Goal: Task Accomplishment & Management: Use online tool/utility

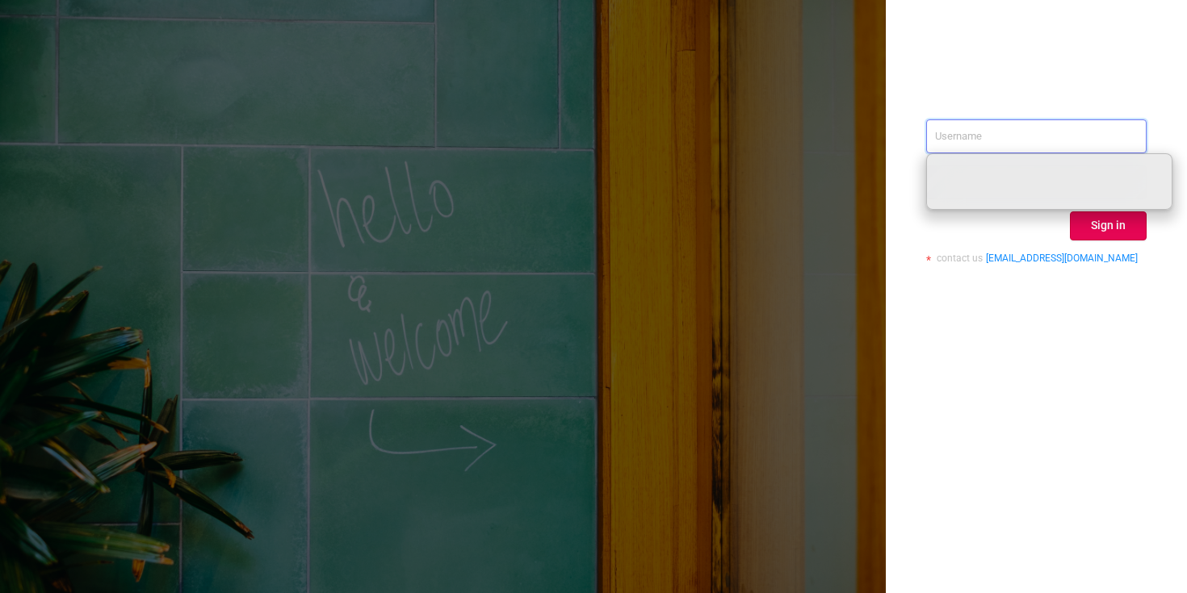
paste input "[PERSON_NAME][EMAIL_ADDRESS][DOMAIN_NAME]"
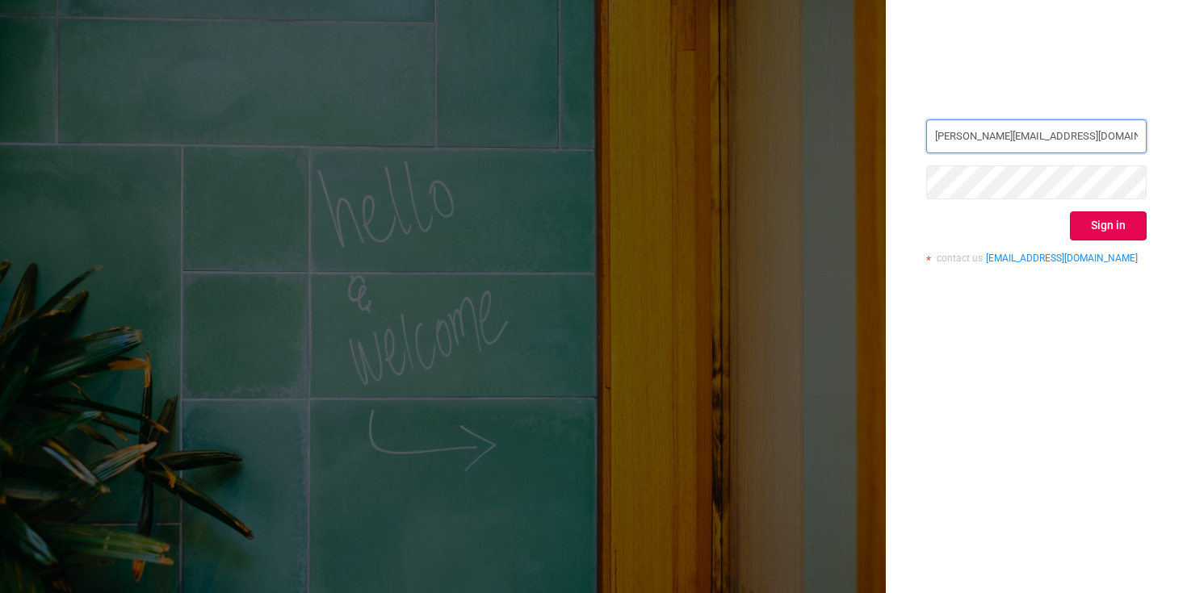
type input "[PERSON_NAME][EMAIL_ADDRESS][DOMAIN_NAME]"
click at [1114, 224] on button "Sign in" at bounding box center [1108, 226] width 77 height 29
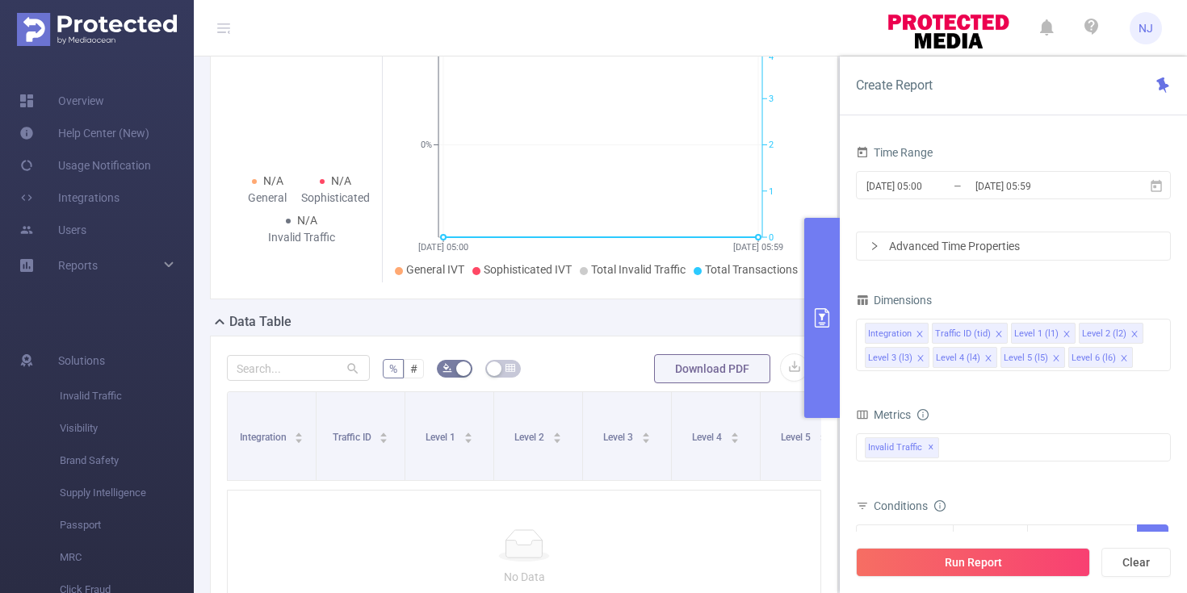
scroll to position [241, 0]
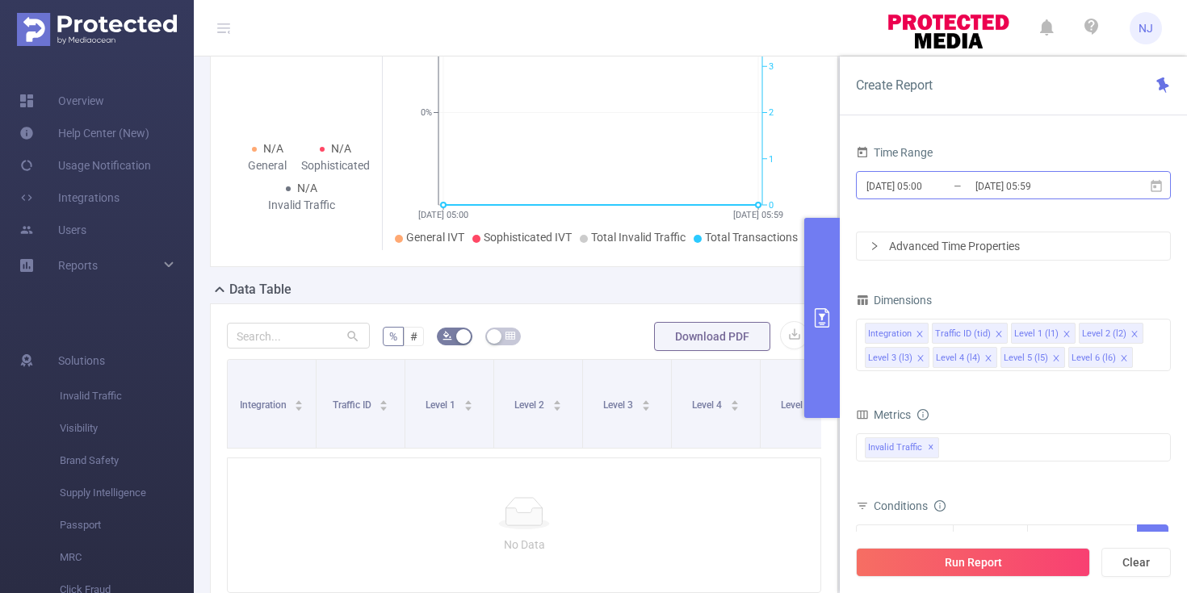
click at [956, 195] on input "[DATE] 05:00" at bounding box center [930, 186] width 131 height 22
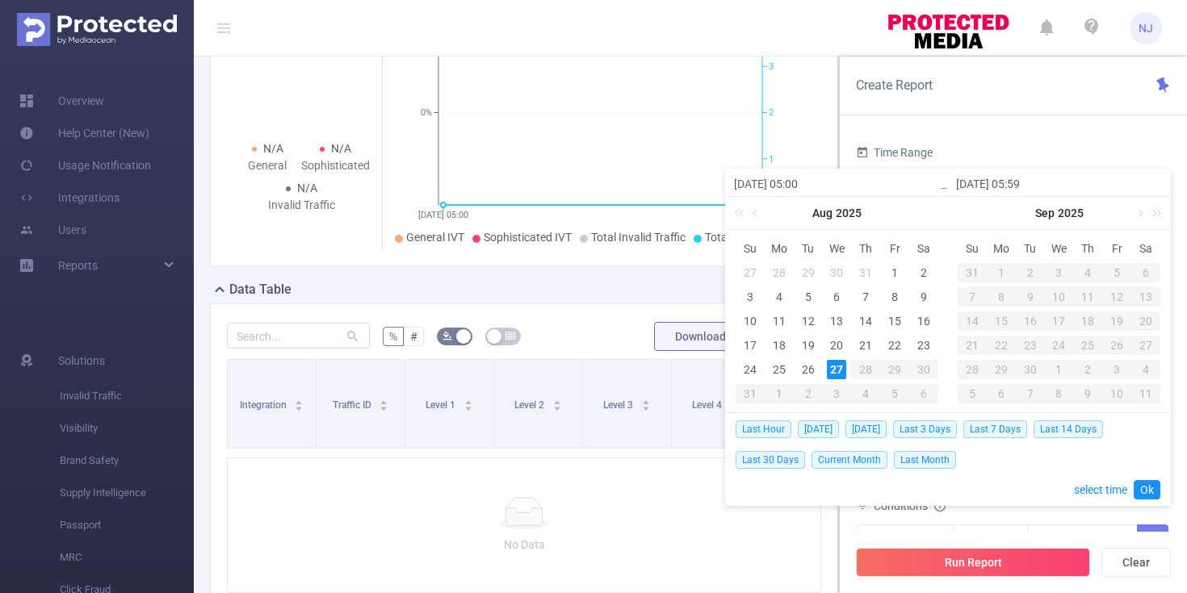
click at [836, 367] on div "27" at bounding box center [836, 369] width 19 height 19
click at [1143, 483] on link "Ok" at bounding box center [1146, 489] width 27 height 19
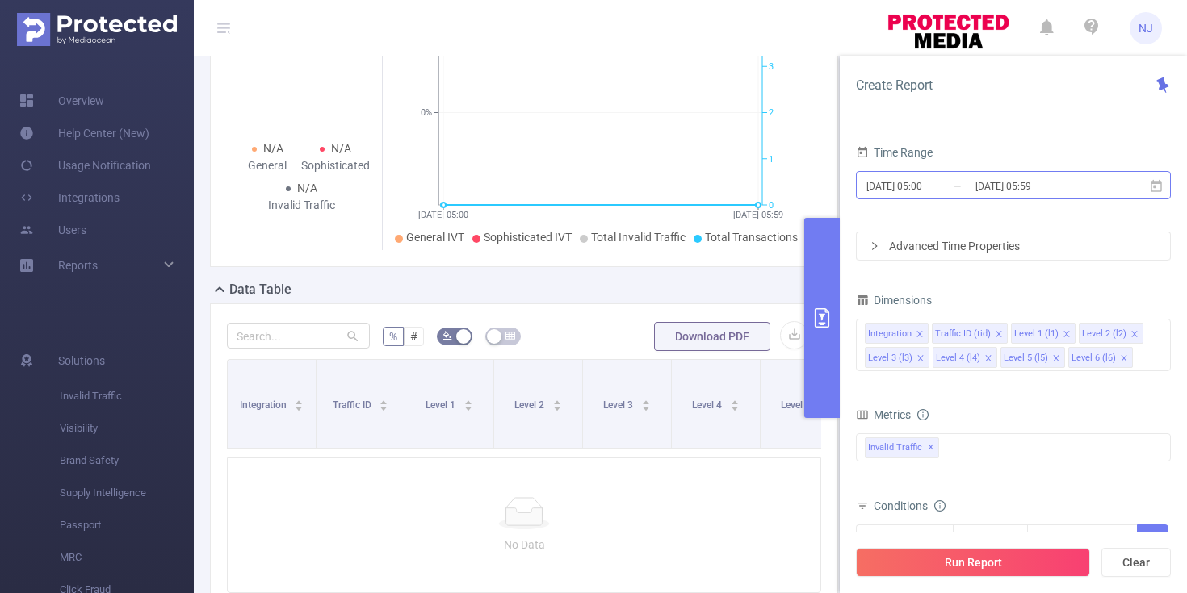
click at [928, 186] on input "[DATE] 05:00" at bounding box center [930, 186] width 131 height 22
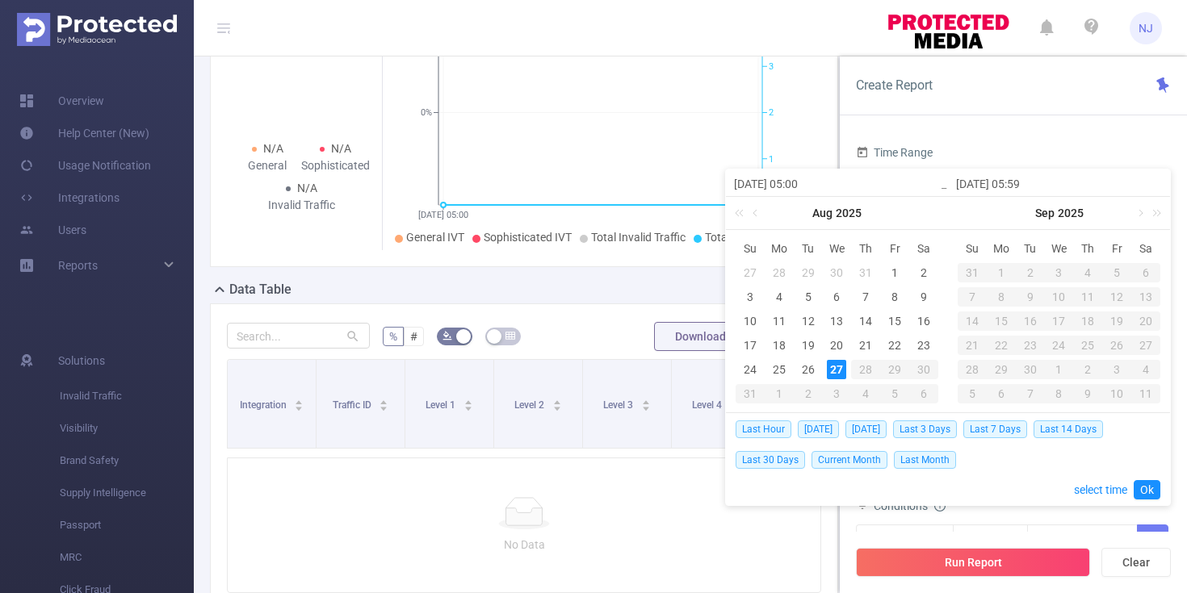
click at [802, 186] on input "[DATE] 05:00" at bounding box center [837, 183] width 206 height 19
type input "[DATE] 0:00"
type input "[DATE] 00:00"
click at [1020, 186] on input "[DATE] 05:59" at bounding box center [1059, 183] width 206 height 19
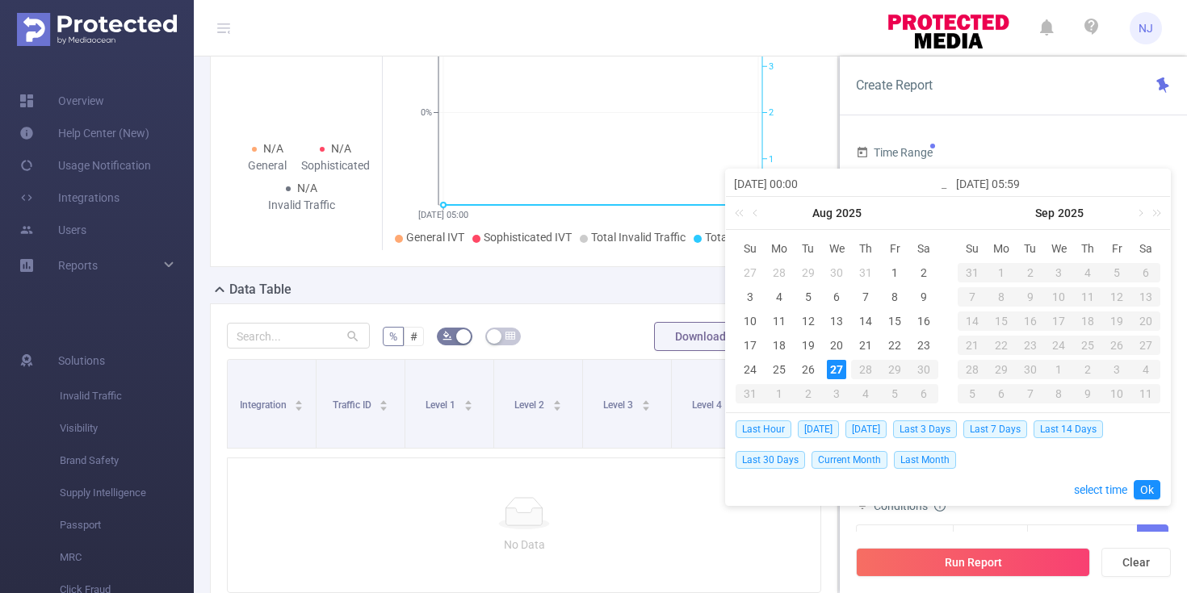
click at [1029, 184] on input "[DATE] 05:59" at bounding box center [1059, 183] width 206 height 19
type input "[DATE] 0:59"
type input "[DATE] 04:59"
click at [1146, 488] on link "Ok" at bounding box center [1146, 489] width 27 height 19
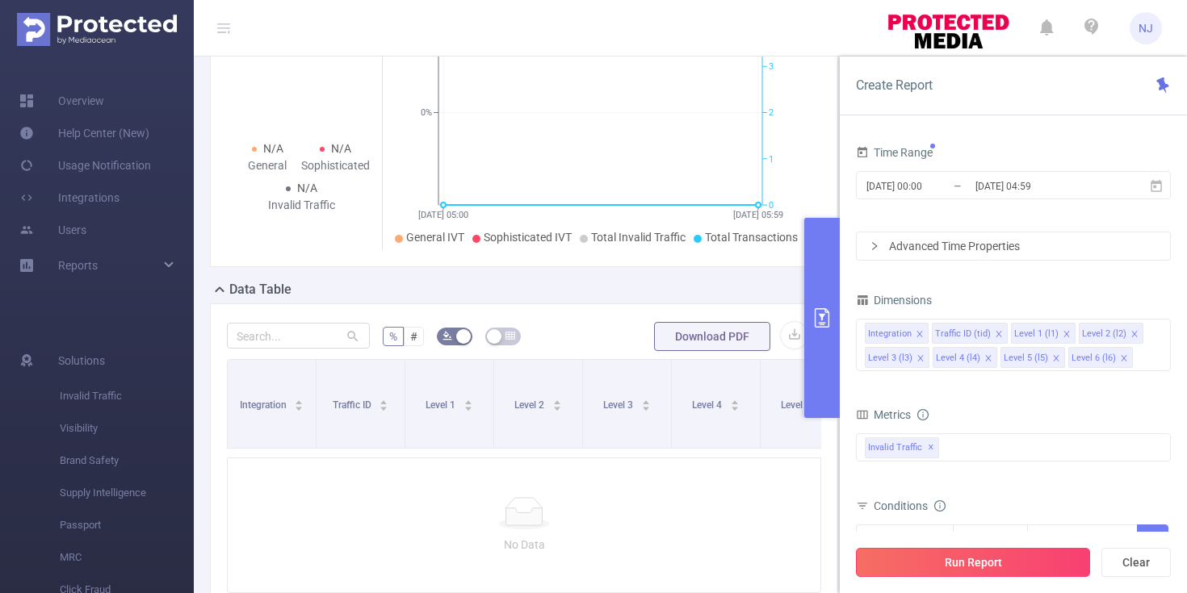
click at [963, 557] on button "Run Report" at bounding box center [973, 562] width 234 height 29
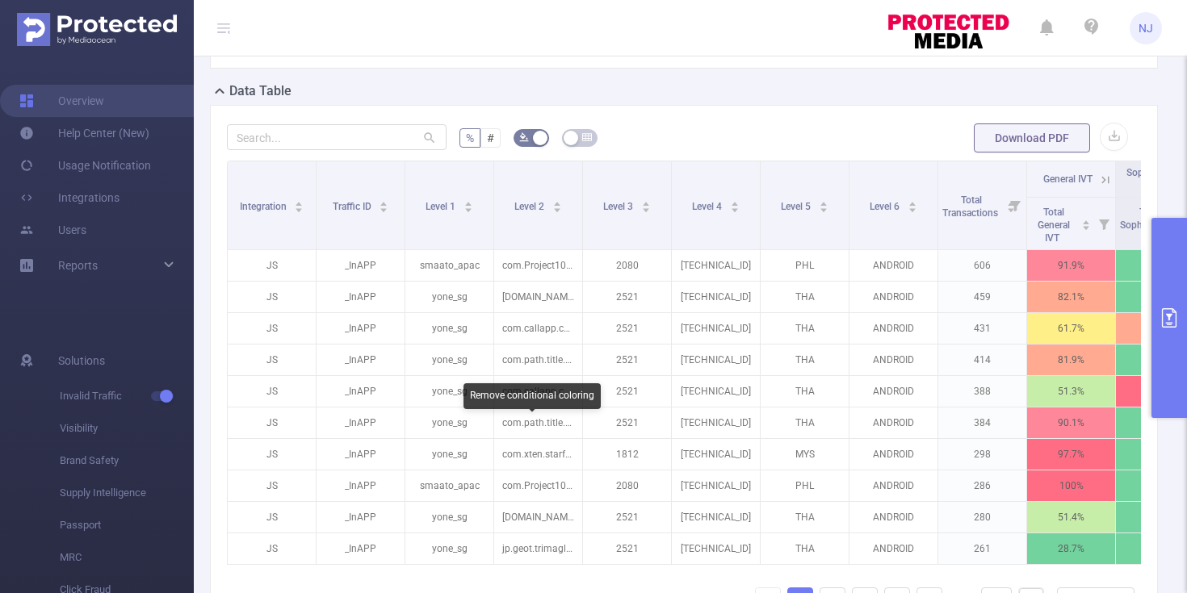
scroll to position [446, 0]
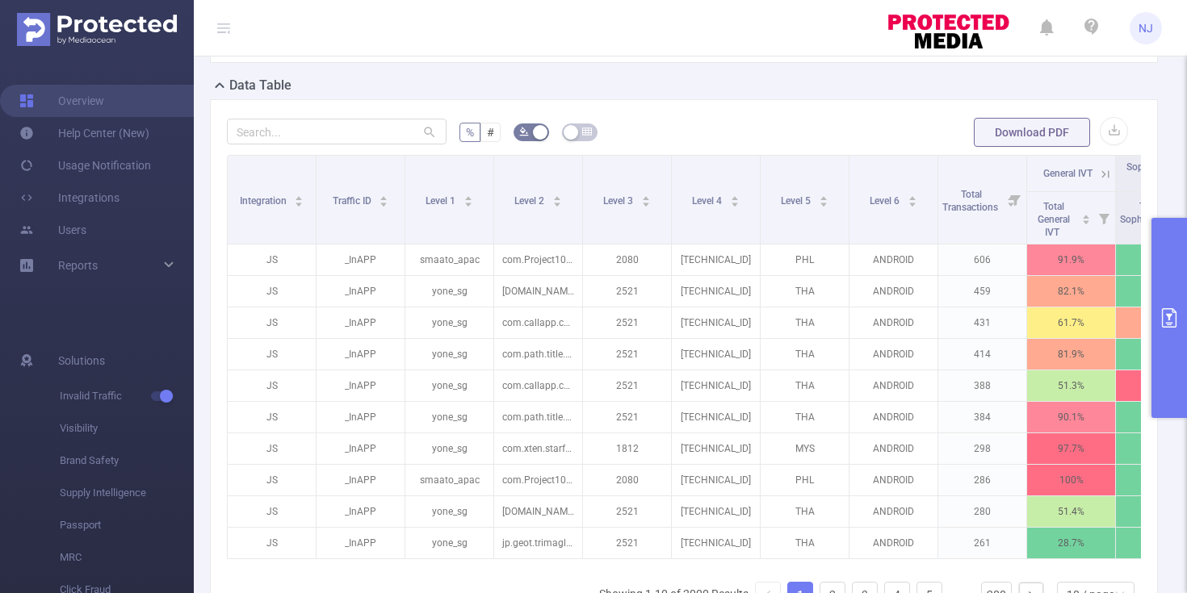
click at [1178, 315] on icon "primary" at bounding box center [1168, 317] width 19 height 19
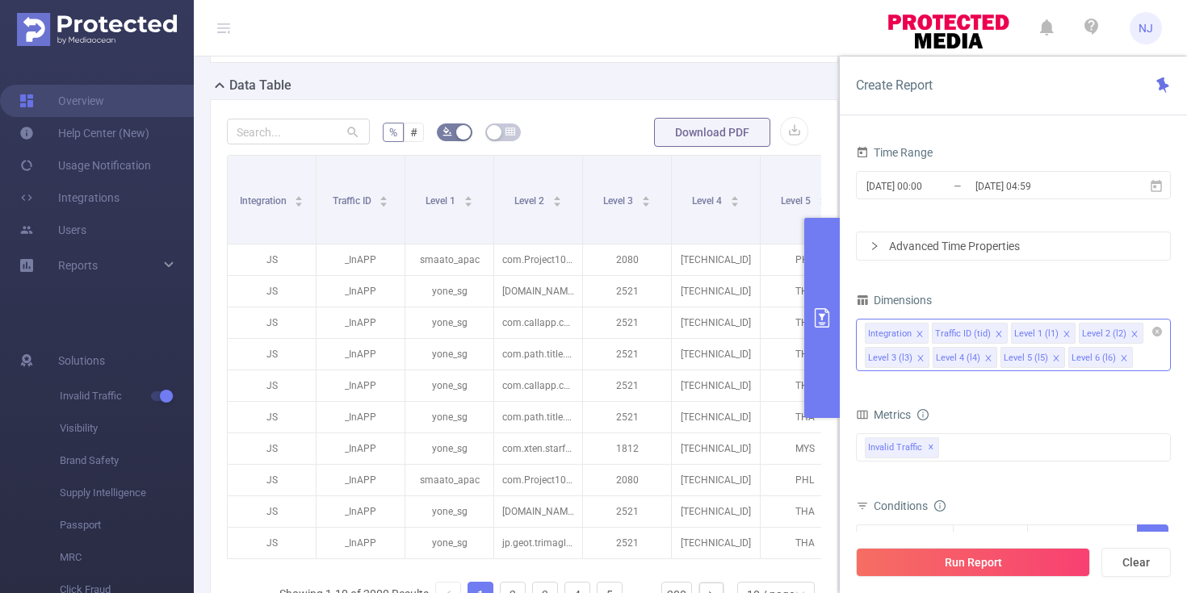
click at [995, 335] on icon "icon: close" at bounding box center [999, 334] width 8 height 8
click at [920, 356] on icon "icon: close" at bounding box center [920, 358] width 8 height 8
click at [945, 556] on button "Run Report" at bounding box center [973, 562] width 234 height 29
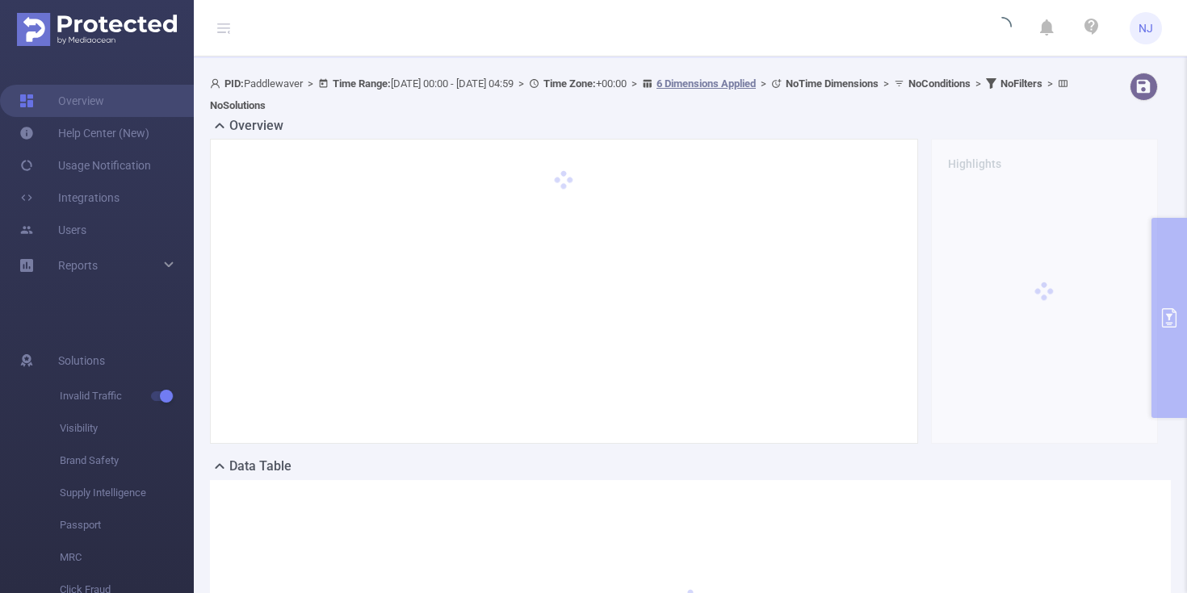
scroll to position [0, 0]
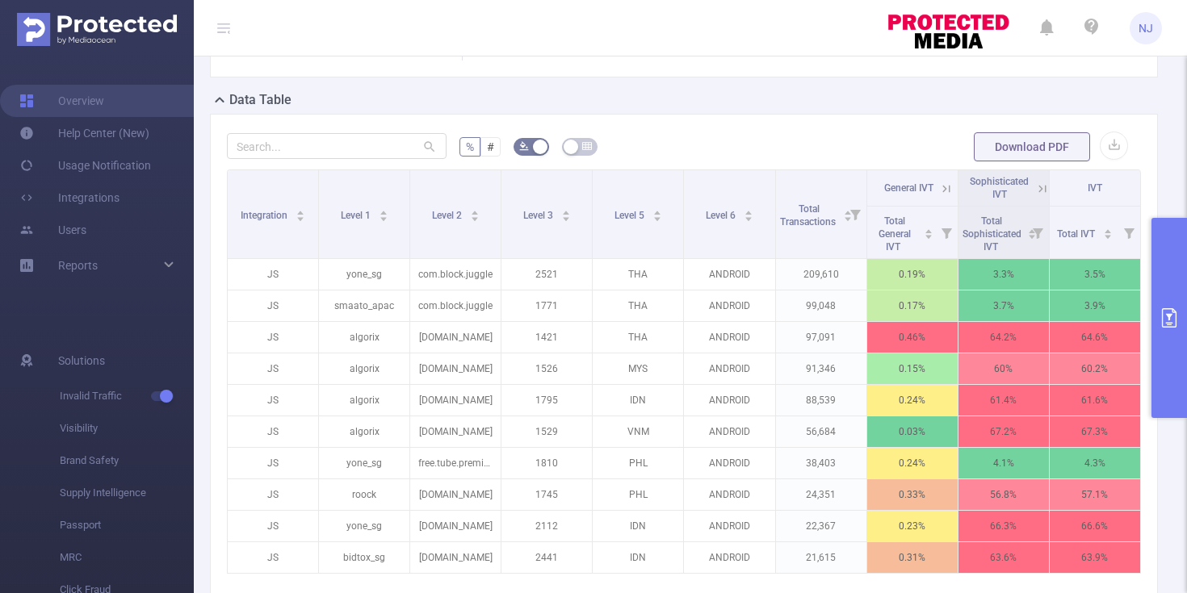
scroll to position [441, 0]
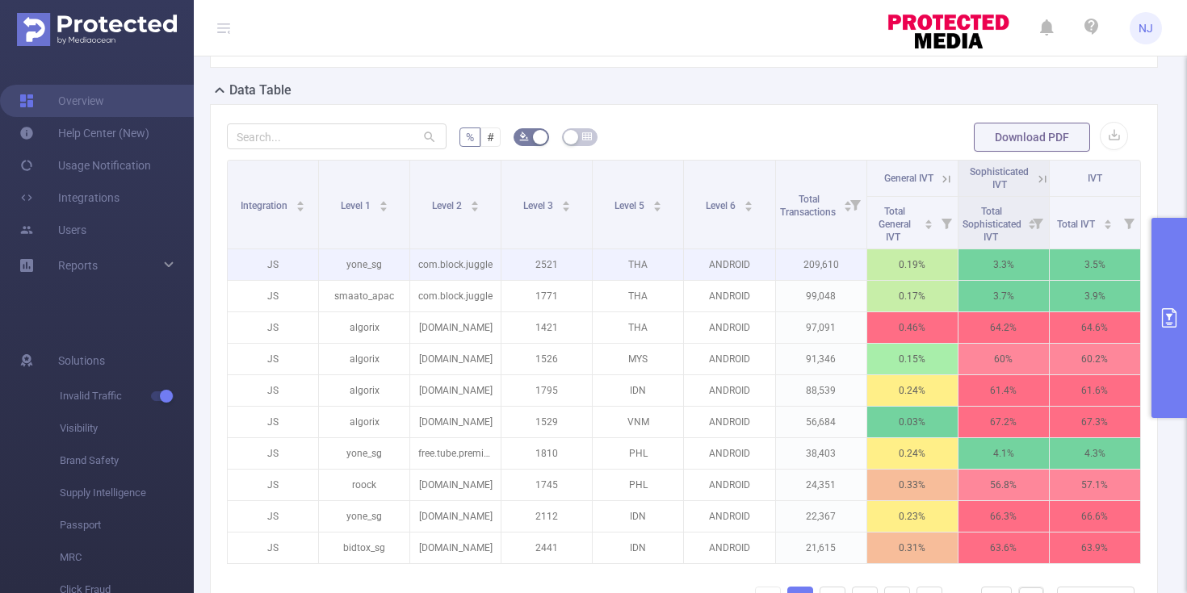
click at [811, 267] on p "209,610" at bounding box center [821, 264] width 90 height 31
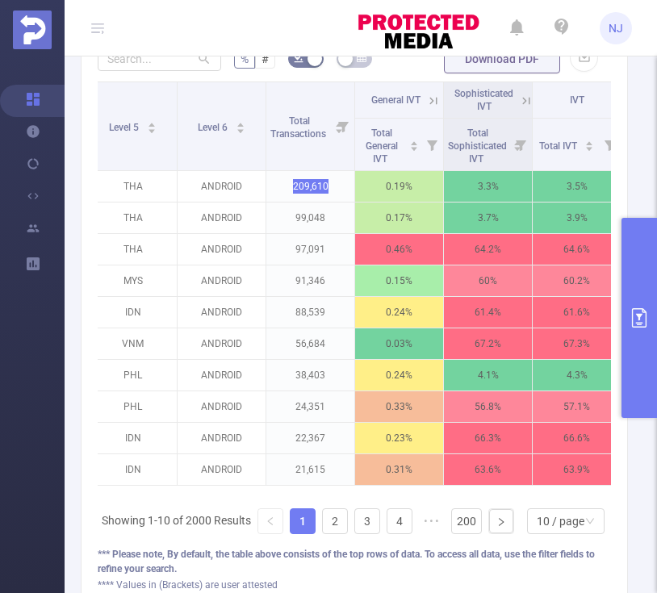
scroll to position [0, 367]
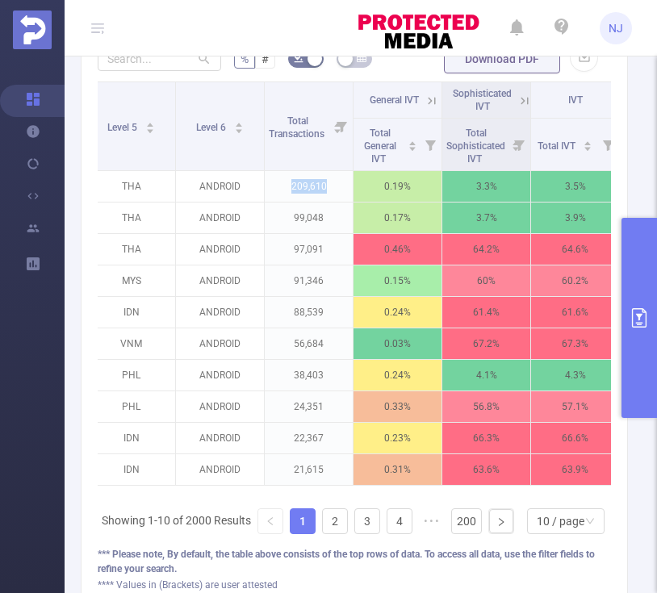
click at [637, 295] on button "primary" at bounding box center [640, 318] width 36 height 200
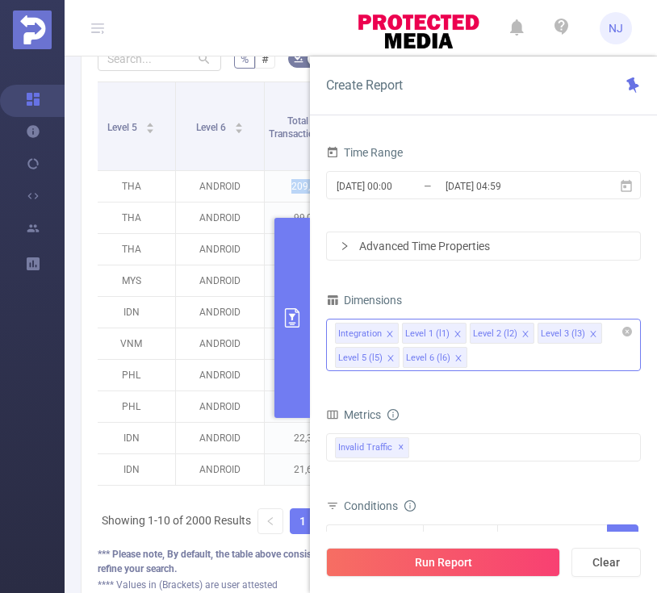
click at [294, 284] on button "primary" at bounding box center [292, 318] width 36 height 200
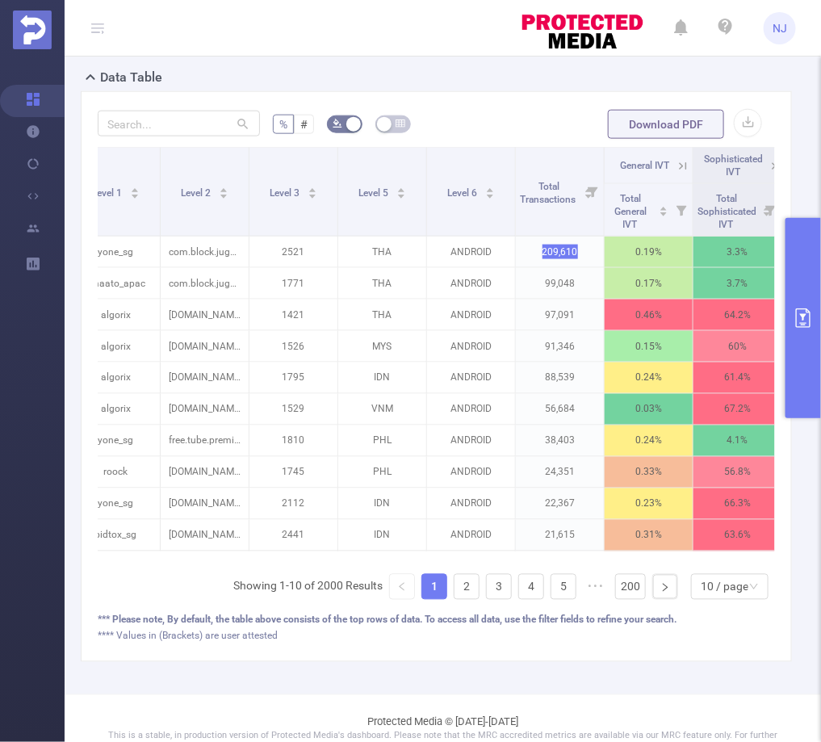
scroll to position [0, 214]
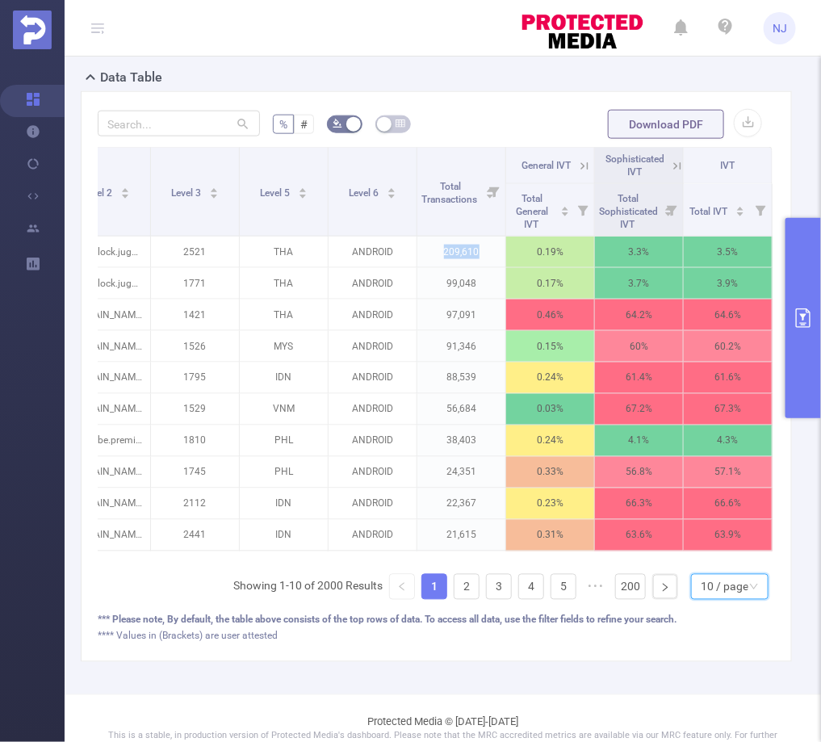
click at [728, 593] on div "10 / page" at bounding box center [725, 587] width 48 height 24
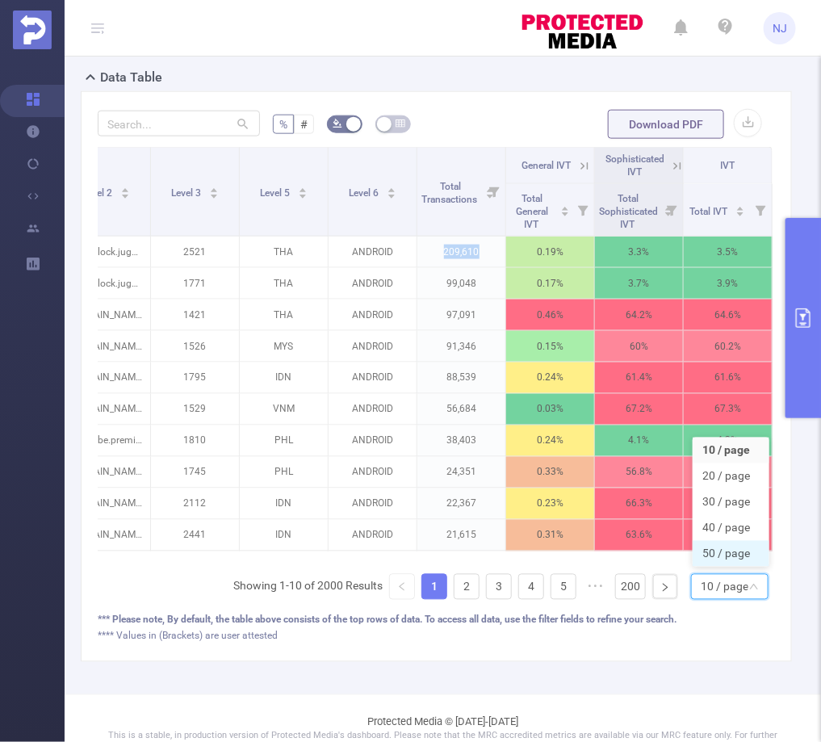
click at [727, 563] on li "50 / page" at bounding box center [731, 554] width 77 height 26
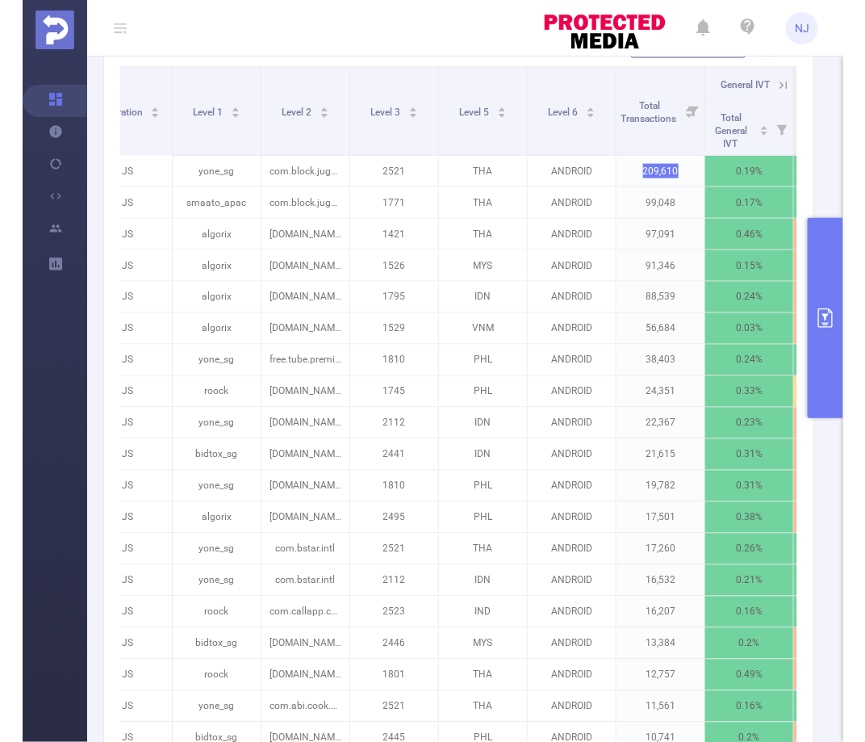
scroll to position [0, 0]
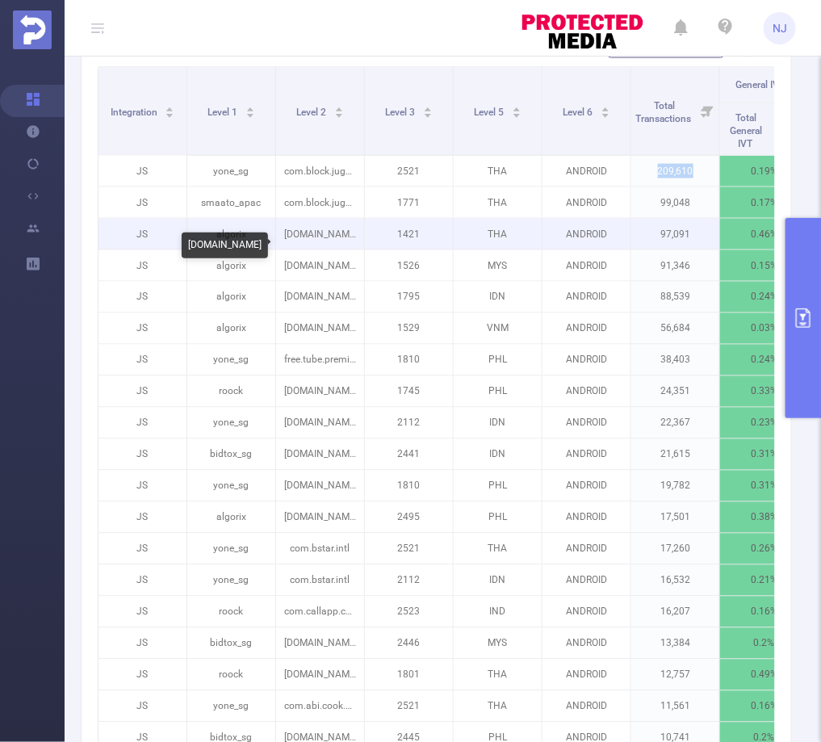
drag, startPoint x: 284, startPoint y: 249, endPoint x: 357, endPoint y: 249, distance: 72.7
click at [357, 249] on p "[DOMAIN_NAME]" at bounding box center [320, 234] width 88 height 31
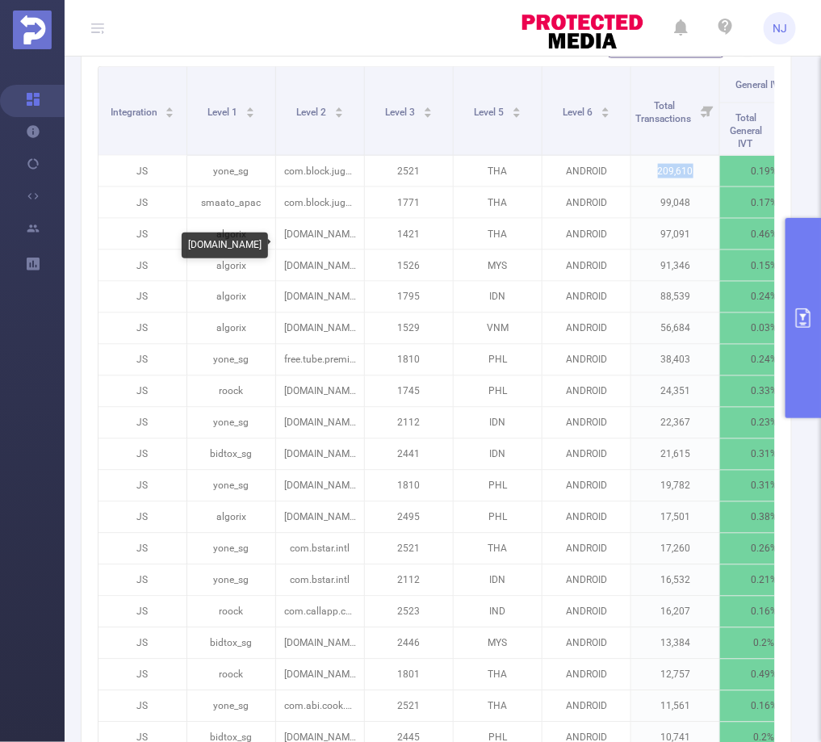
copy p "[DOMAIN_NAME]"
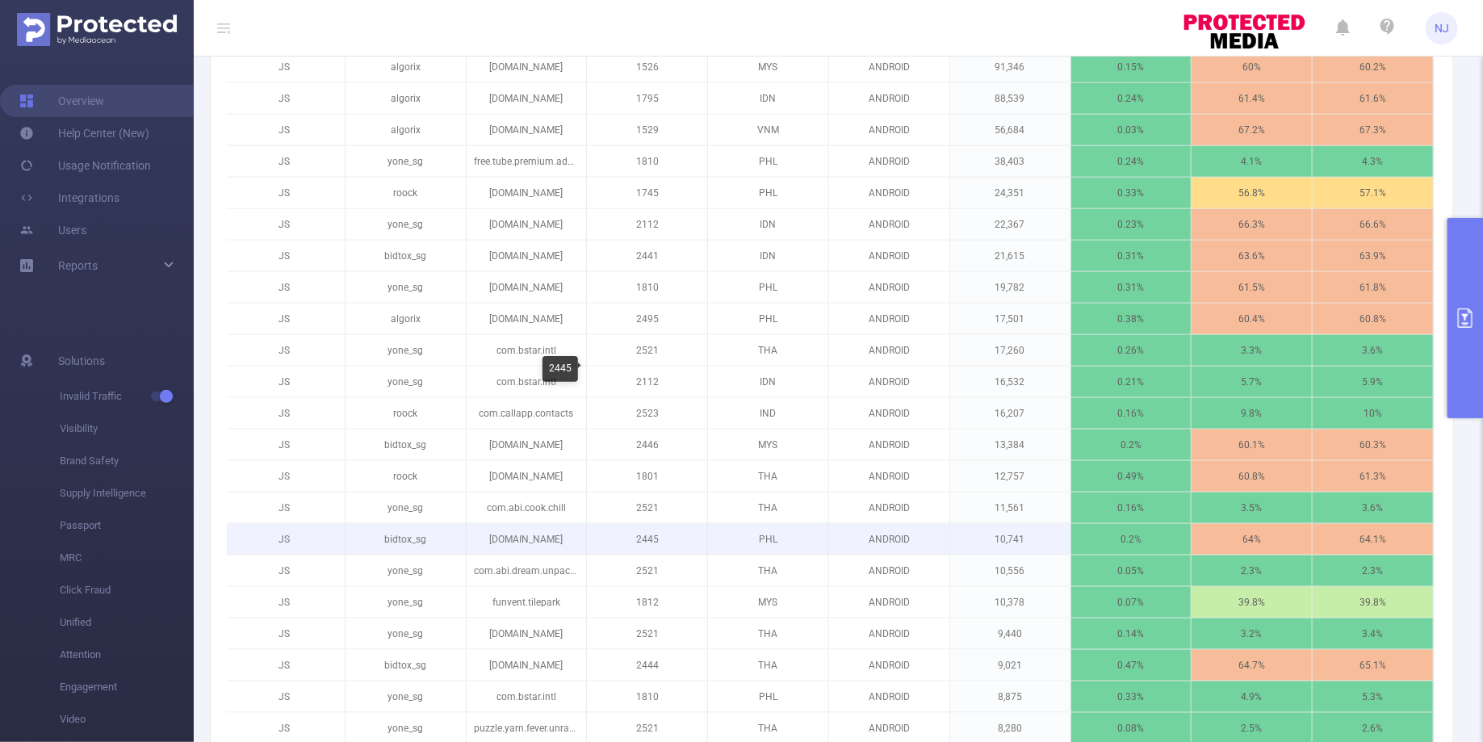
scroll to position [706, 0]
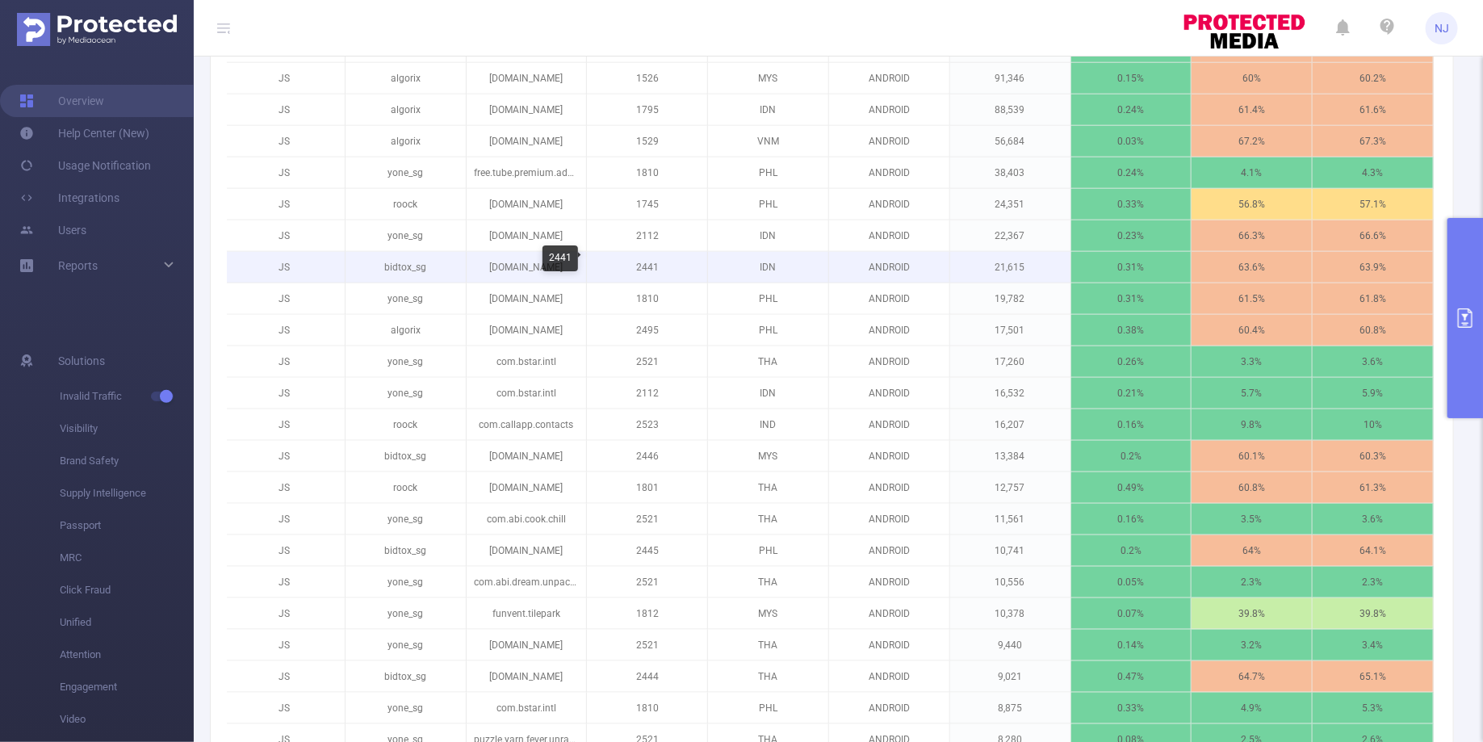
click at [647, 263] on p "2441" at bounding box center [647, 267] width 120 height 31
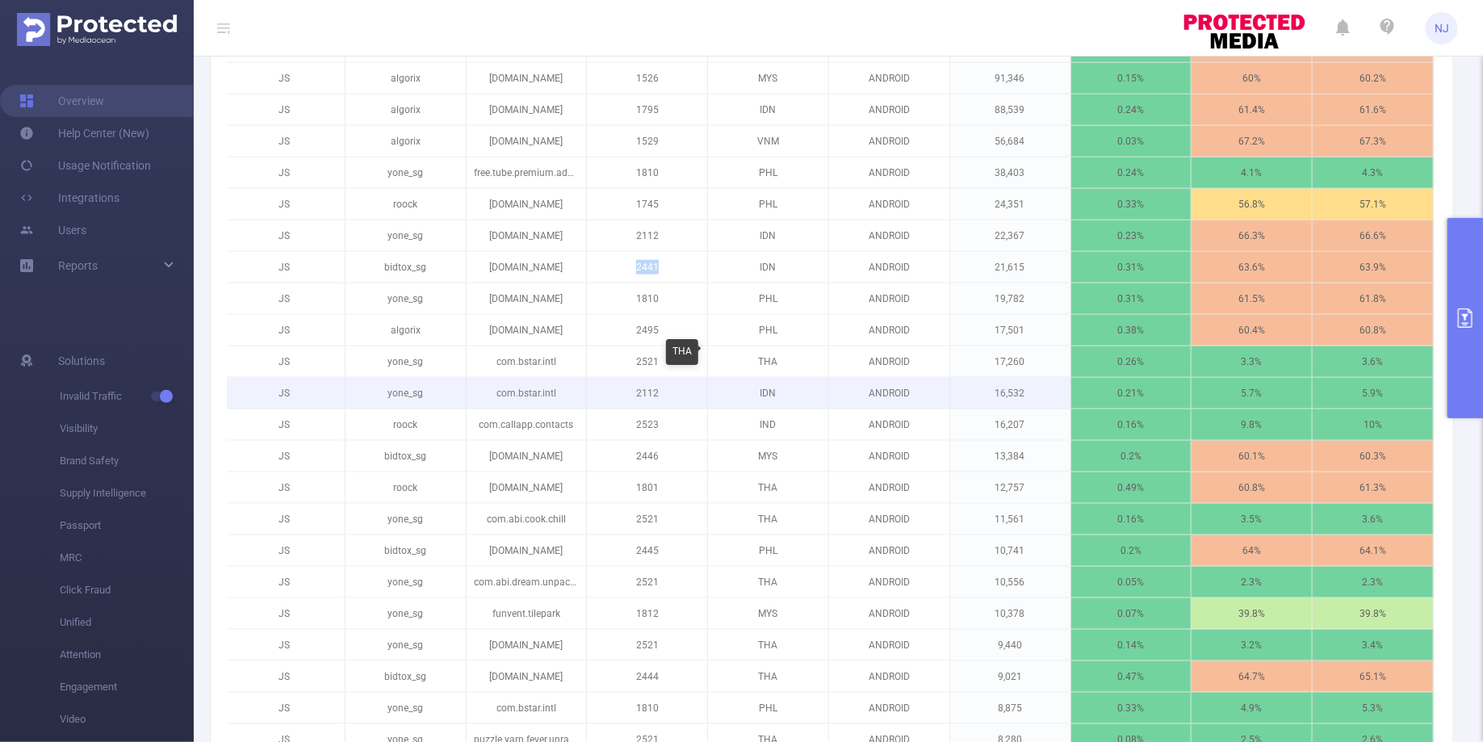
copy p "2441"
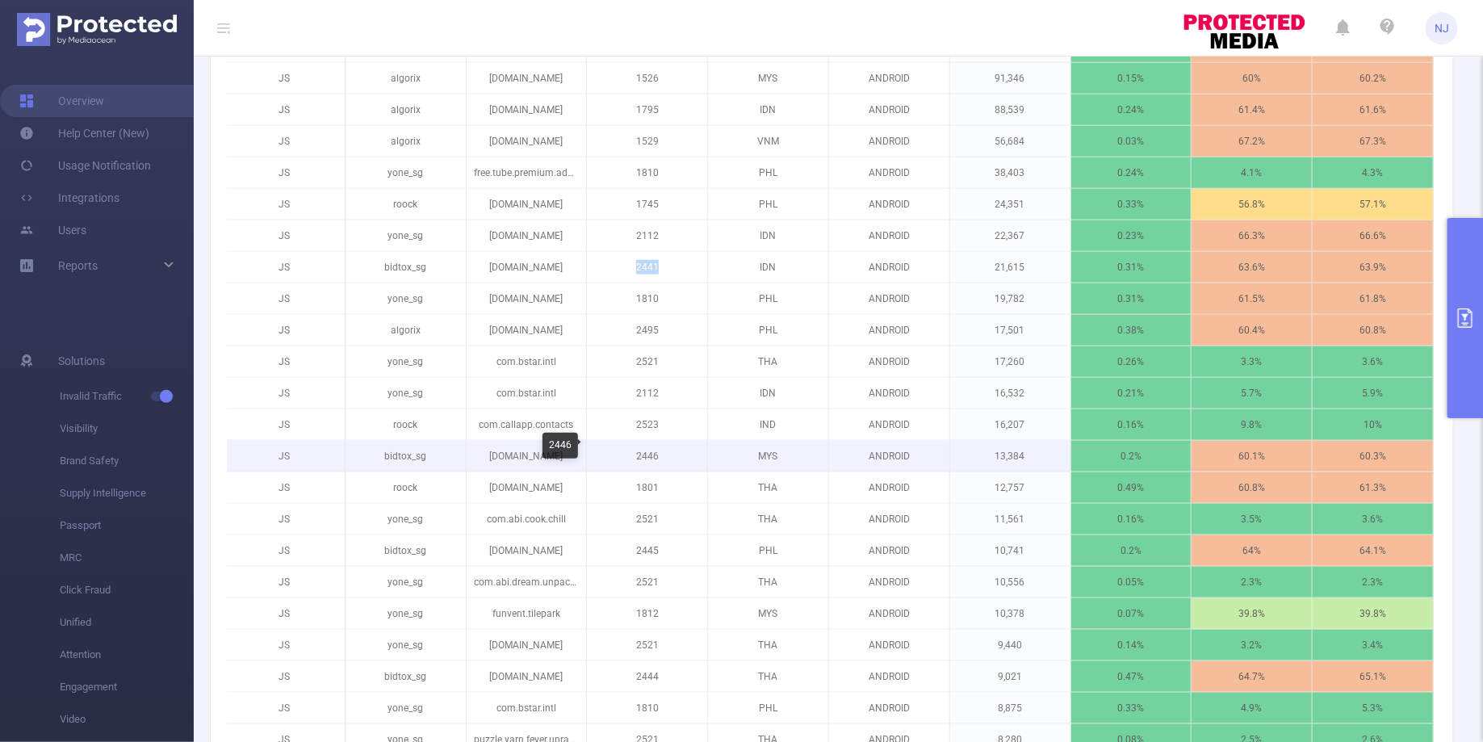
scroll to position [407, 0]
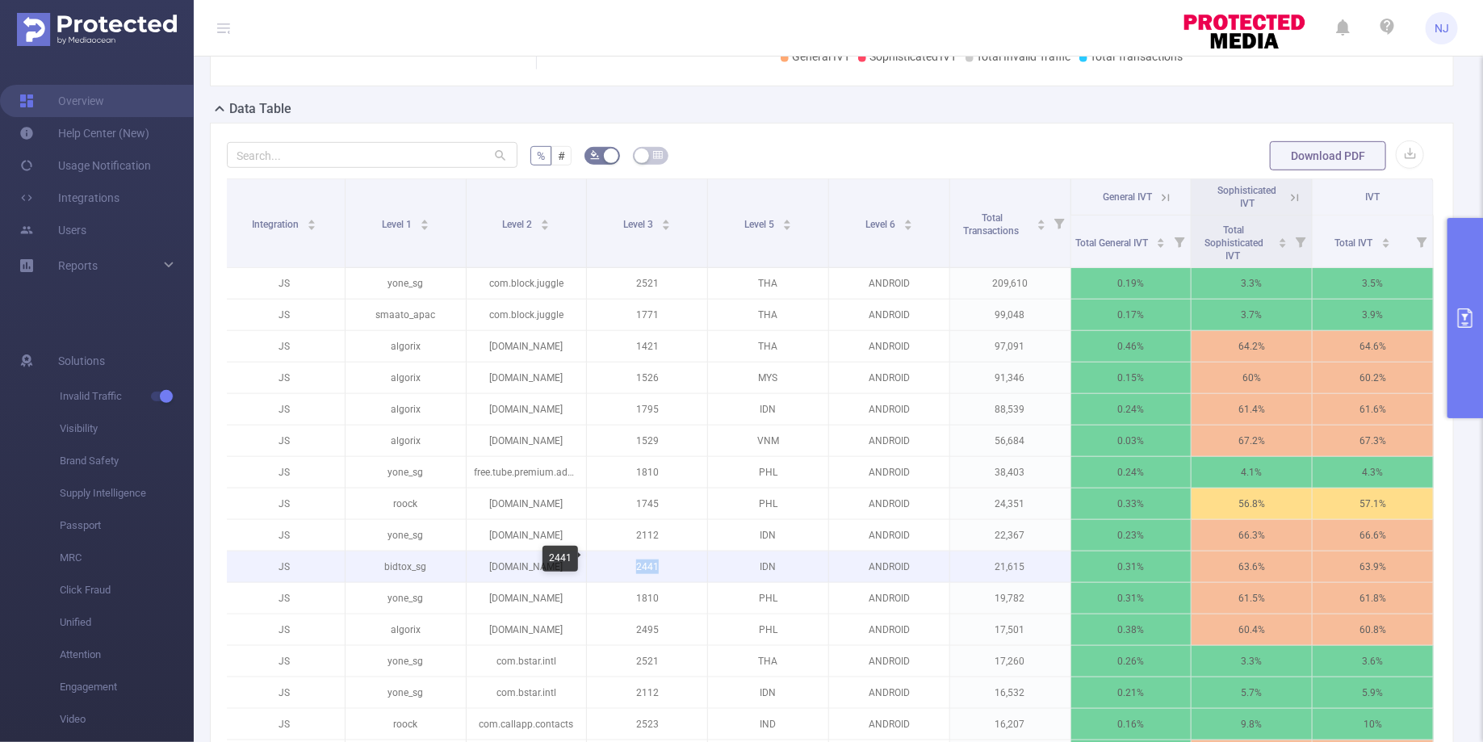
click at [643, 559] on p "2441" at bounding box center [647, 566] width 120 height 31
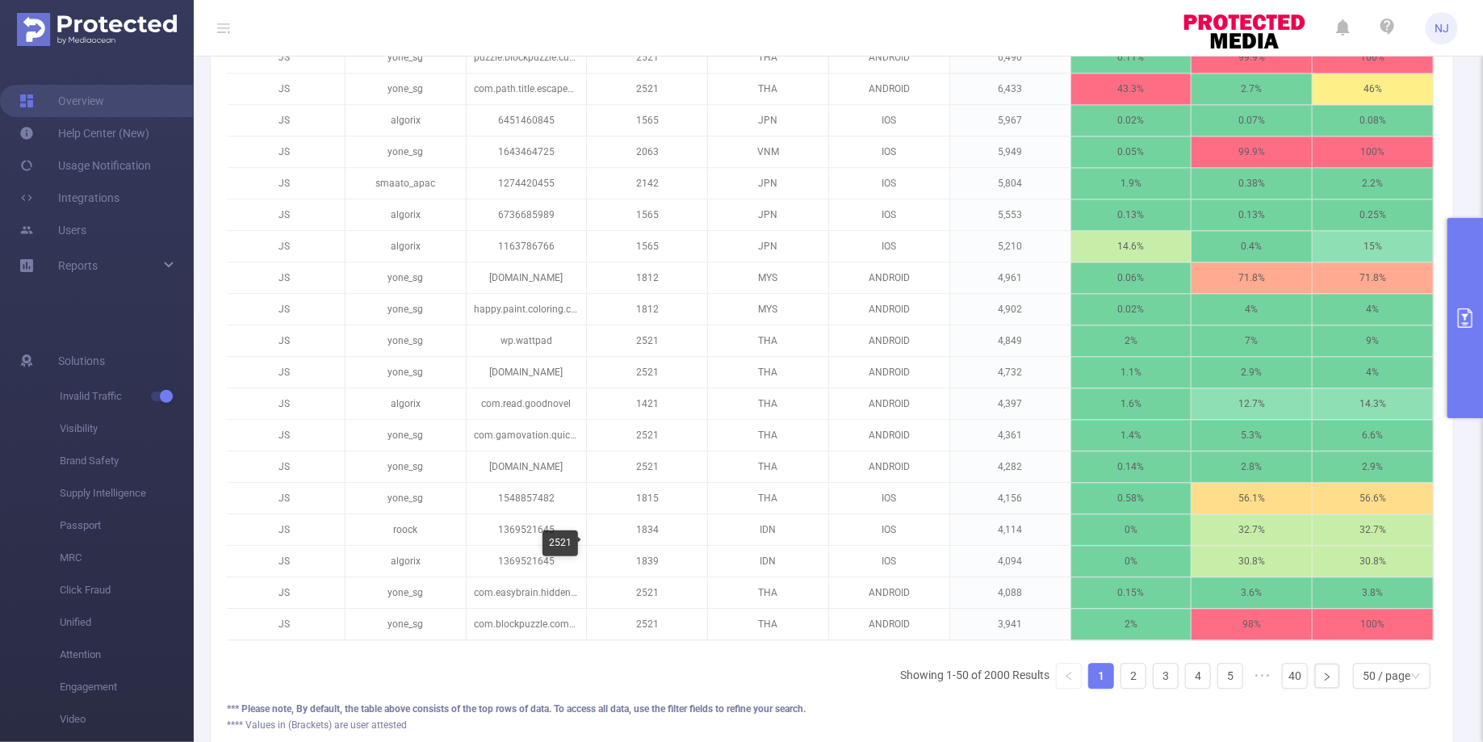
scroll to position [1700, 0]
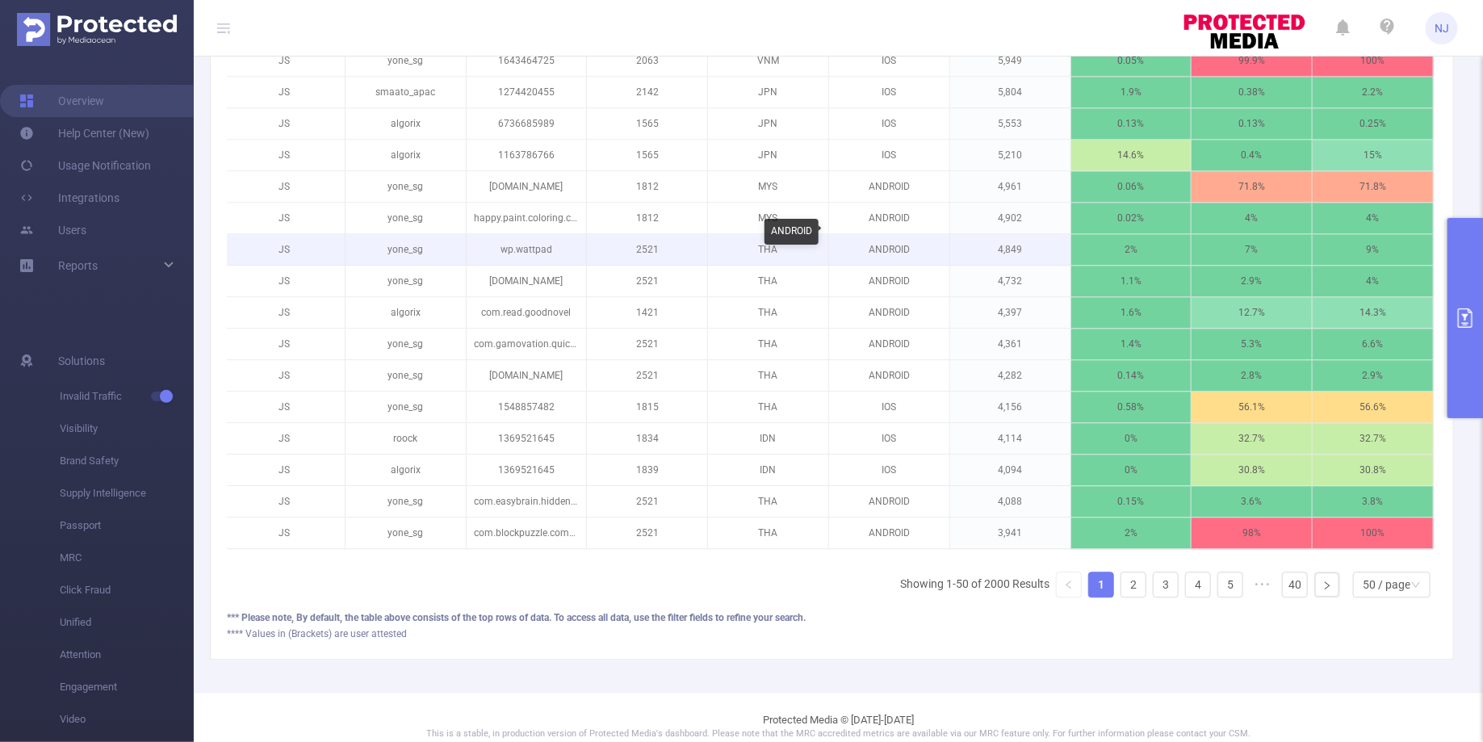
click at [897, 244] on p "ANDROID" at bounding box center [889, 249] width 120 height 31
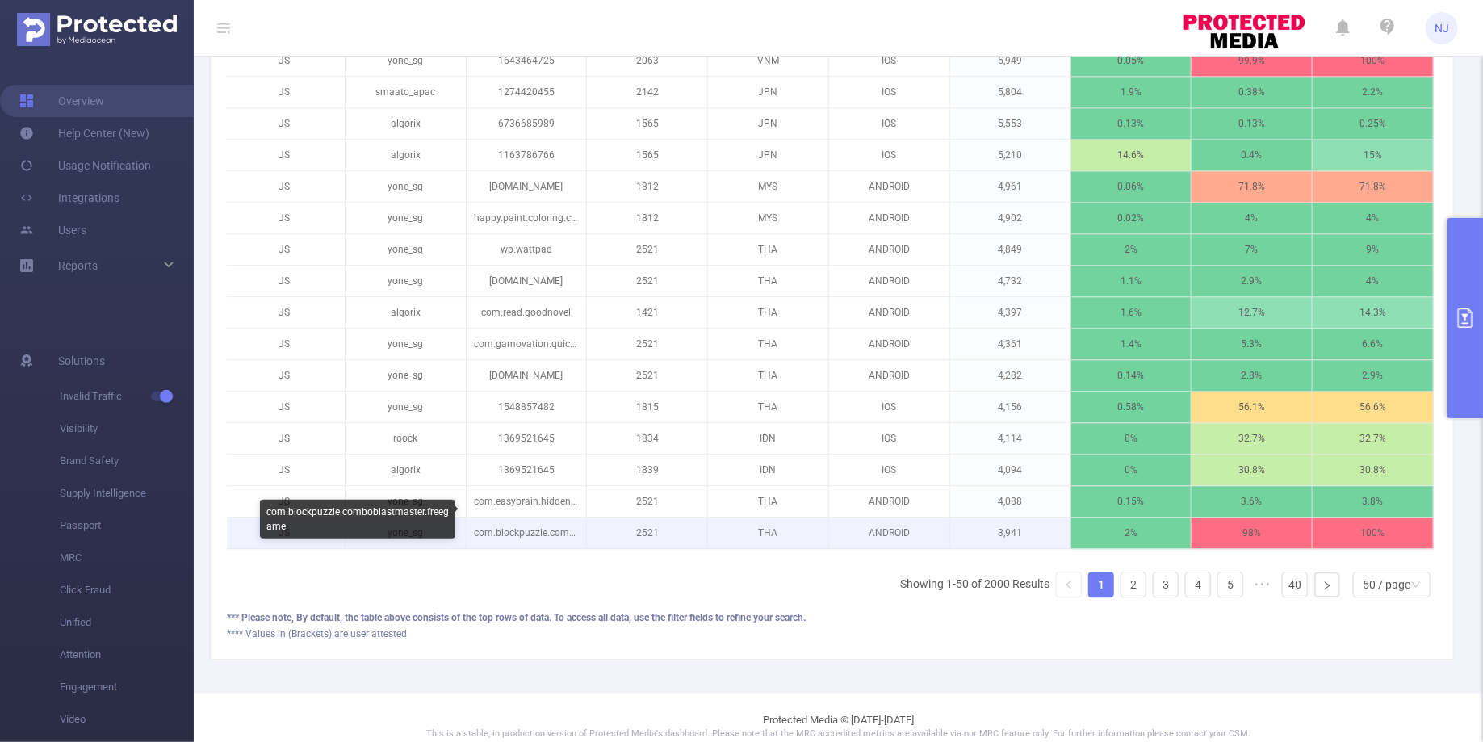
click at [470, 520] on p "com.blockpuzzle.comboblastmaster.freegame" at bounding box center [527, 532] width 120 height 31
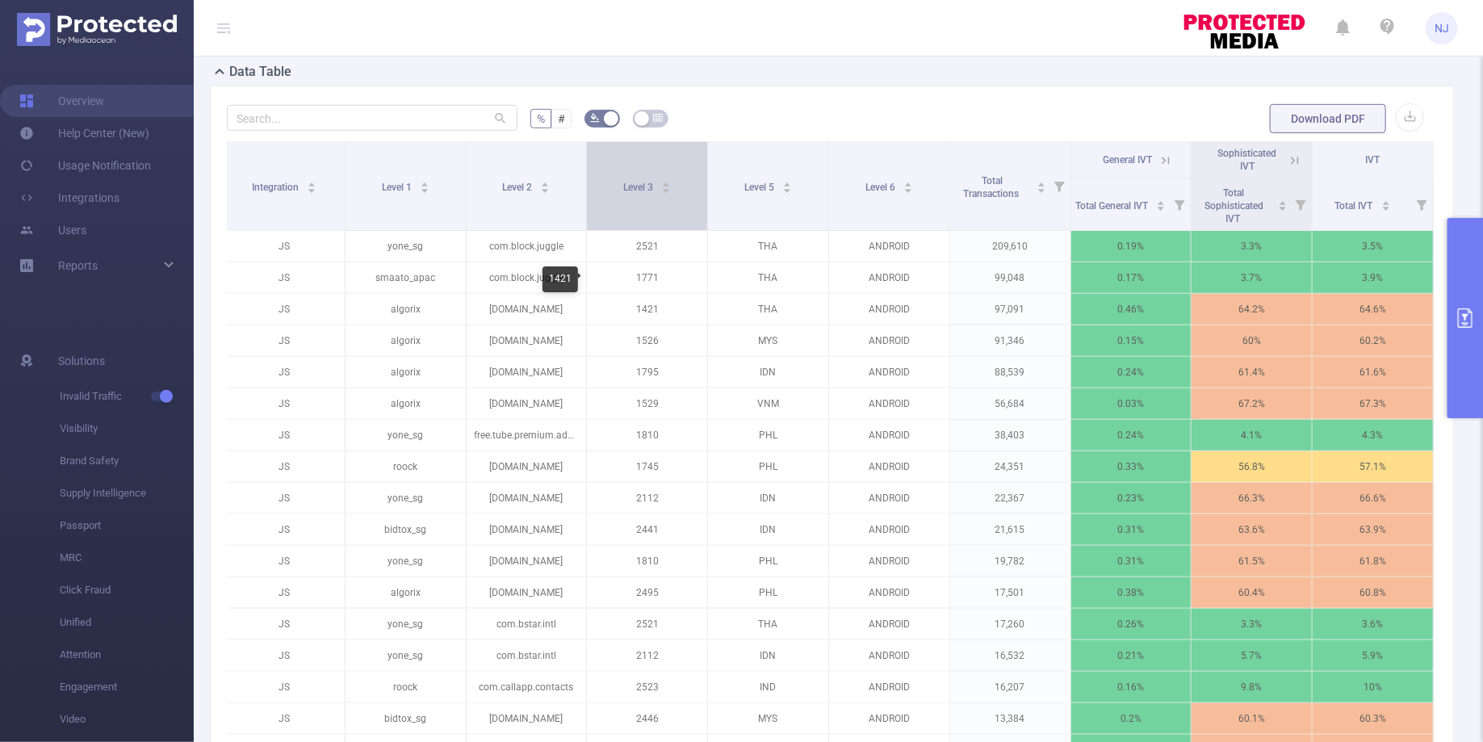
scroll to position [442, 0]
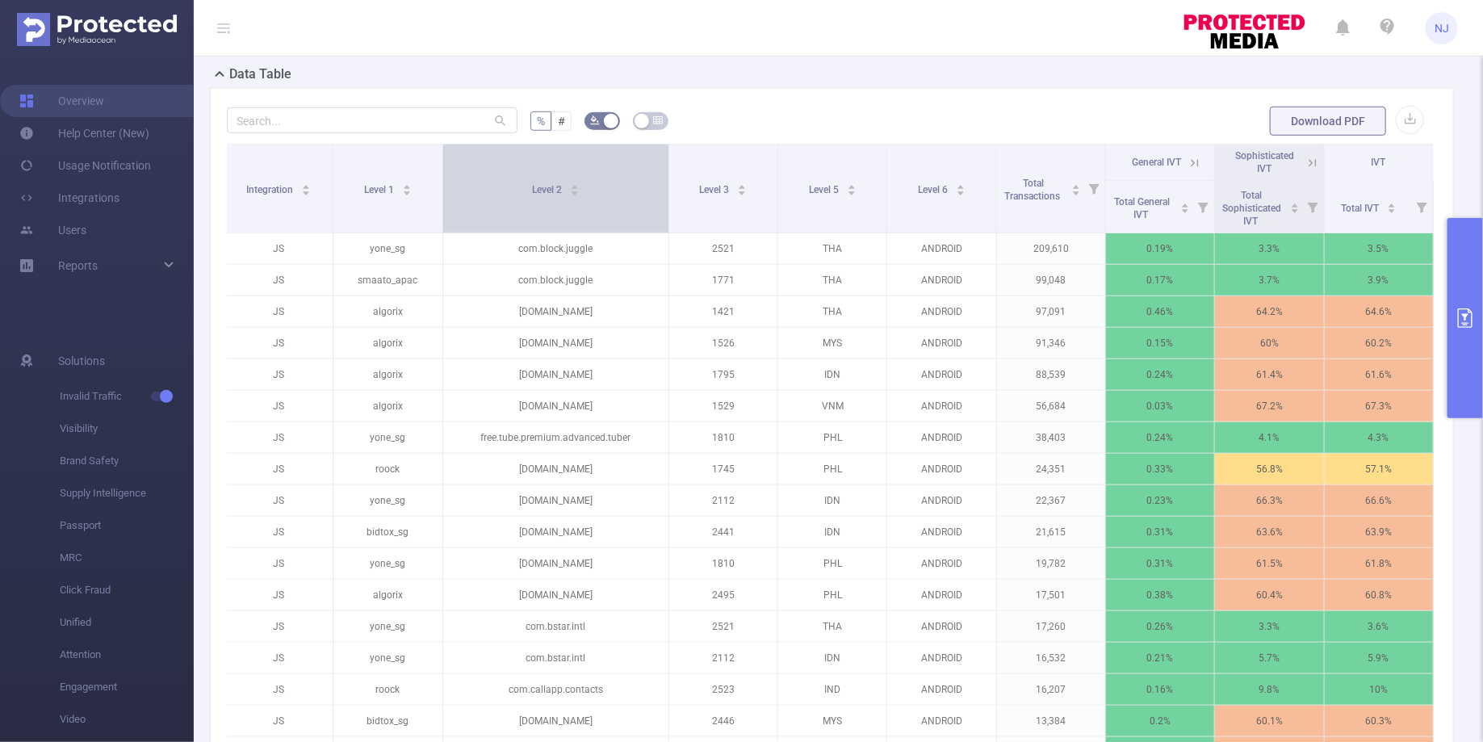
drag, startPoint x: 582, startPoint y: 180, endPoint x: 656, endPoint y: 179, distance: 73.5
click at [656, 179] on th "Level 2" at bounding box center [556, 189] width 226 height 89
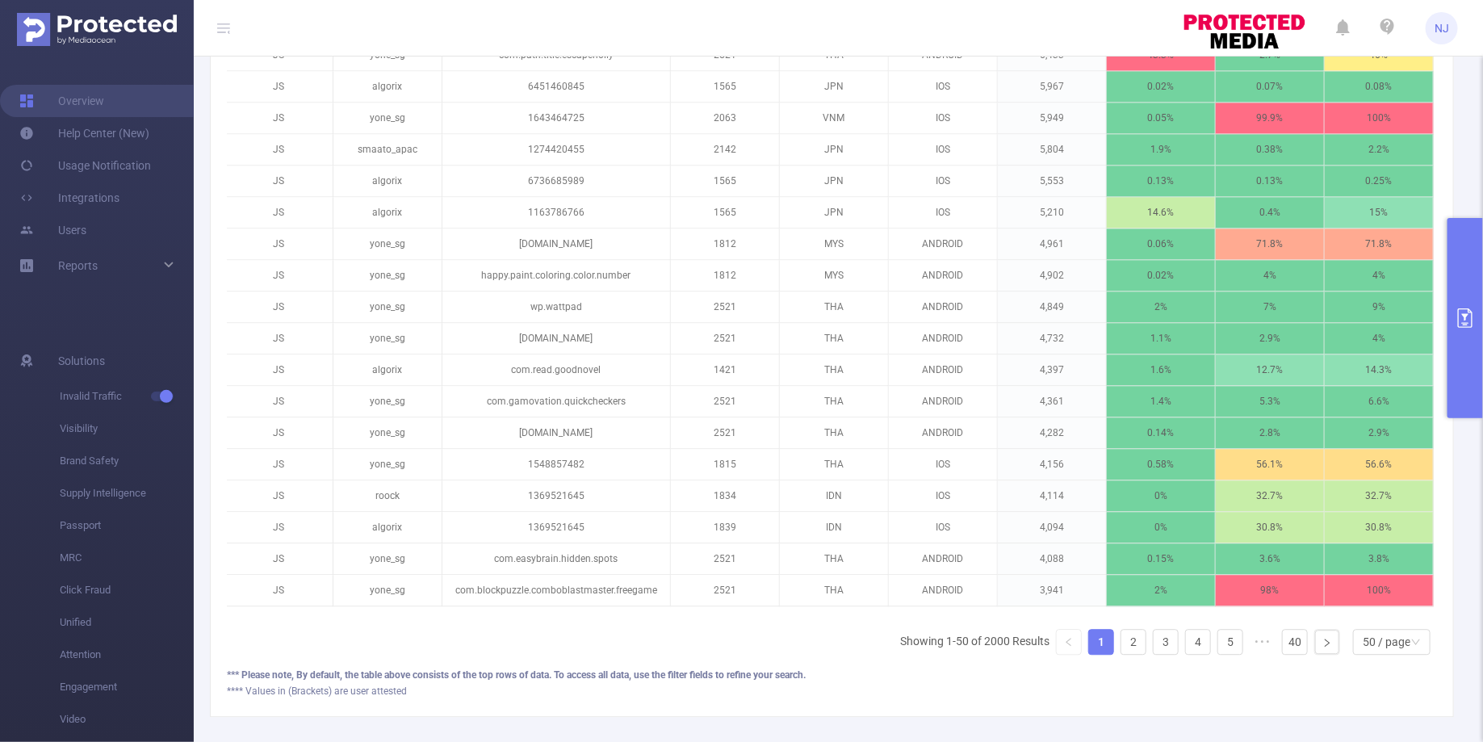
scroll to position [1700, 0]
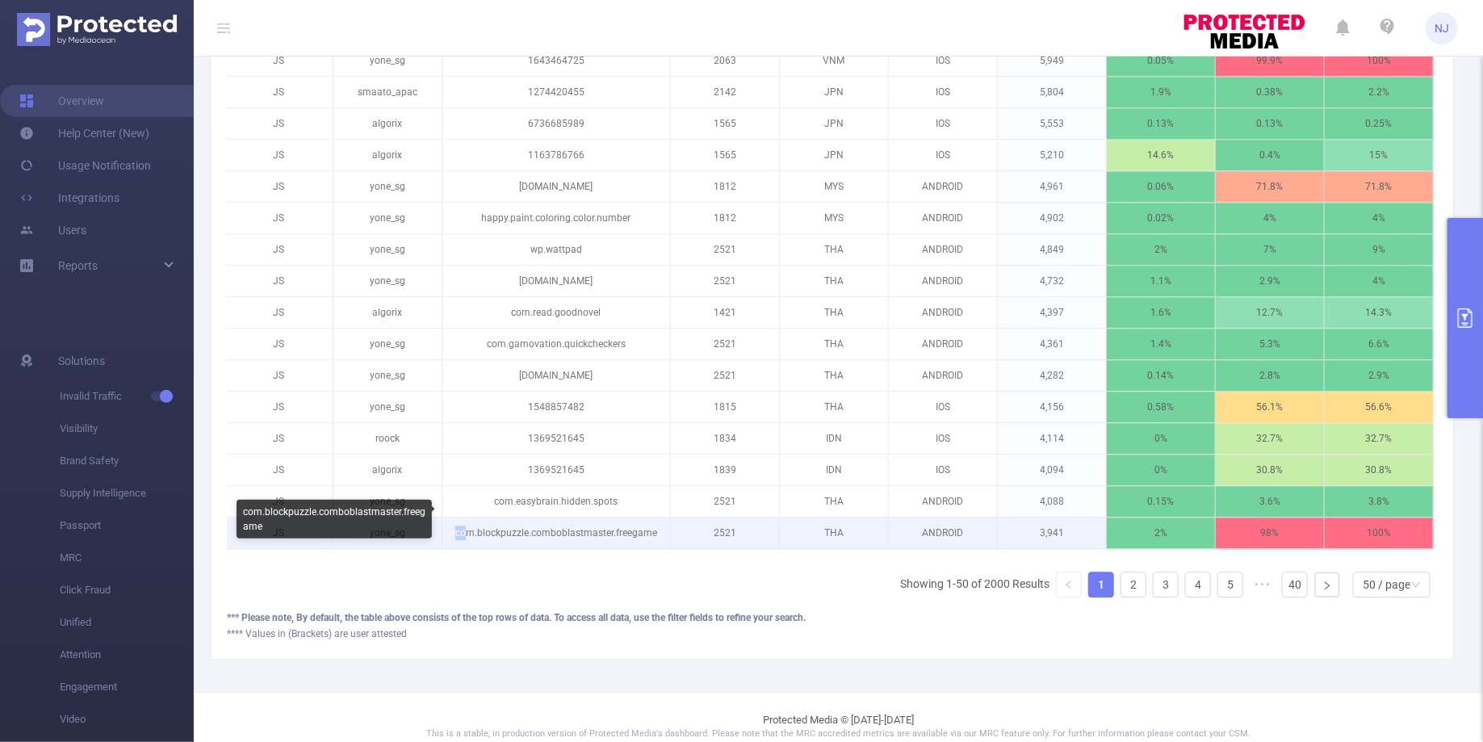
drag, startPoint x: 659, startPoint y: 511, endPoint x: 455, endPoint y: 509, distance: 203.4
click at [453, 517] on p "com.blockpuzzle.comboblastmaster.freegame" at bounding box center [556, 532] width 228 height 31
copy p "com.blockpuzzle.comboblastmaster.freegame"
drag, startPoint x: 663, startPoint y: 516, endPoint x: 458, endPoint y: 517, distance: 205.1
click at [458, 517] on p "com.blockpuzzle.comboblastmaster.freegame" at bounding box center [556, 532] width 228 height 31
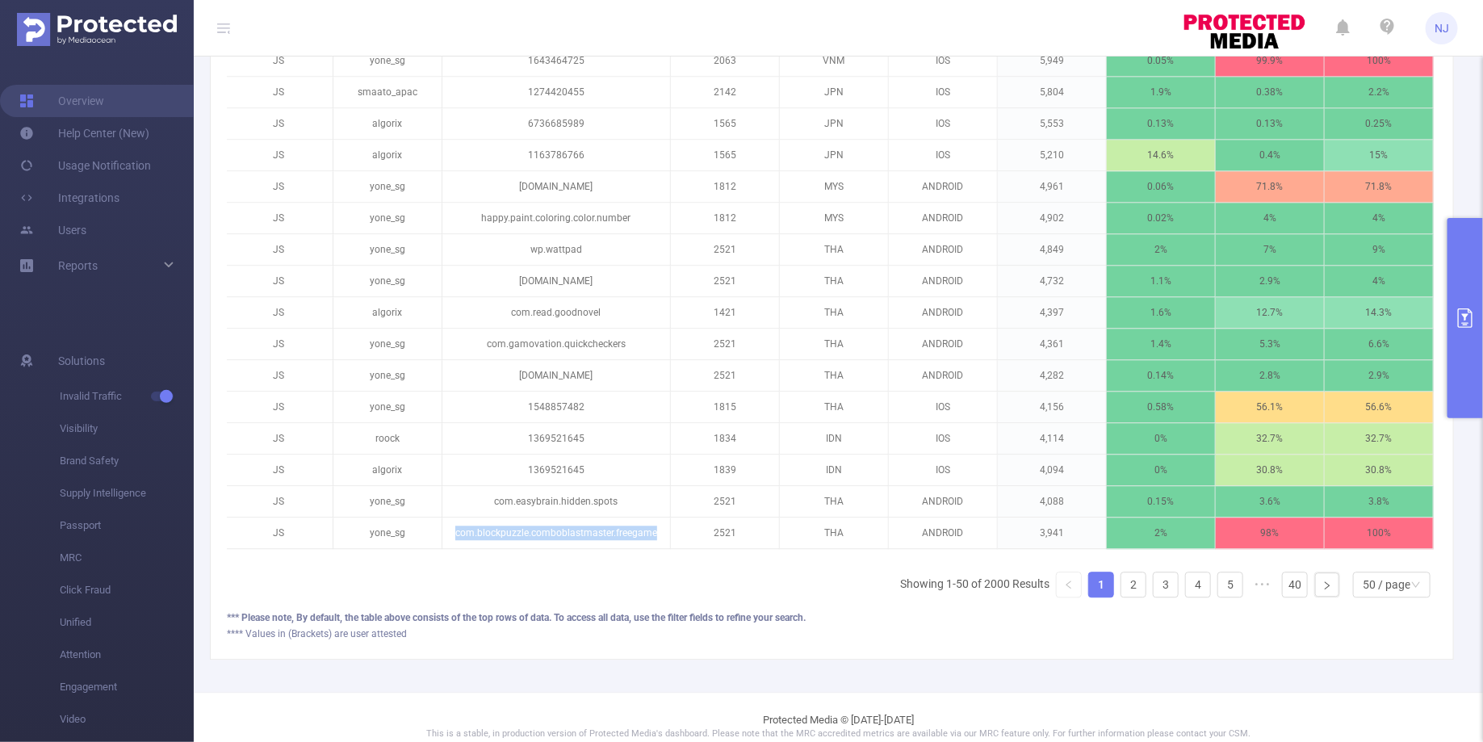
copy p "com.blockpuzzle.comboblastmaster.freegame"
click at [717, 517] on p "2521" at bounding box center [725, 532] width 108 height 31
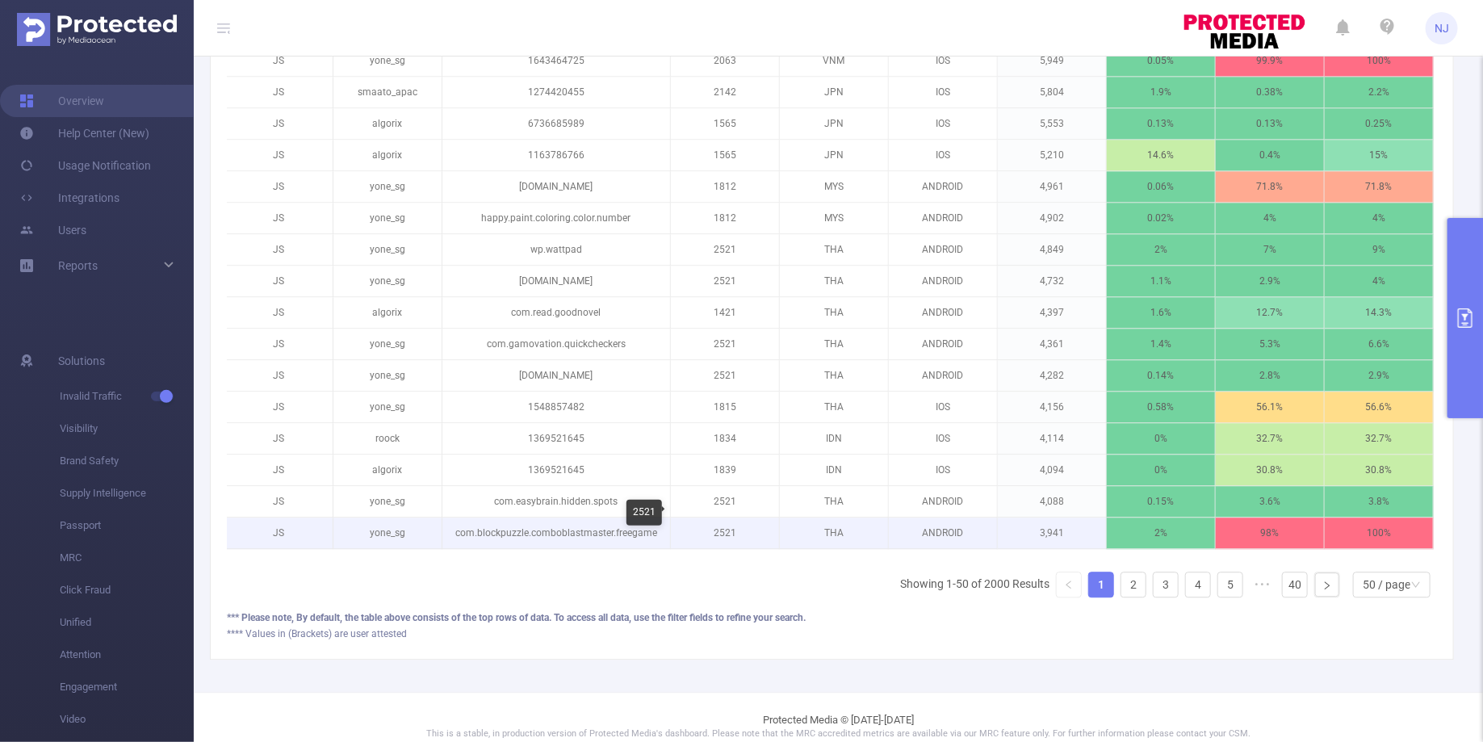
click at [717, 517] on p "2521" at bounding box center [725, 532] width 108 height 31
copy p "2521"
drag, startPoint x: 456, startPoint y: 517, endPoint x: 622, endPoint y: 514, distance: 166.3
click at [622, 517] on p "com.blockpuzzle.comboblastmaster.freegame" at bounding box center [556, 532] width 228 height 31
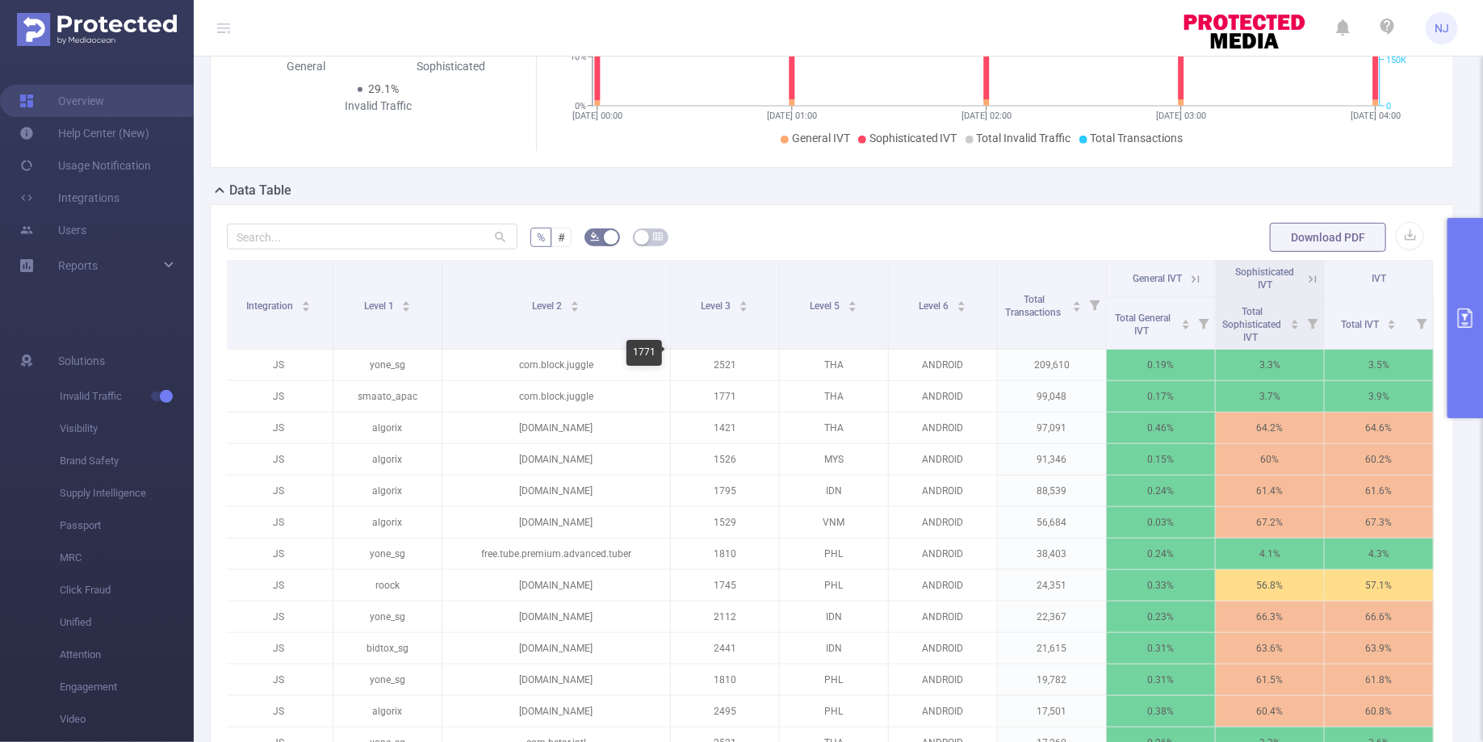
scroll to position [321, 0]
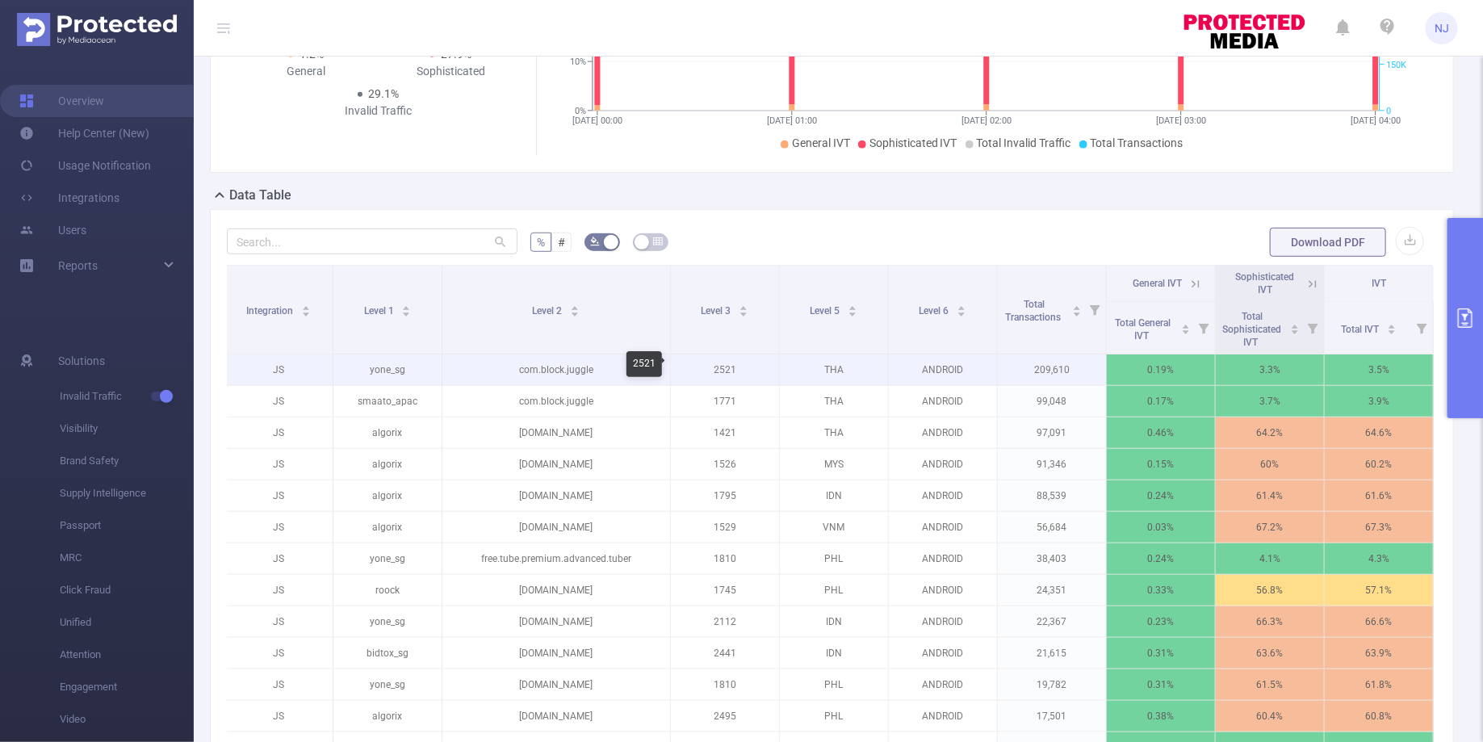
click at [723, 366] on p "2521" at bounding box center [725, 369] width 108 height 31
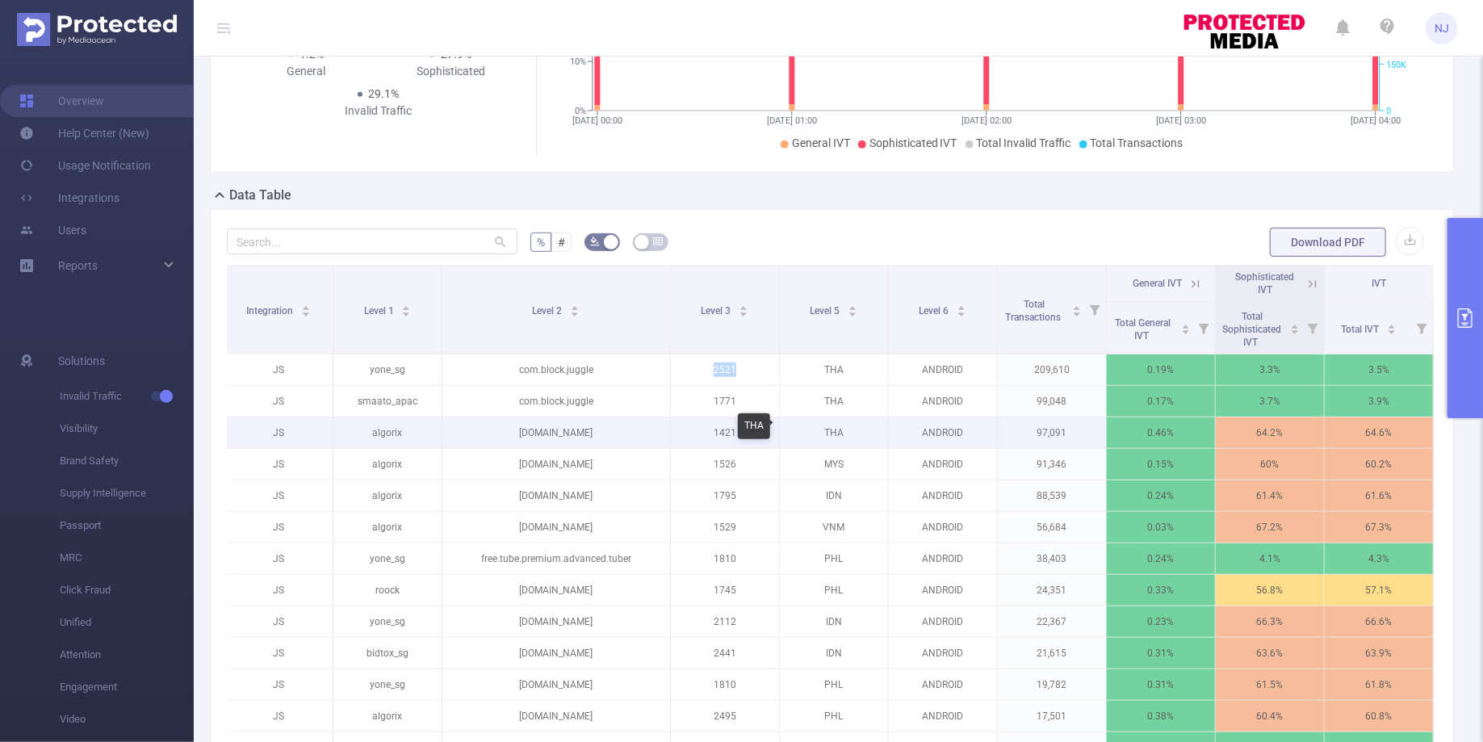
copy p "2521"
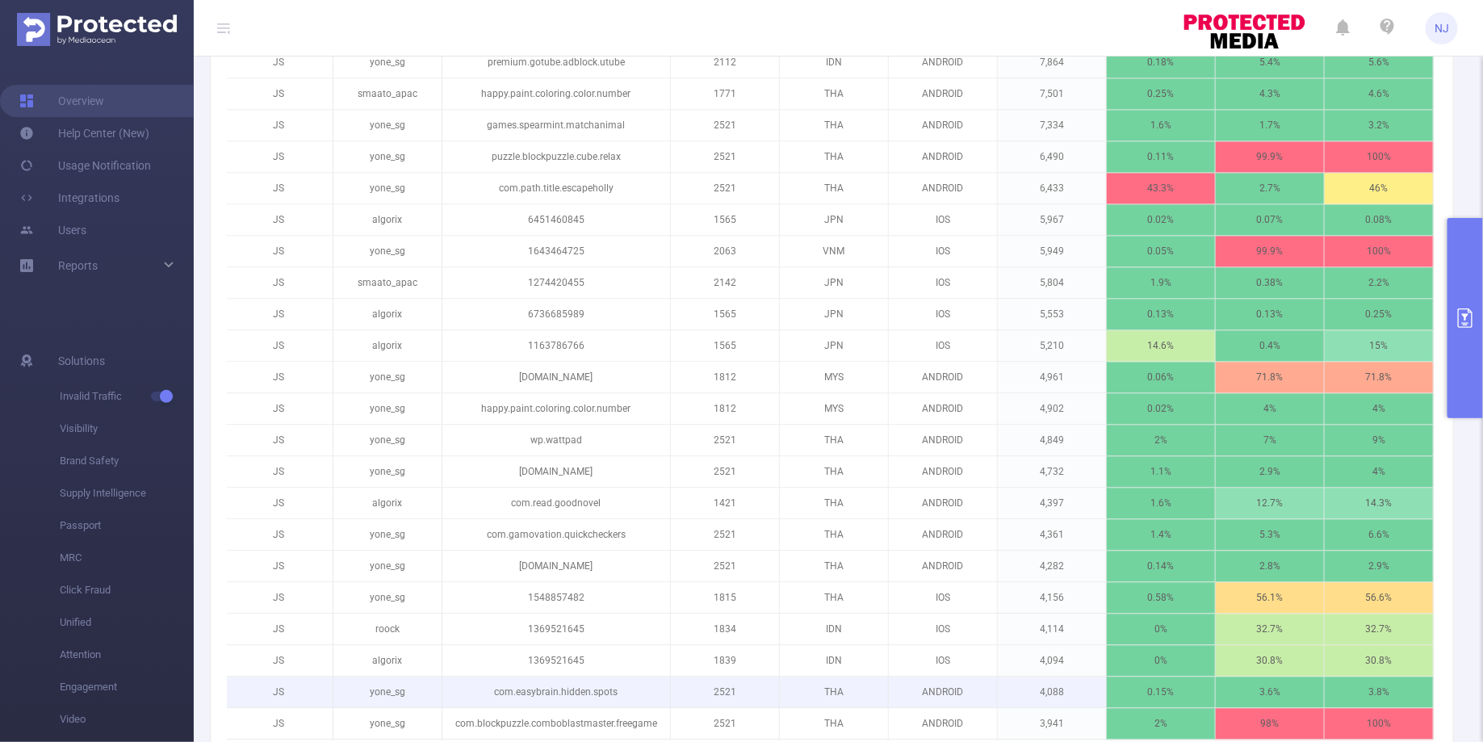
scroll to position [1700, 0]
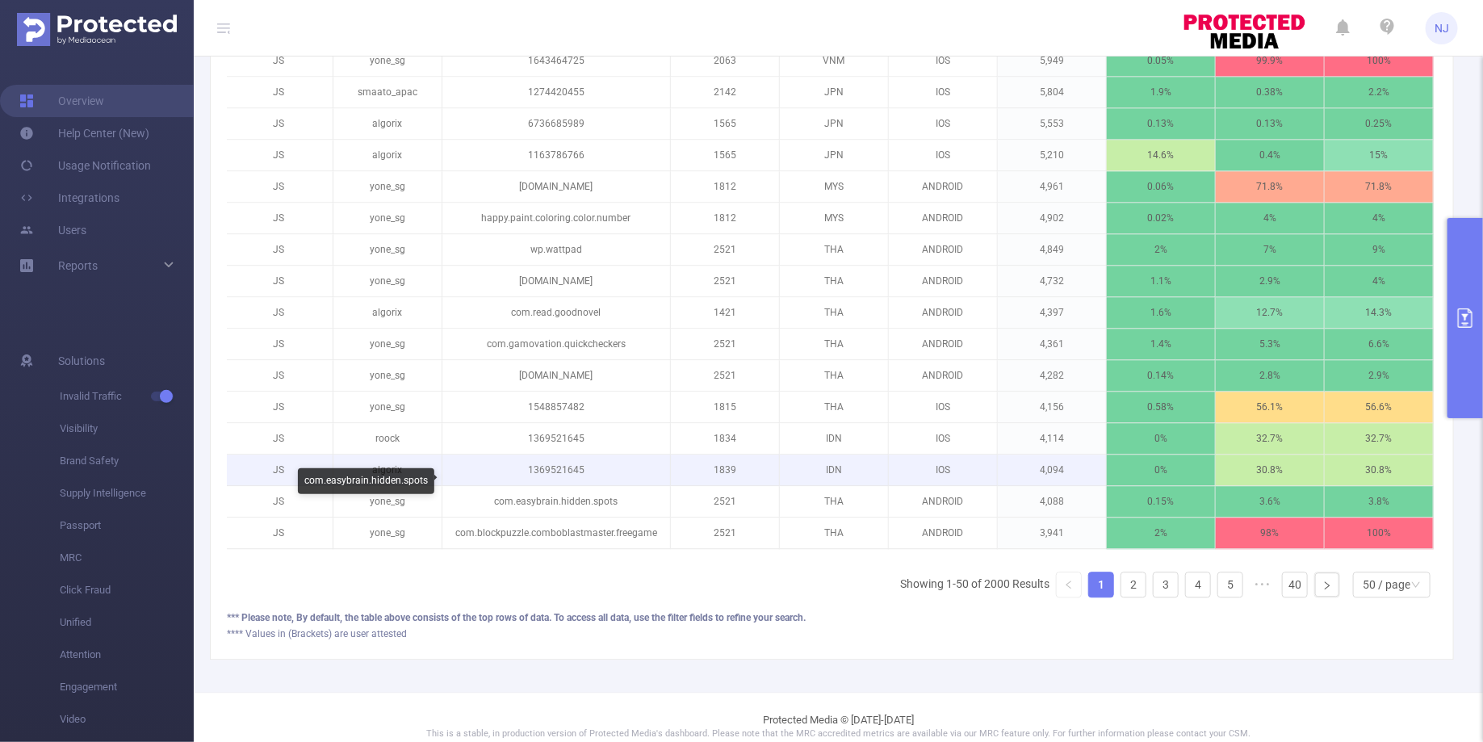
click at [607, 466] on p "1369521645" at bounding box center [556, 470] width 228 height 31
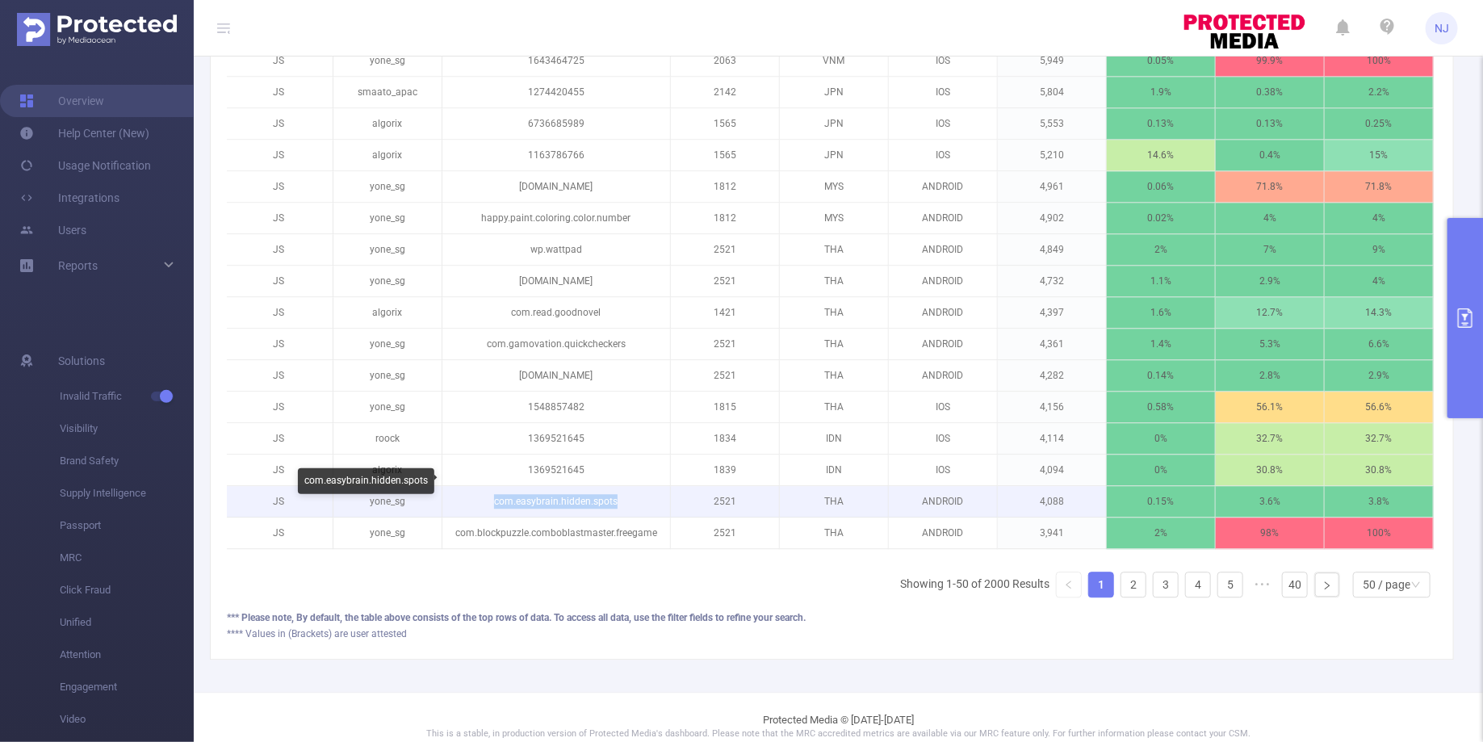
drag, startPoint x: 622, startPoint y: 484, endPoint x: 455, endPoint y: 480, distance: 166.4
click at [455, 486] on p "com.easybrain.hidden.spots" at bounding box center [556, 501] width 228 height 31
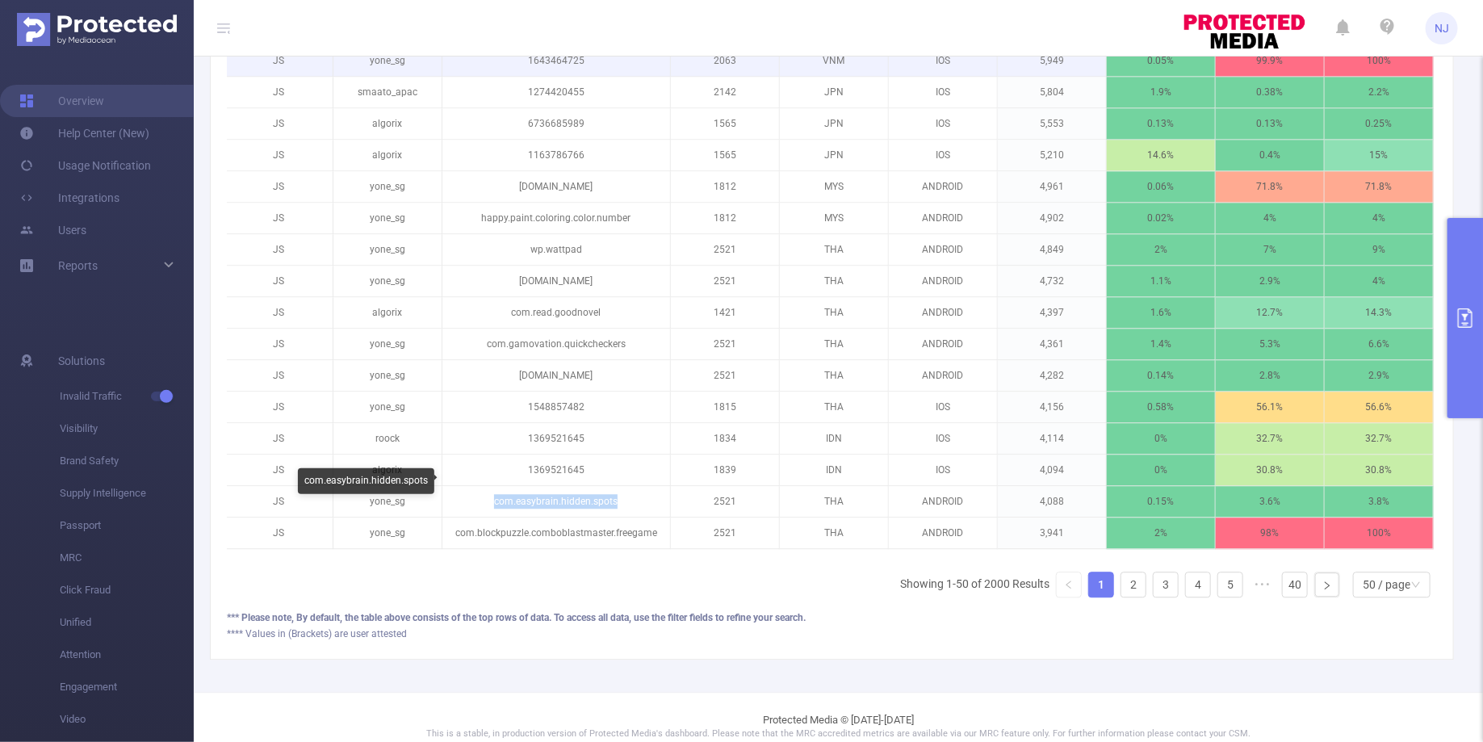
copy p "com.easybrain.hidden.spots"
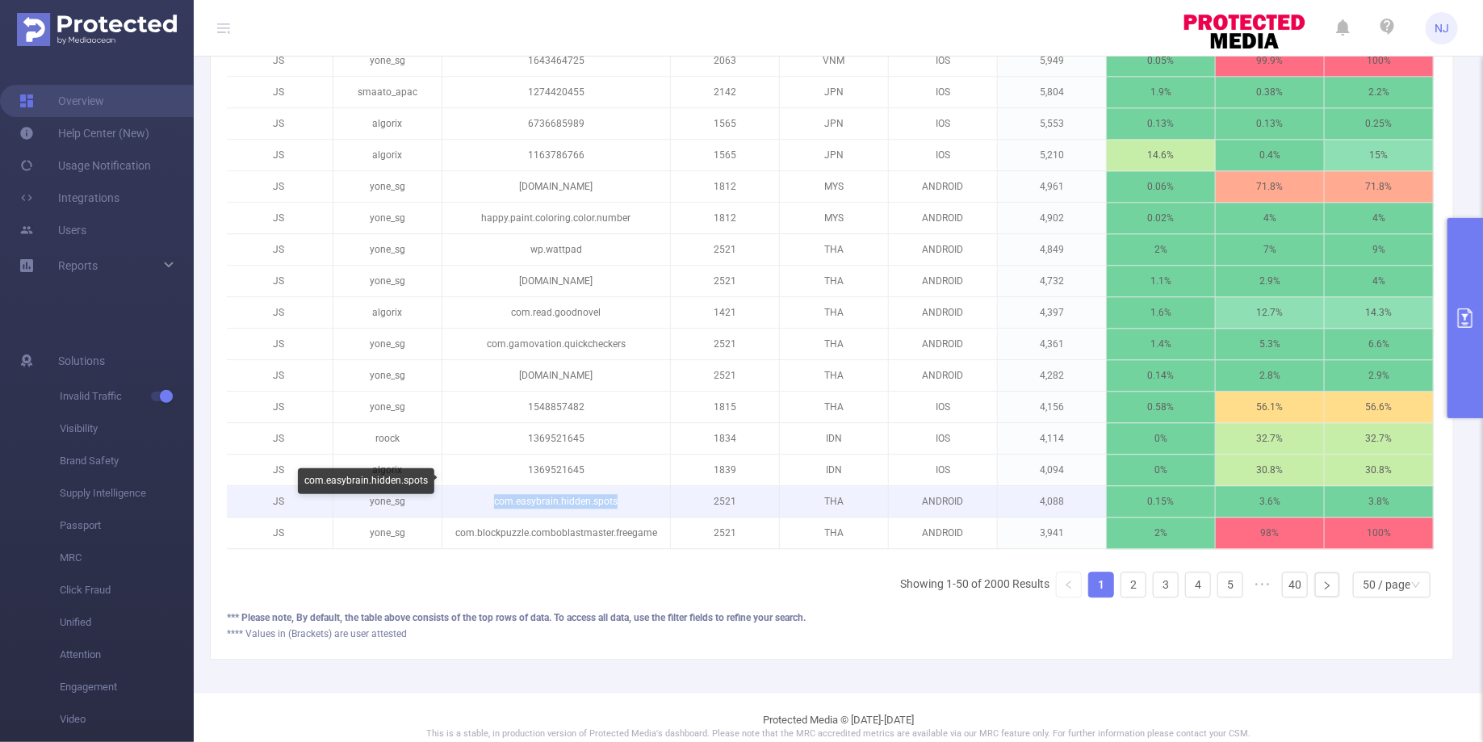
click at [581, 487] on p "com.easybrain.hidden.spots" at bounding box center [556, 501] width 228 height 31
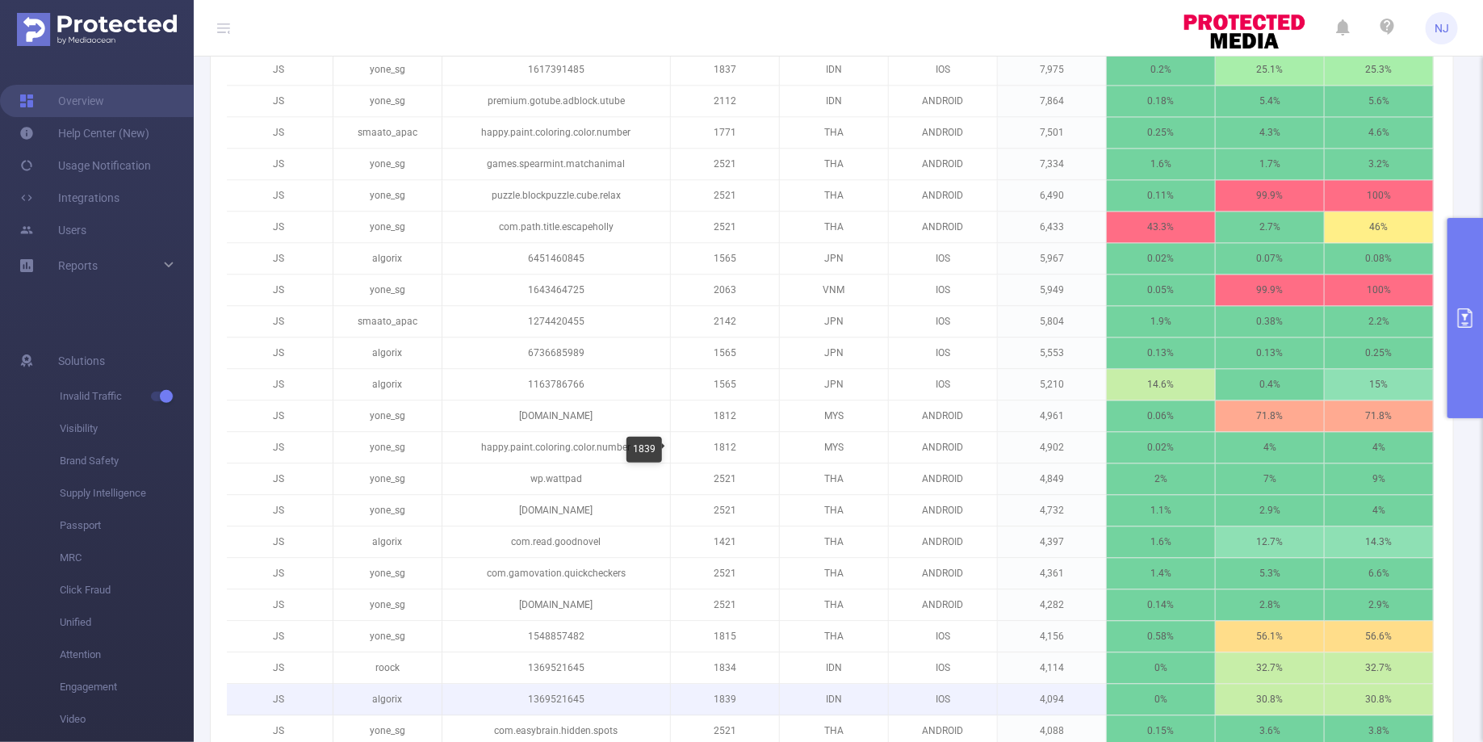
scroll to position [1419, 0]
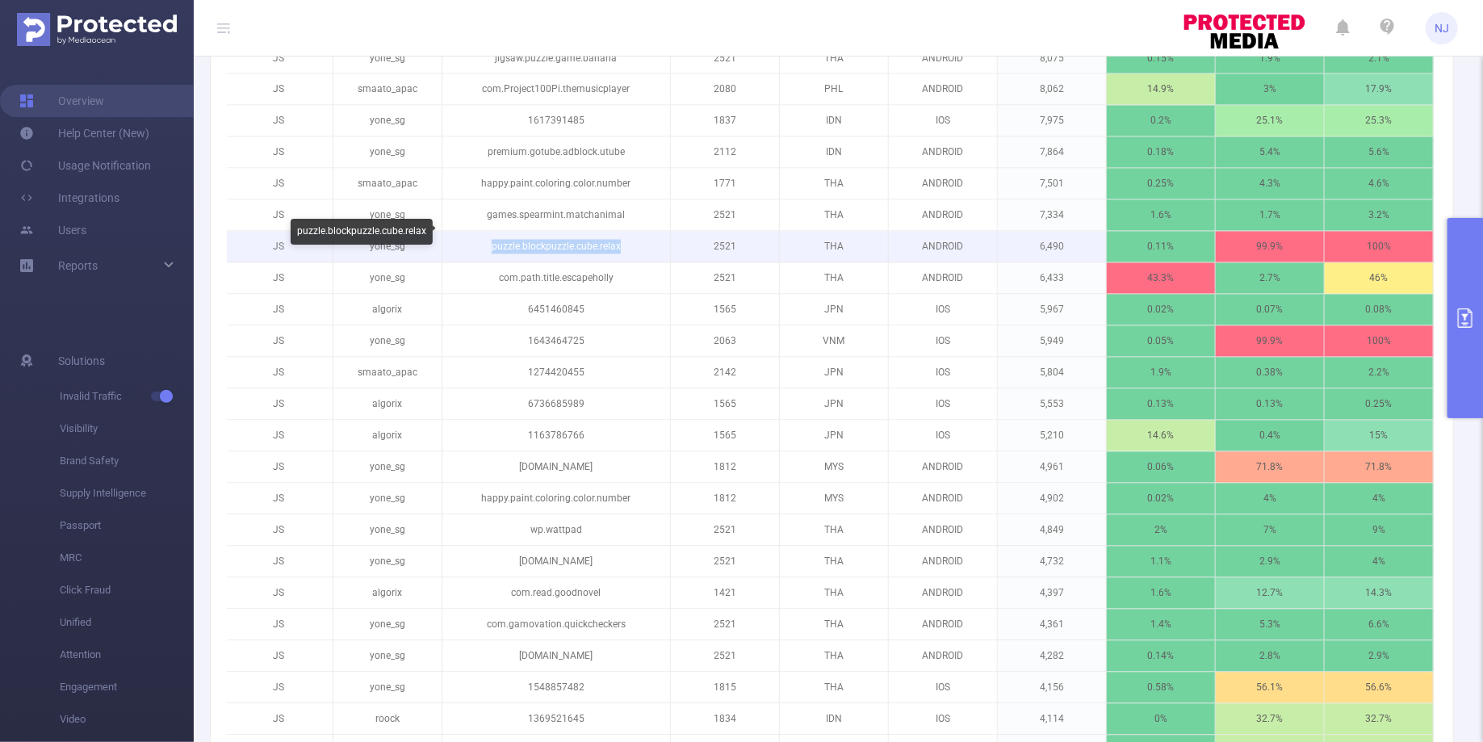
drag, startPoint x: 631, startPoint y: 236, endPoint x: 489, endPoint y: 237, distance: 141.3
click at [489, 237] on p "puzzle.blockpuzzle.cube.relax" at bounding box center [556, 247] width 228 height 31
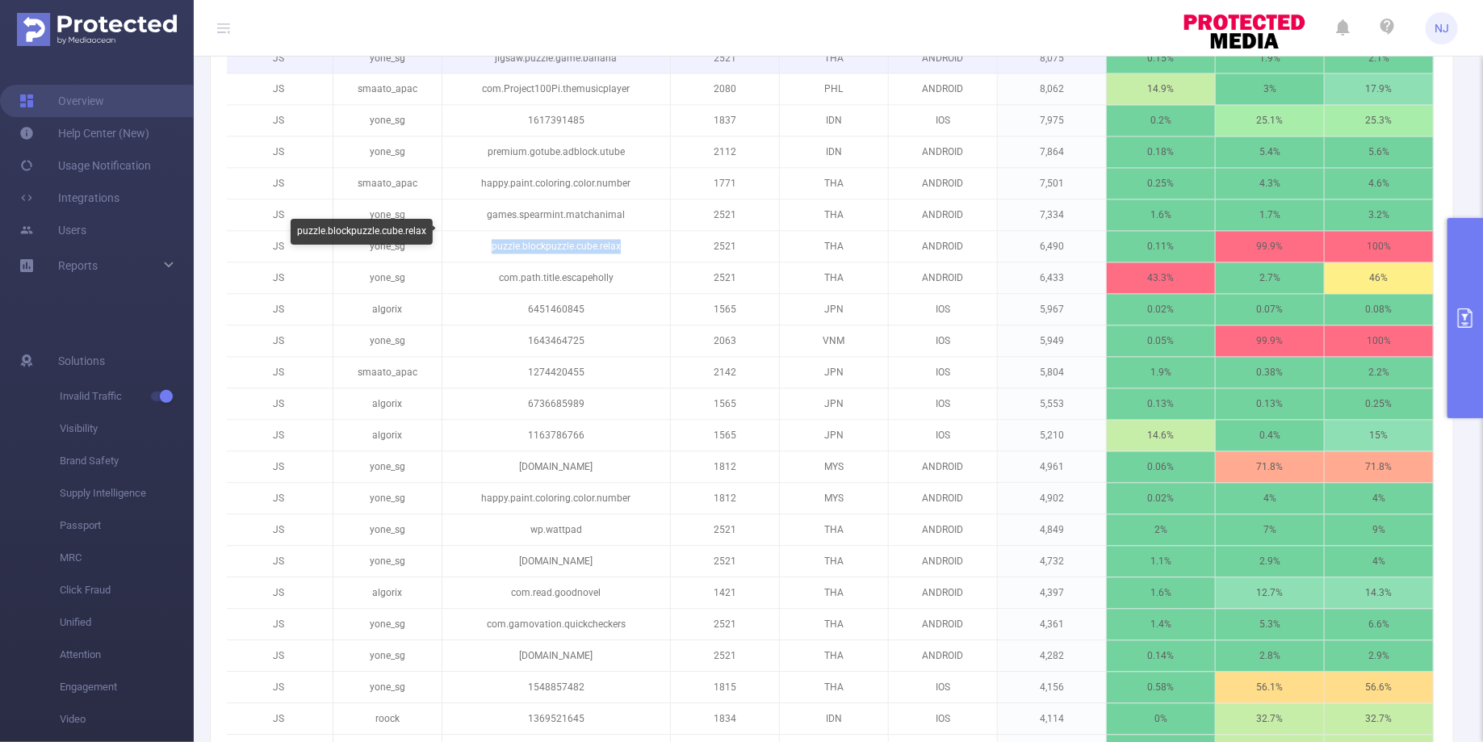
copy p "puzzle.blockpuzzle.cube.relax"
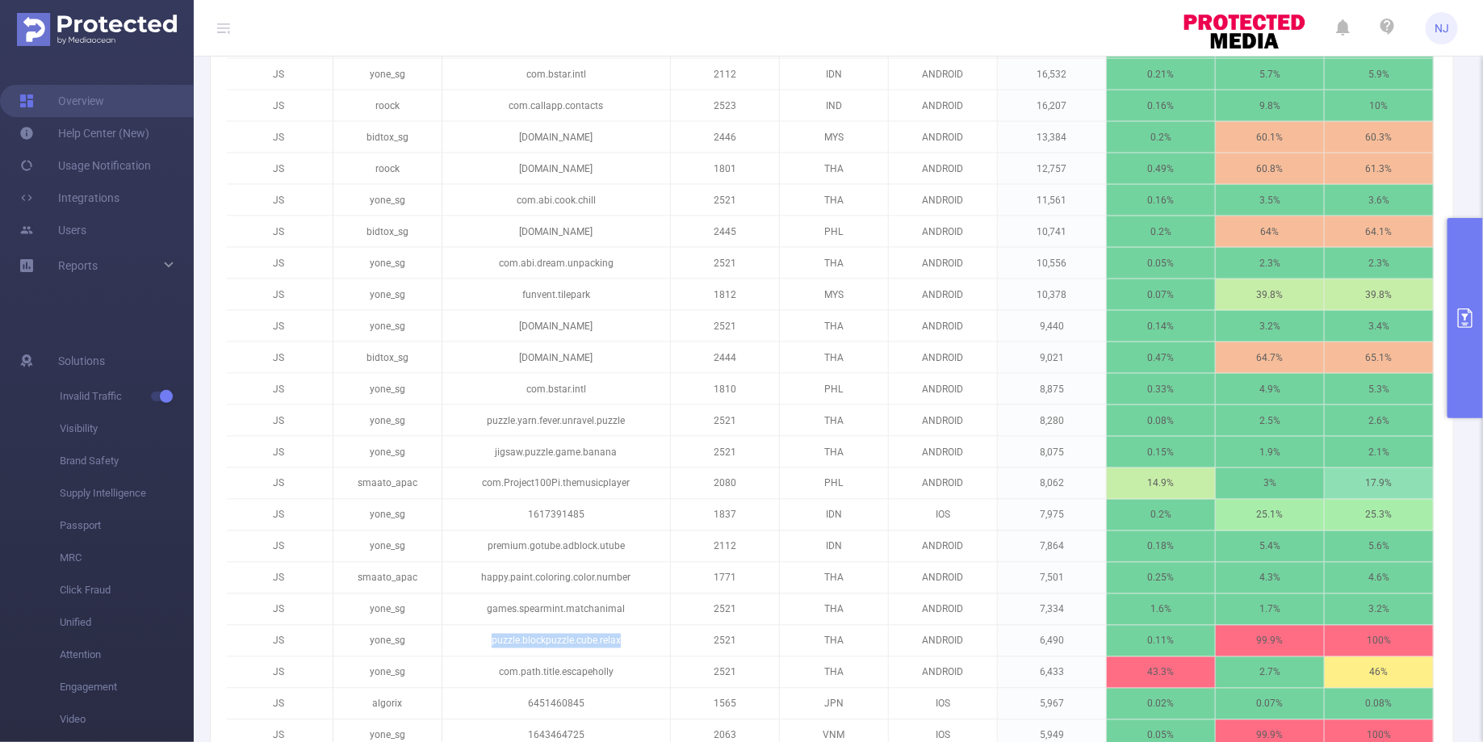
scroll to position [1024, 0]
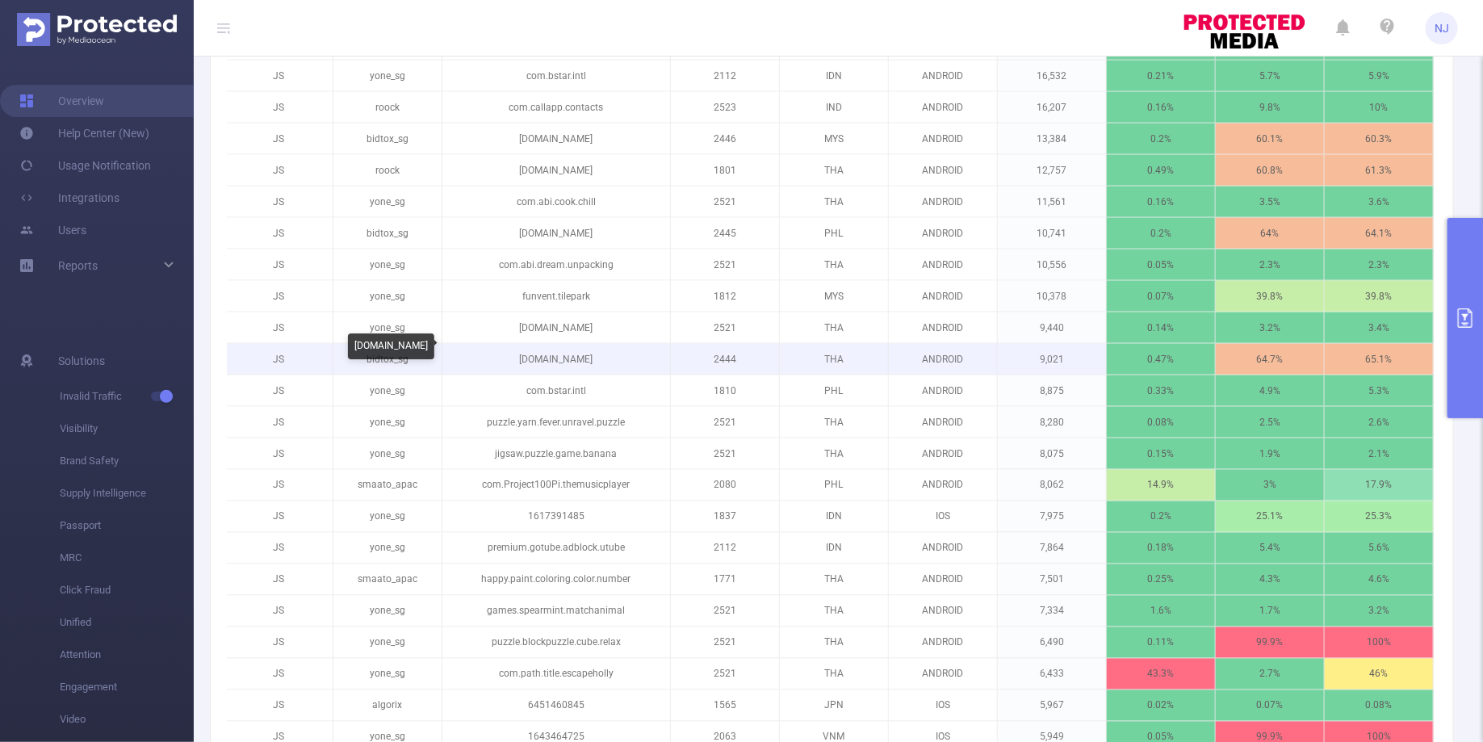
drag, startPoint x: 608, startPoint y: 355, endPoint x: 597, endPoint y: 355, distance: 10.5
click at [597, 355] on p "[DOMAIN_NAME]" at bounding box center [556, 359] width 228 height 31
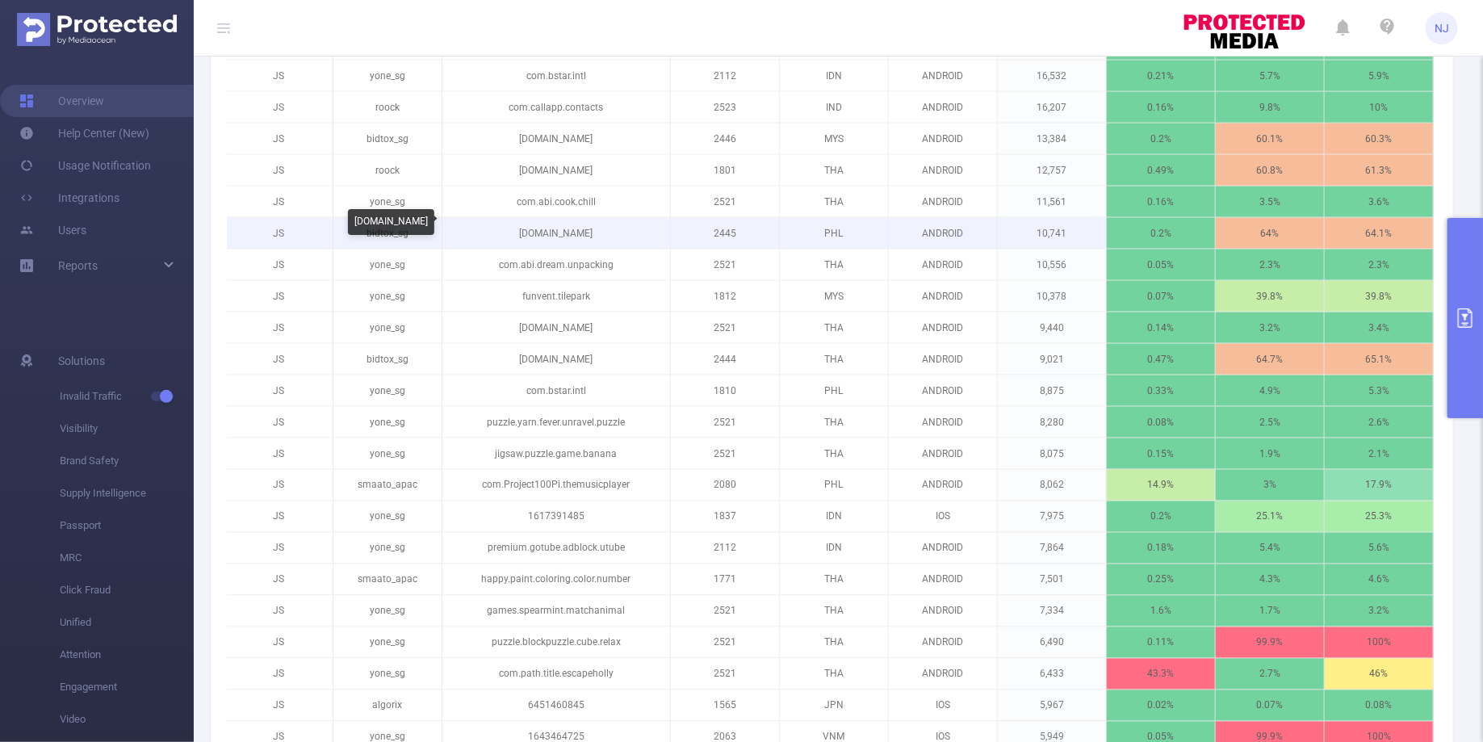
drag, startPoint x: 607, startPoint y: 224, endPoint x: 517, endPoint y: 226, distance: 89.6
click at [517, 226] on p "[DOMAIN_NAME]" at bounding box center [556, 233] width 228 height 31
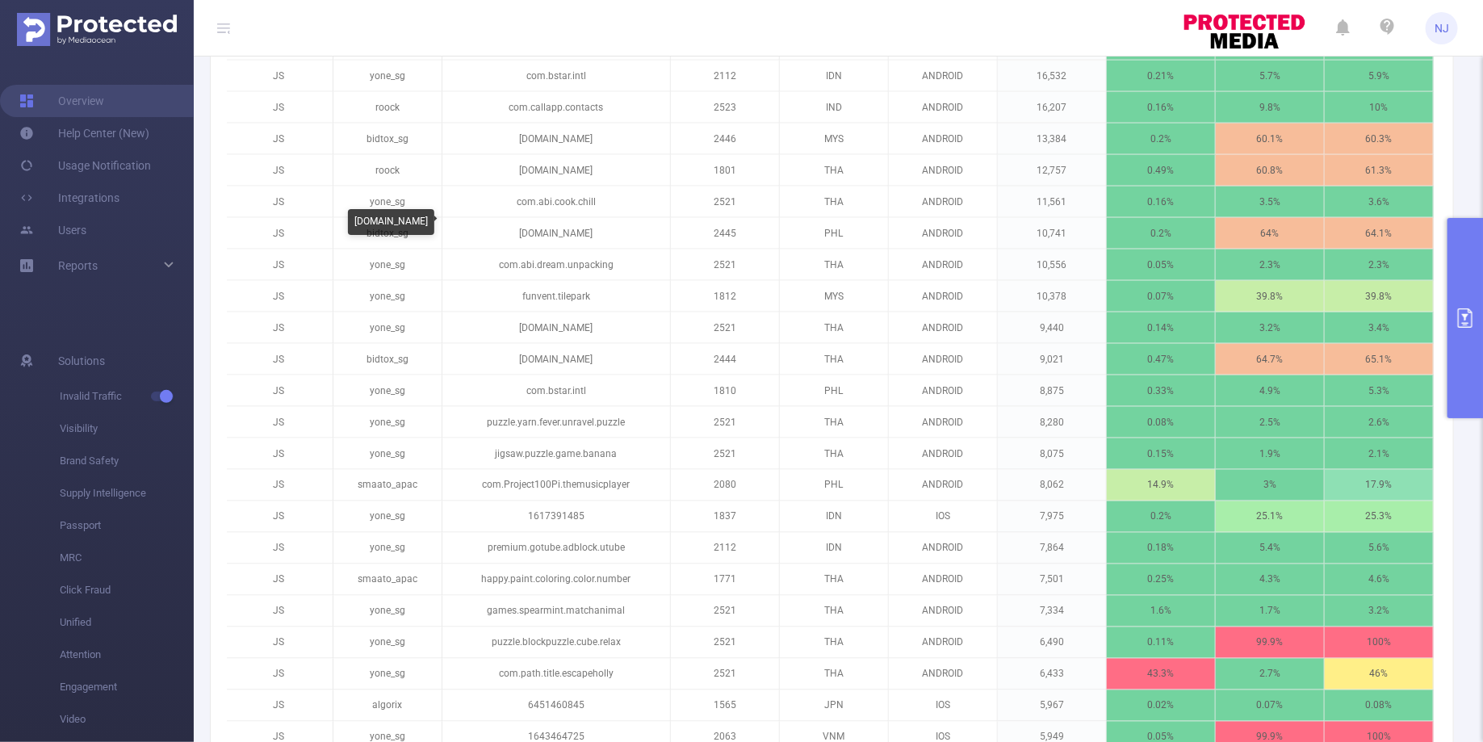
copy p "[DOMAIN_NAME]"
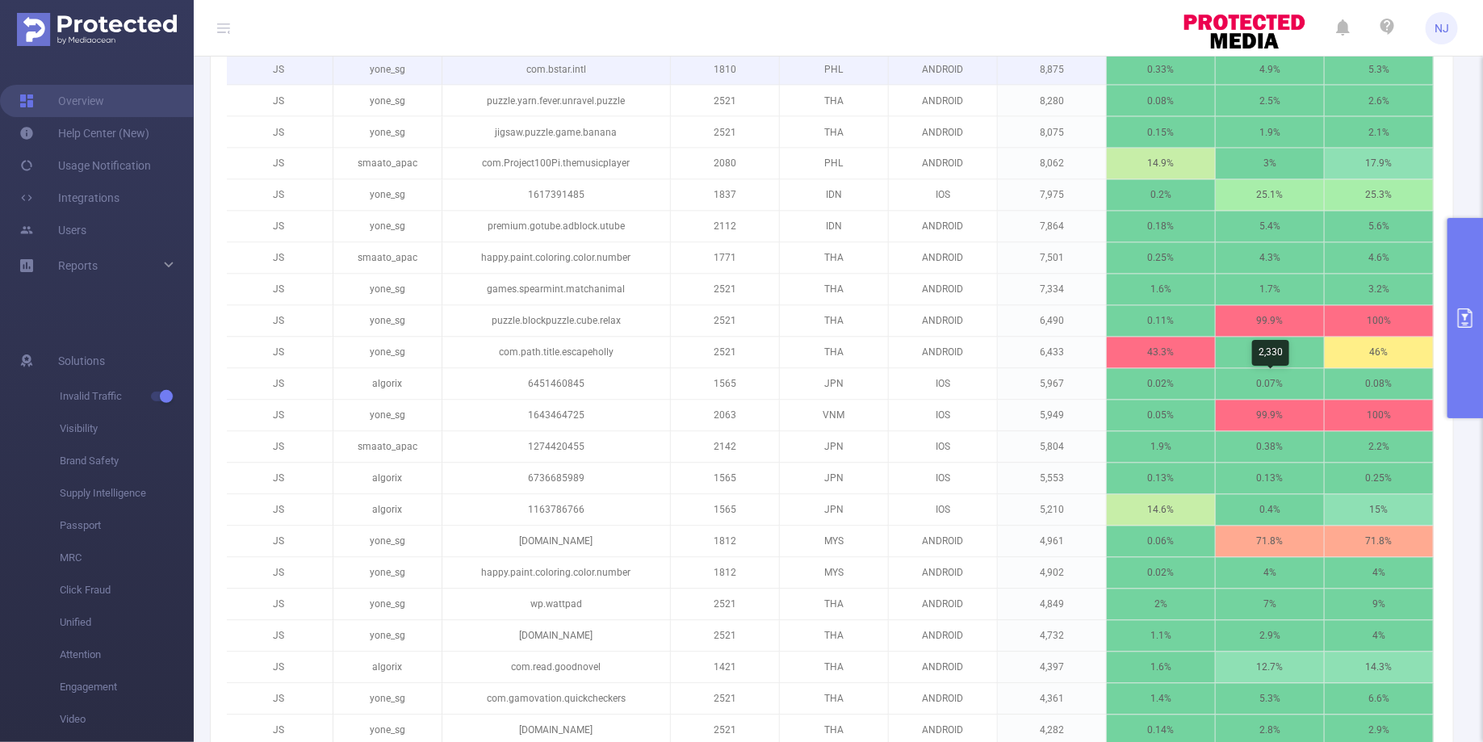
scroll to position [1339, 0]
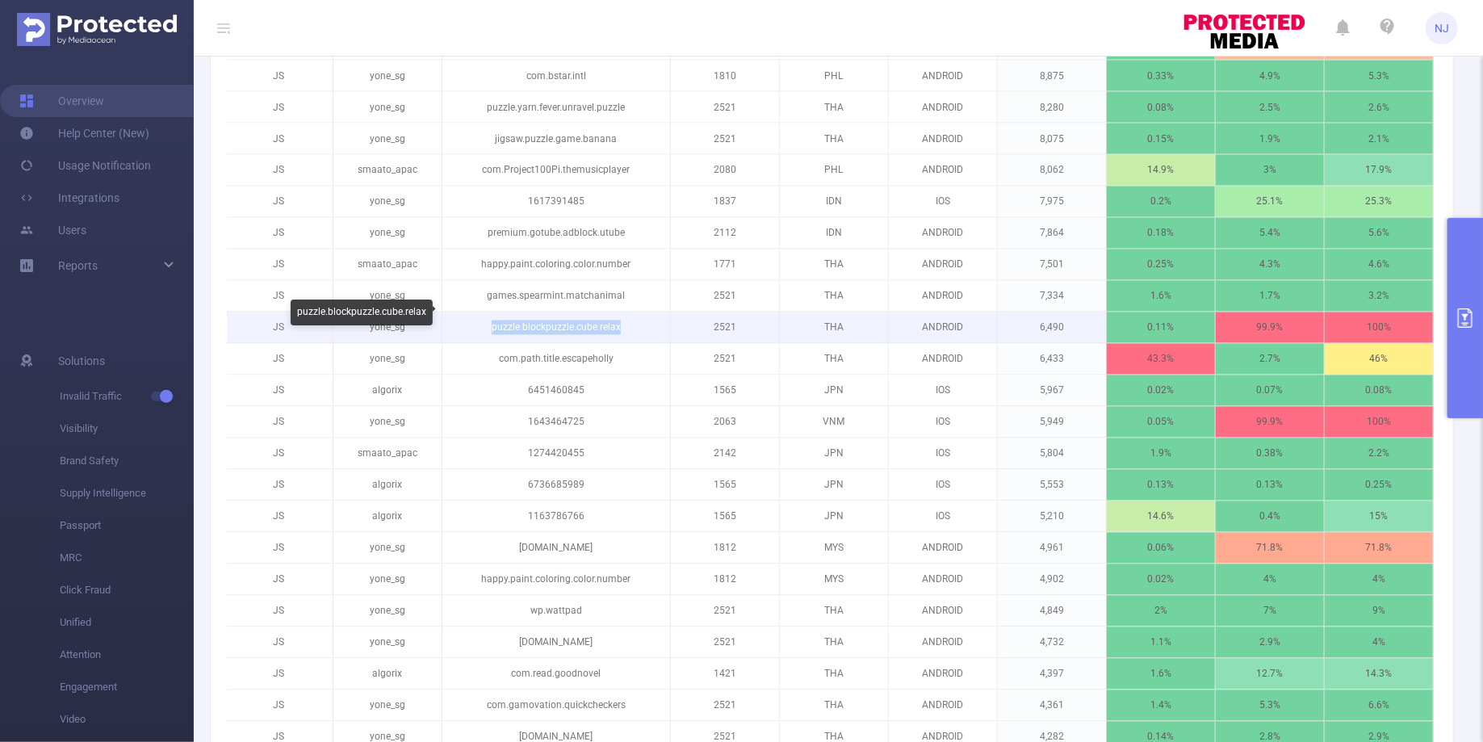
drag, startPoint x: 624, startPoint y: 315, endPoint x: 492, endPoint y: 316, distance: 131.6
click at [492, 316] on p "puzzle.blockpuzzle.cube.relax" at bounding box center [556, 327] width 228 height 31
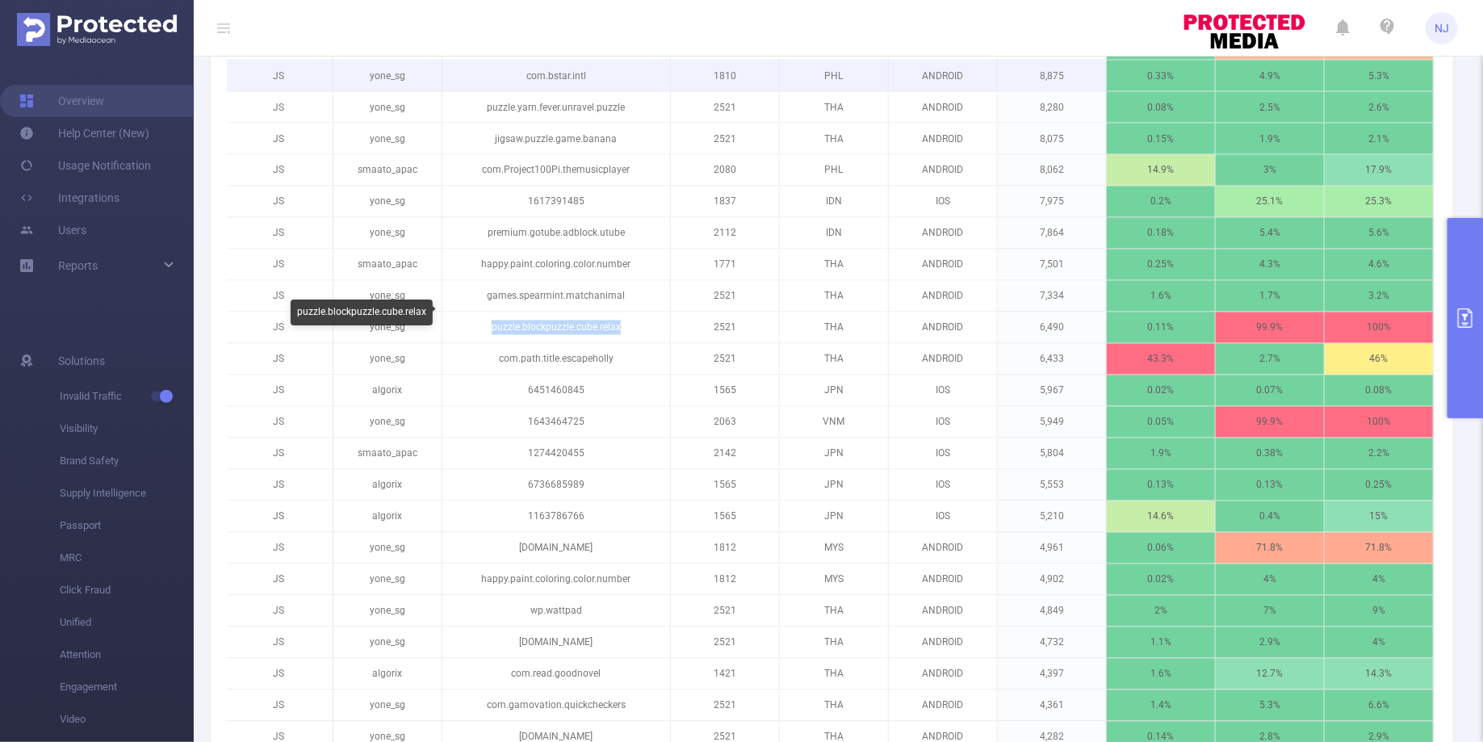
copy p "puzzle.blockpuzzle.cube.relax"
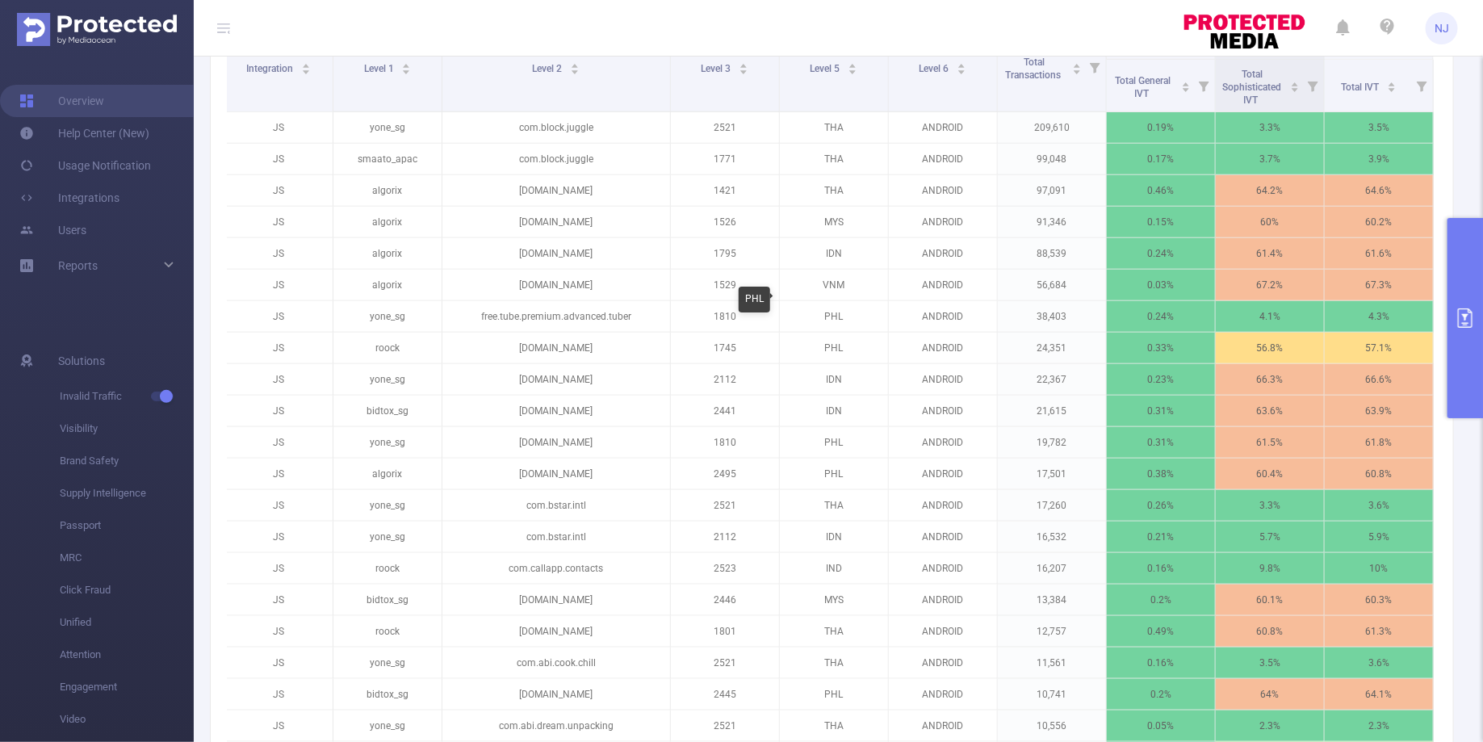
scroll to position [551, 0]
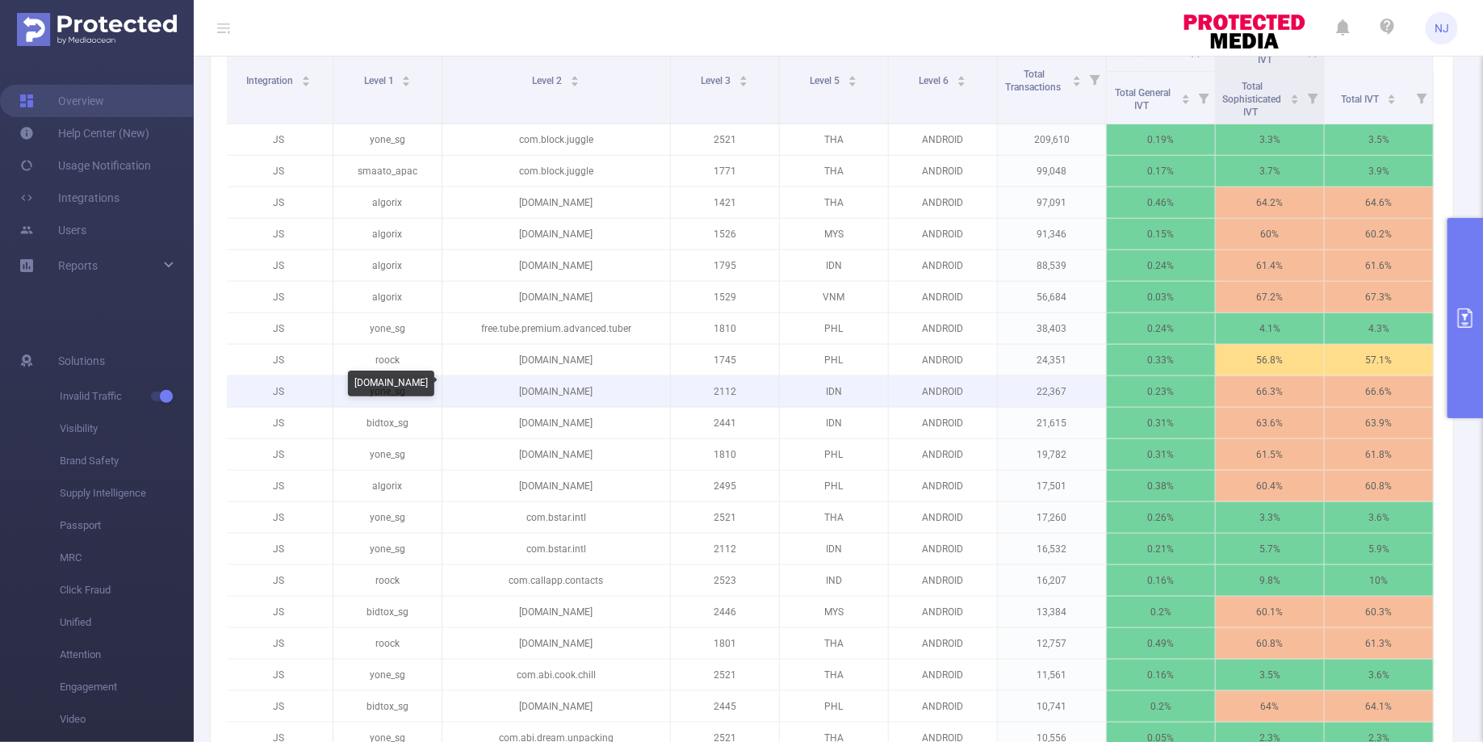
drag, startPoint x: 597, startPoint y: 387, endPoint x: 522, endPoint y: 387, distance: 75.9
click at [522, 387] on p "[DOMAIN_NAME]" at bounding box center [556, 391] width 228 height 31
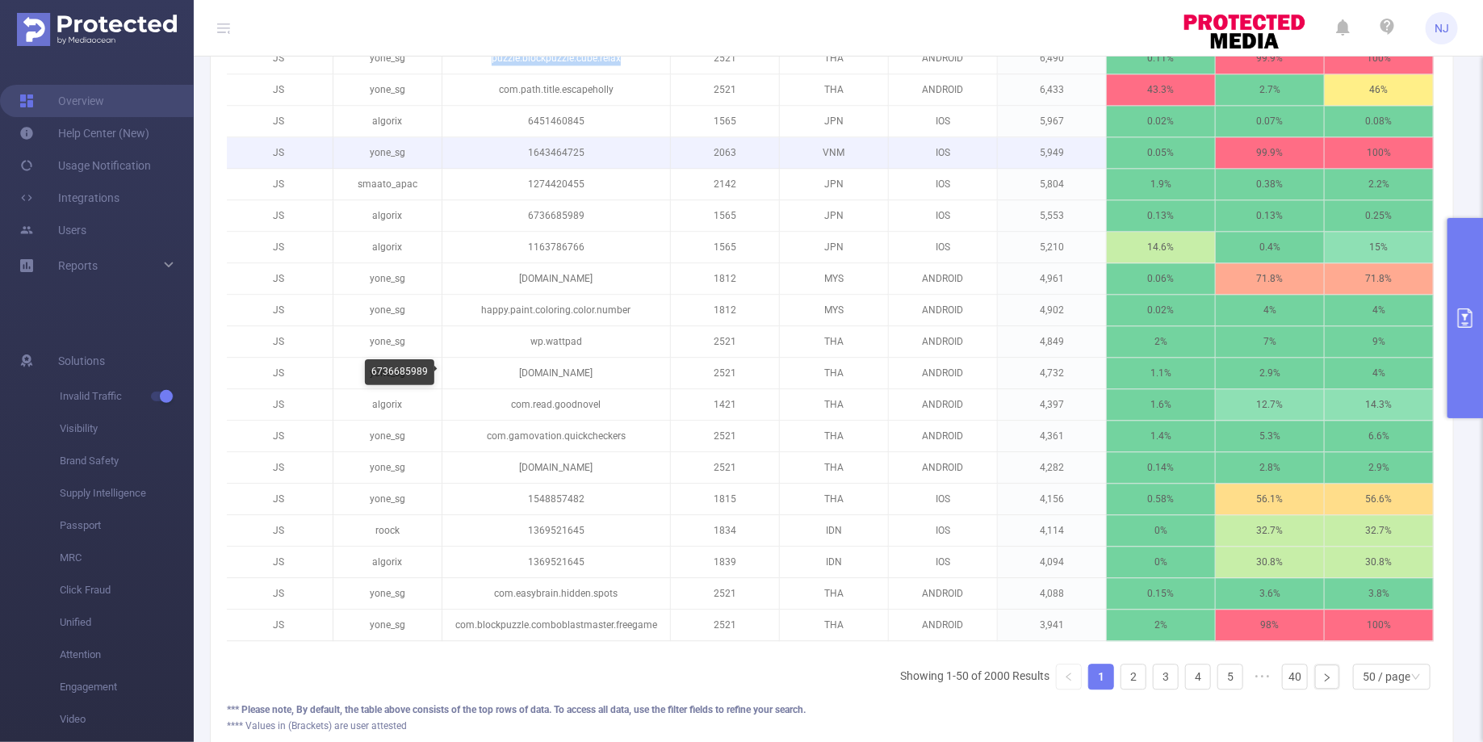
scroll to position [1700, 0]
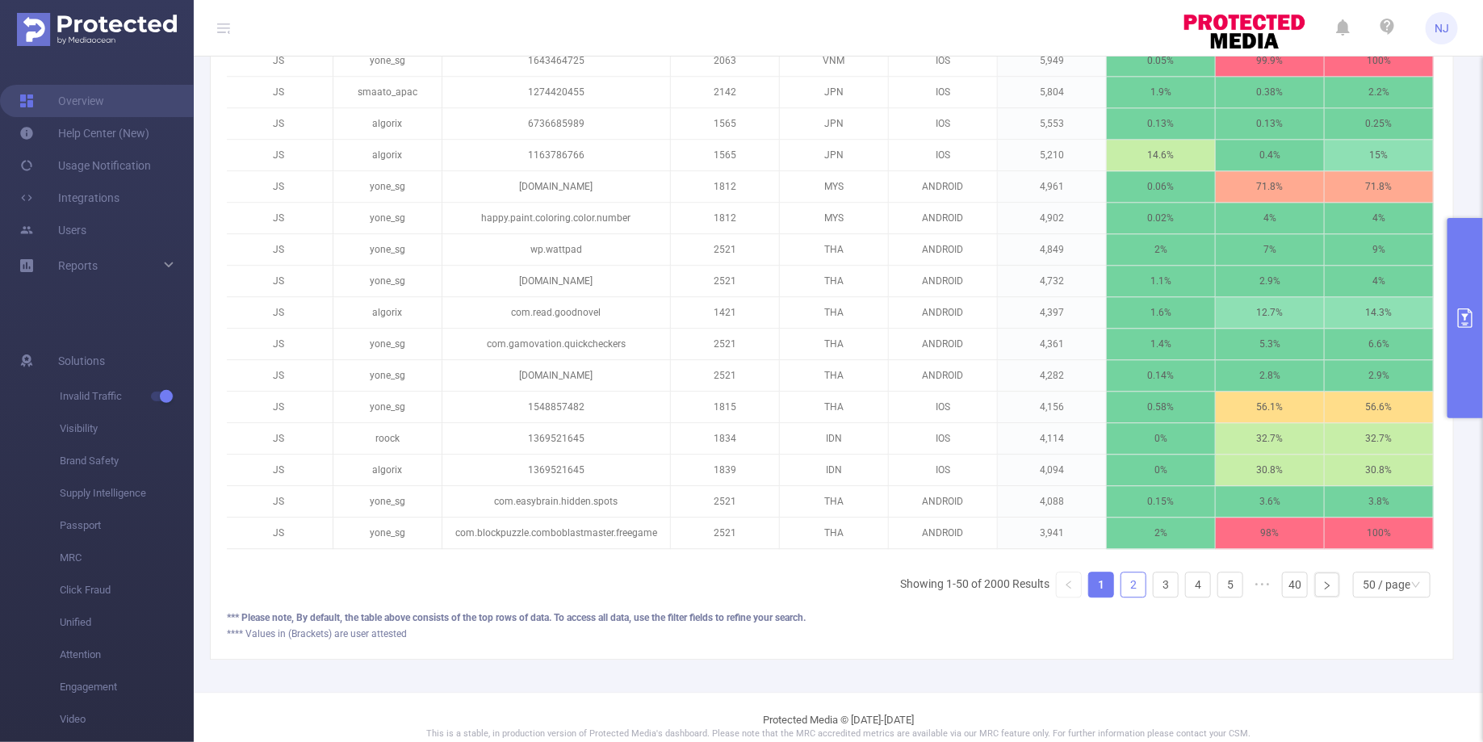
click at [1130, 578] on li "2" at bounding box center [1134, 585] width 26 height 26
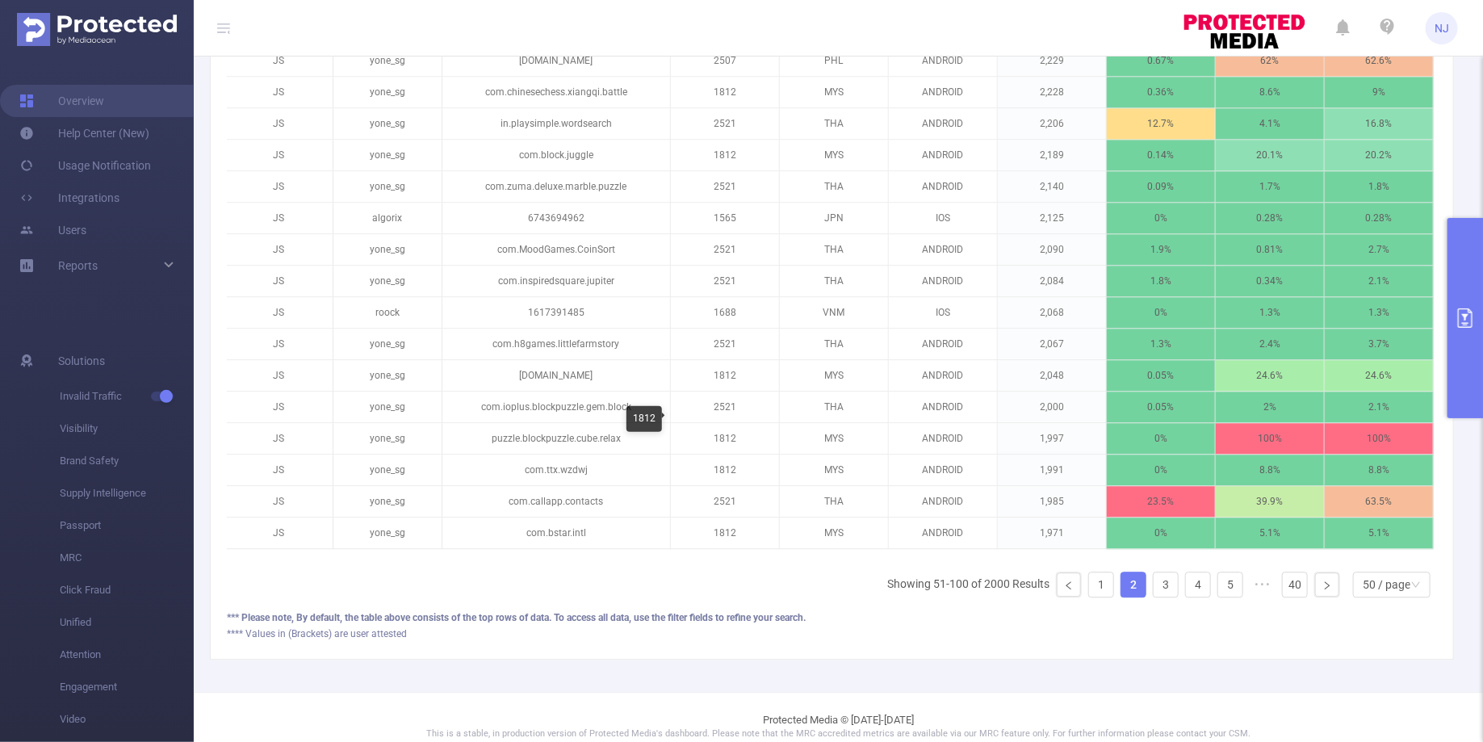
click at [643, 427] on div "1812" at bounding box center [644, 419] width 36 height 26
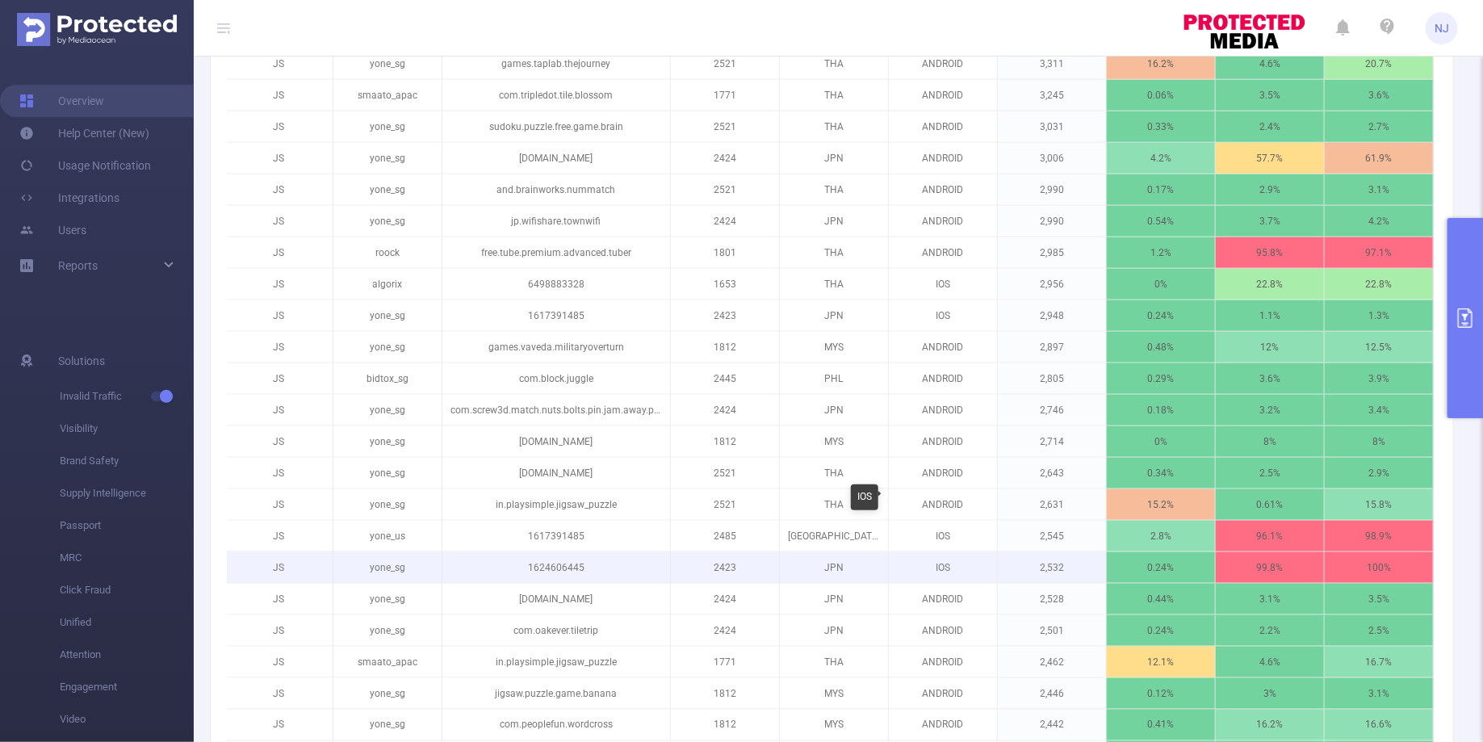
scroll to position [765, 0]
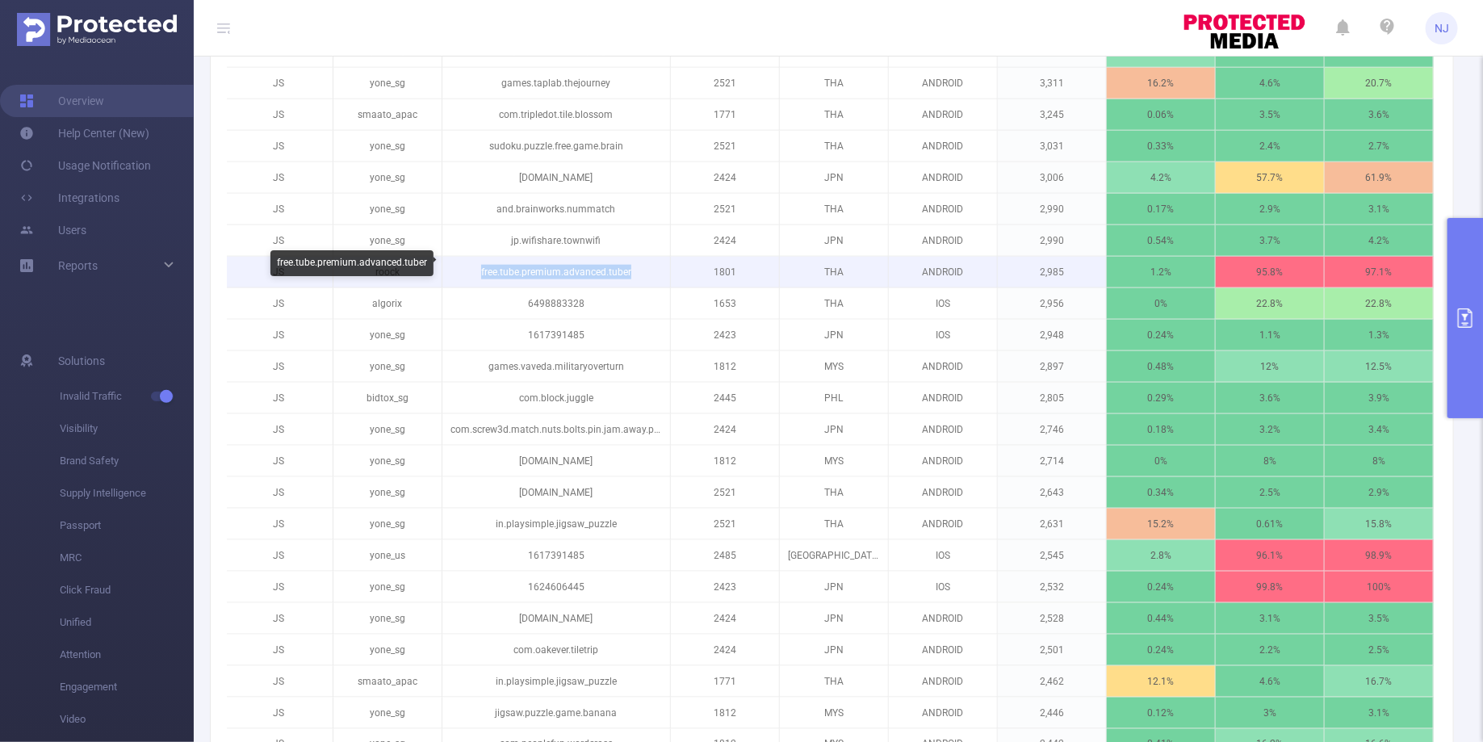
drag, startPoint x: 648, startPoint y: 266, endPoint x: 476, endPoint y: 266, distance: 172.8
click at [476, 266] on p "free.tube.premium.advanced.tuber" at bounding box center [556, 272] width 228 height 31
click at [691, 258] on p "1801" at bounding box center [725, 272] width 108 height 31
click at [590, 269] on p "free.tube.premium.advanced.tuber" at bounding box center [556, 272] width 228 height 31
drag, startPoint x: 637, startPoint y: 265, endPoint x: 478, endPoint y: 263, distance: 159.0
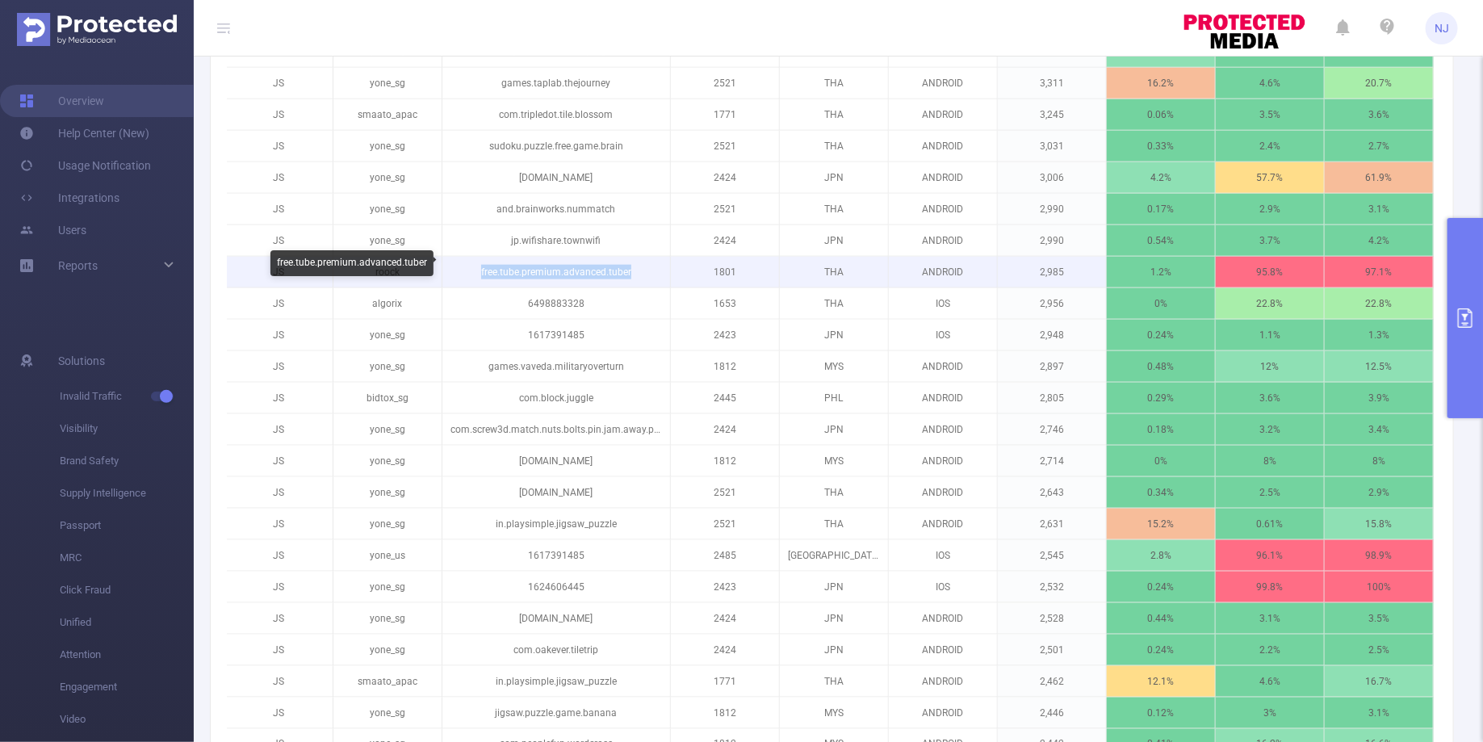
click at [478, 263] on p "free.tube.premium.advanced.tuber" at bounding box center [556, 272] width 228 height 31
click at [731, 265] on p "1801" at bounding box center [725, 272] width 108 height 31
drag, startPoint x: 636, startPoint y: 266, endPoint x: 481, endPoint y: 267, distance: 155.0
click at [481, 267] on p "free.tube.premium.advanced.tuber" at bounding box center [556, 272] width 228 height 31
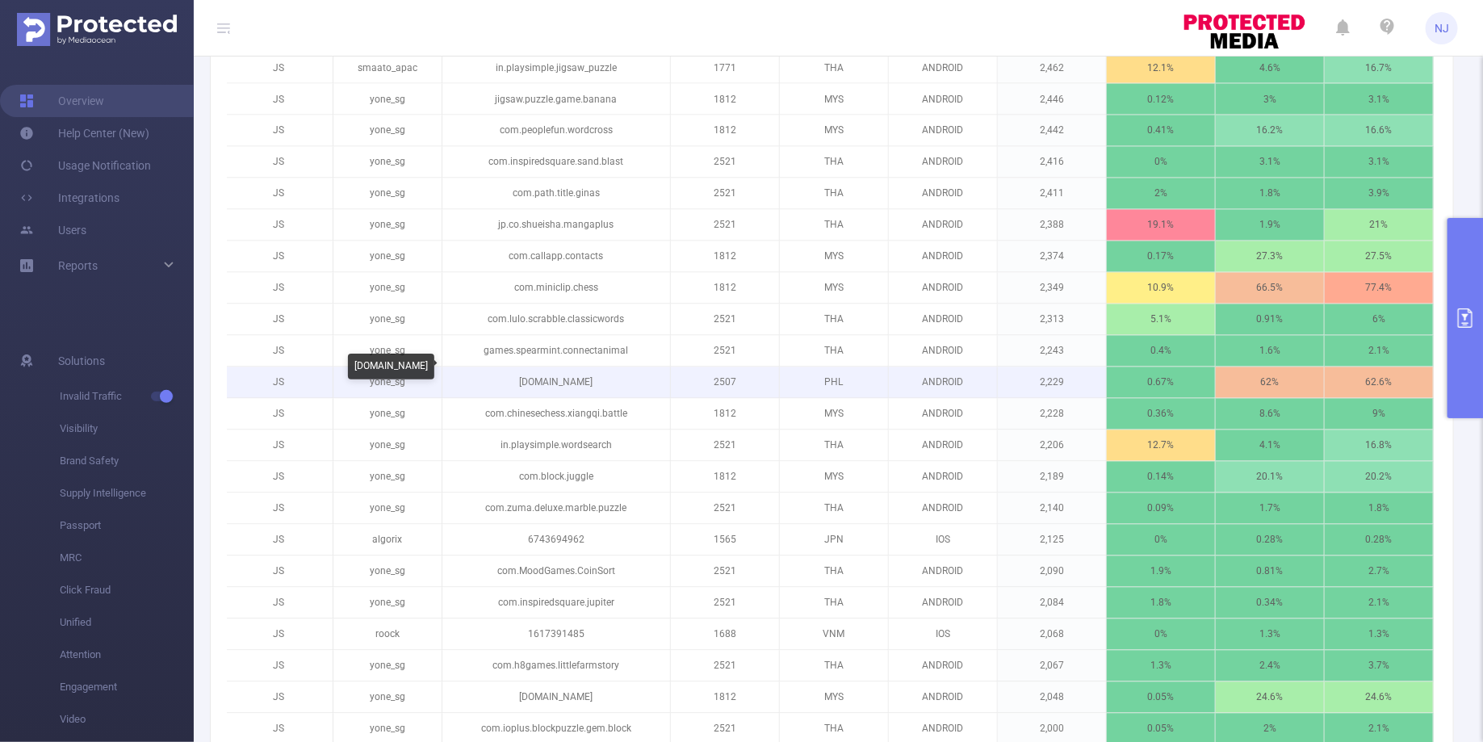
scroll to position [1567, 0]
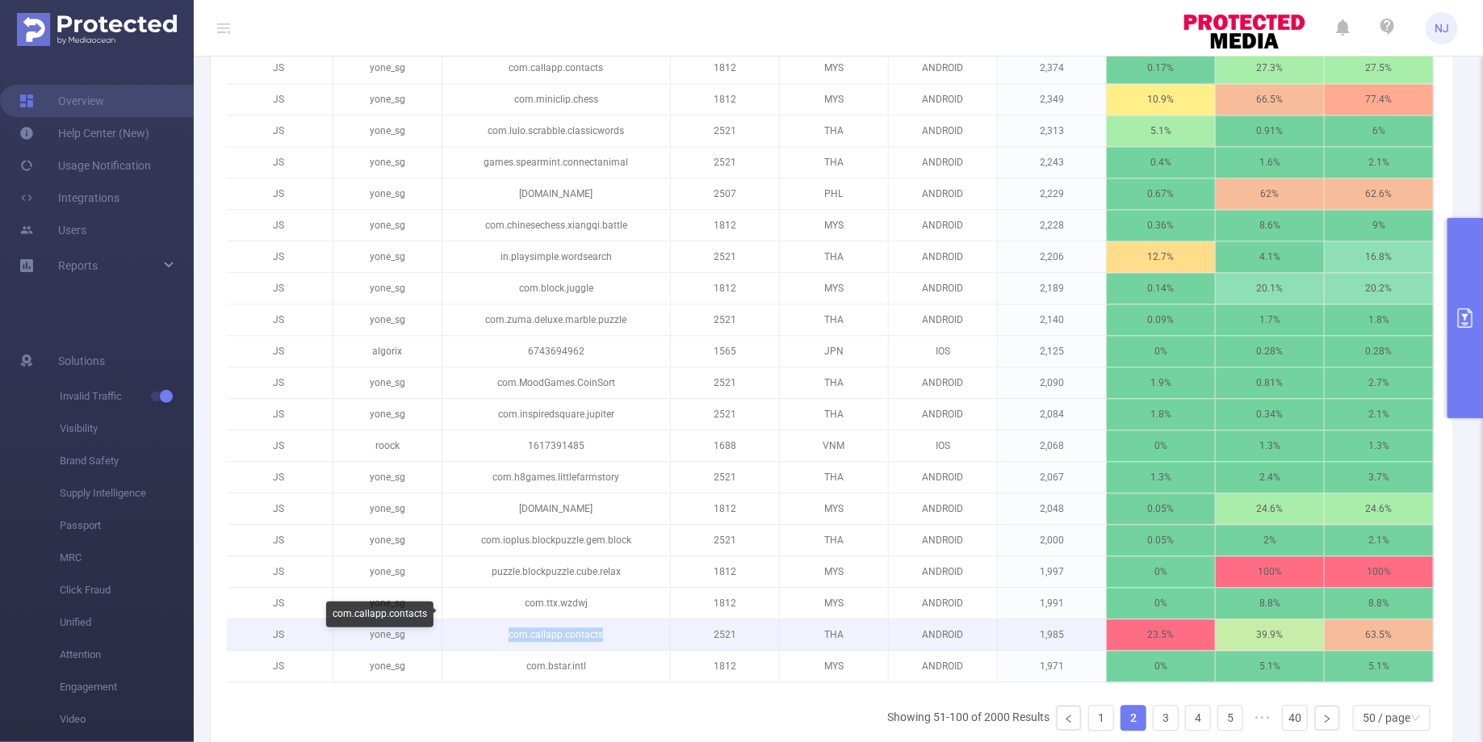
drag, startPoint x: 614, startPoint y: 616, endPoint x: 509, endPoint y: 620, distance: 105.0
click at [509, 593] on p "com.callapp.contacts" at bounding box center [556, 634] width 228 height 31
click at [727, 593] on p "2521" at bounding box center [725, 634] width 108 height 31
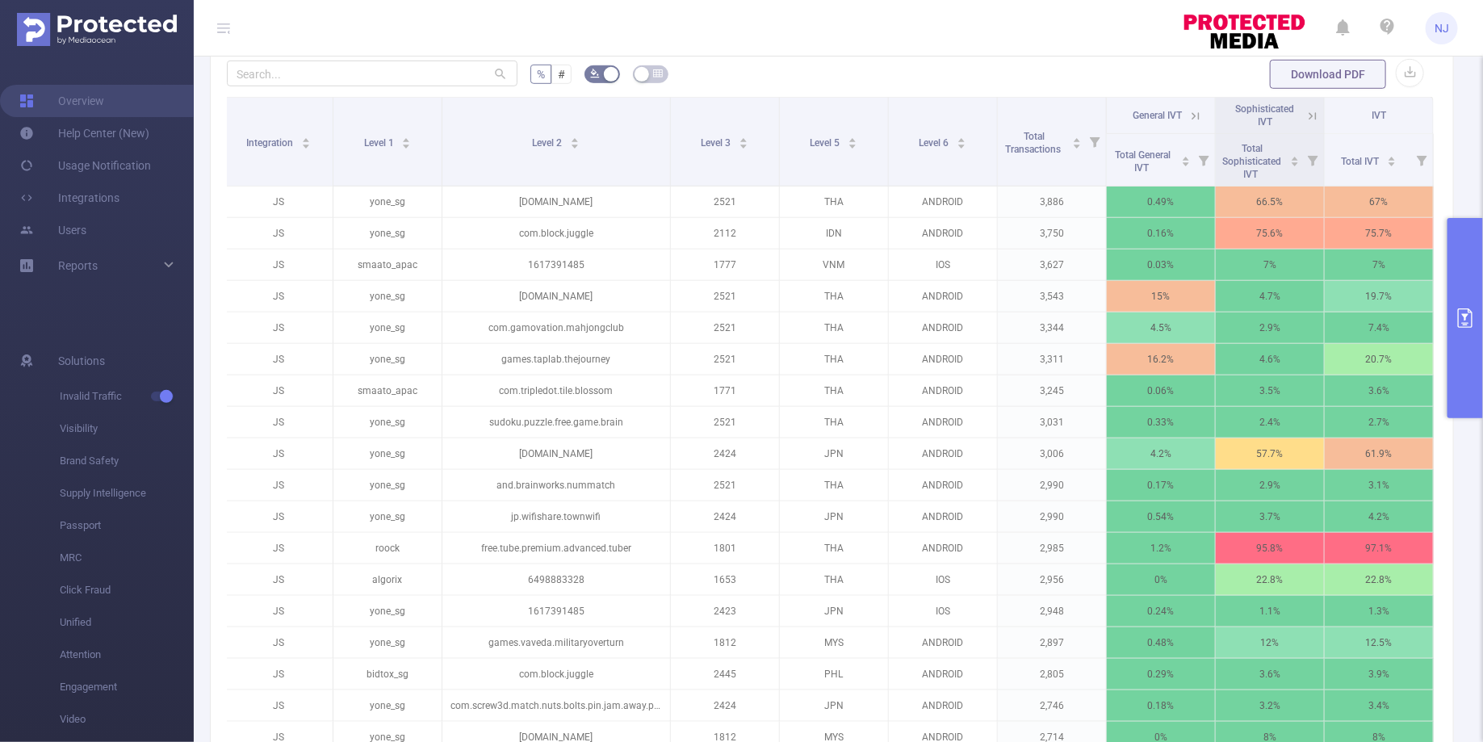
scroll to position [485, 0]
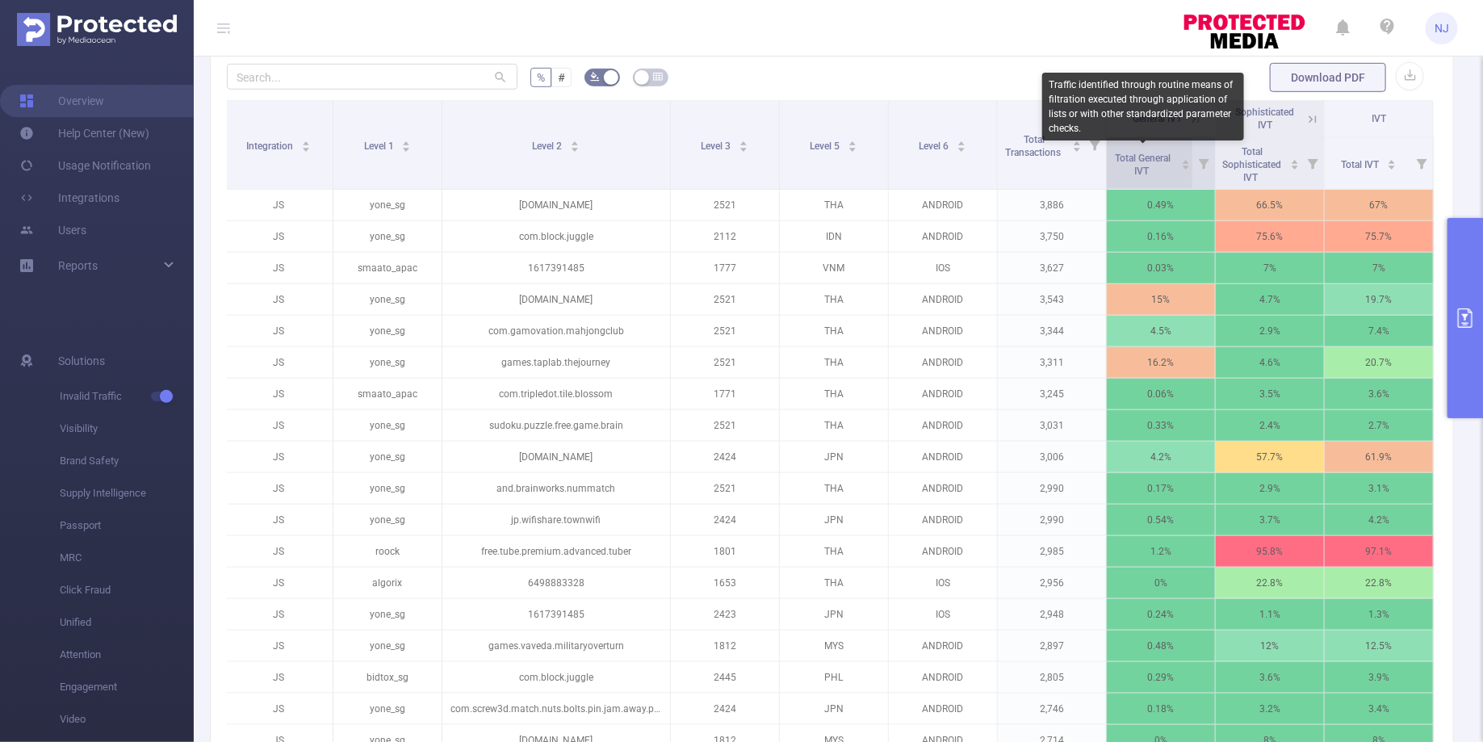
drag, startPoint x: 1163, startPoint y: 170, endPoint x: 1120, endPoint y: 149, distance: 48.4
click at [1120, 149] on span "Total General IVT" at bounding box center [1143, 163] width 65 height 29
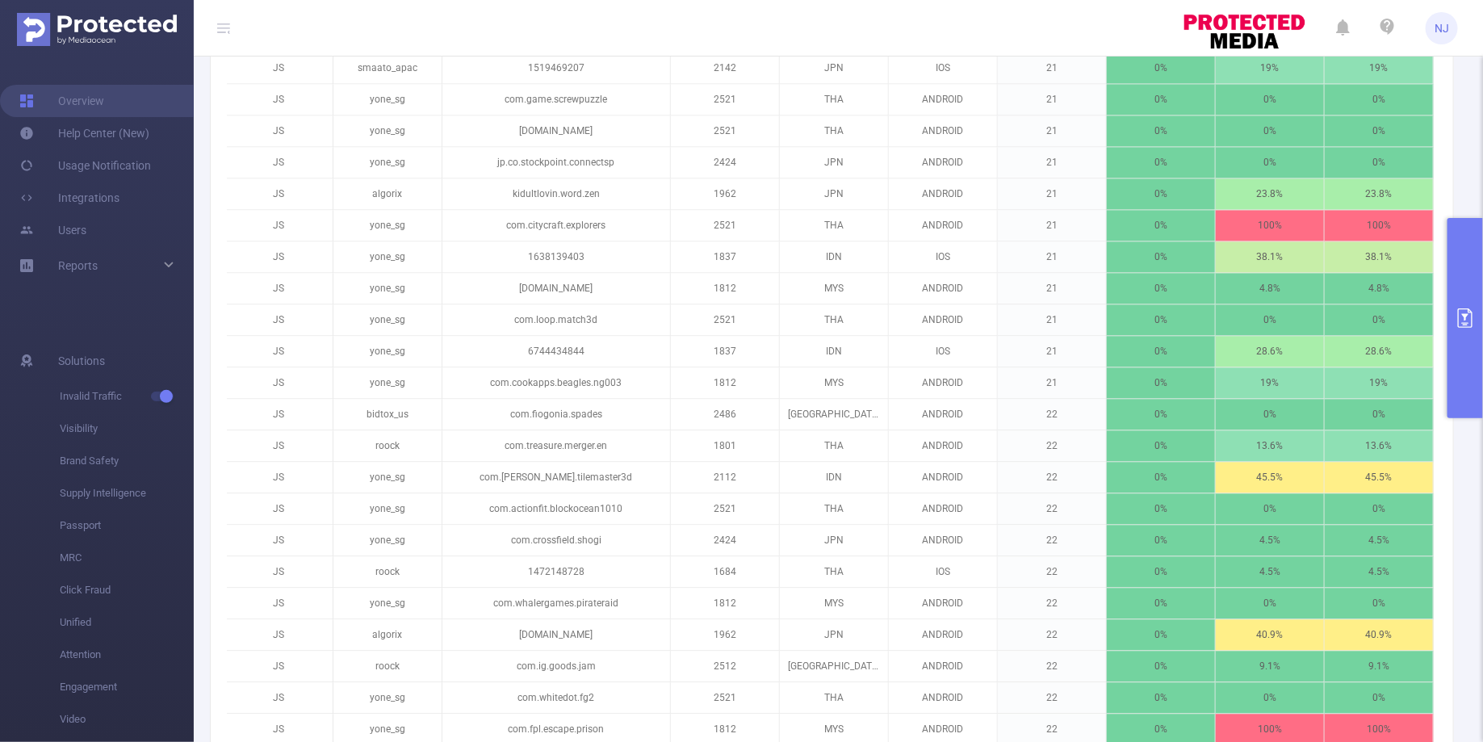
scroll to position [1700, 0]
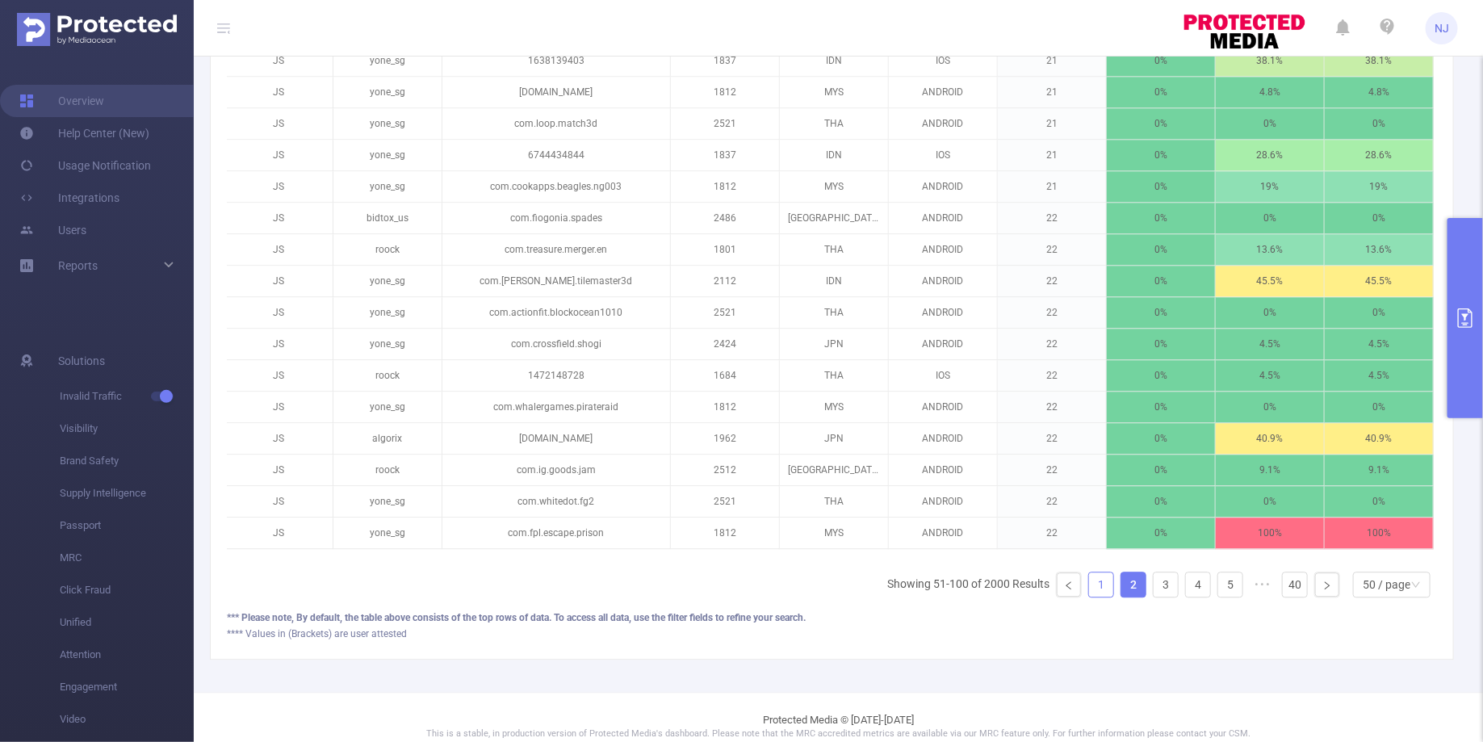
click at [1094, 572] on link "1" at bounding box center [1101, 584] width 24 height 24
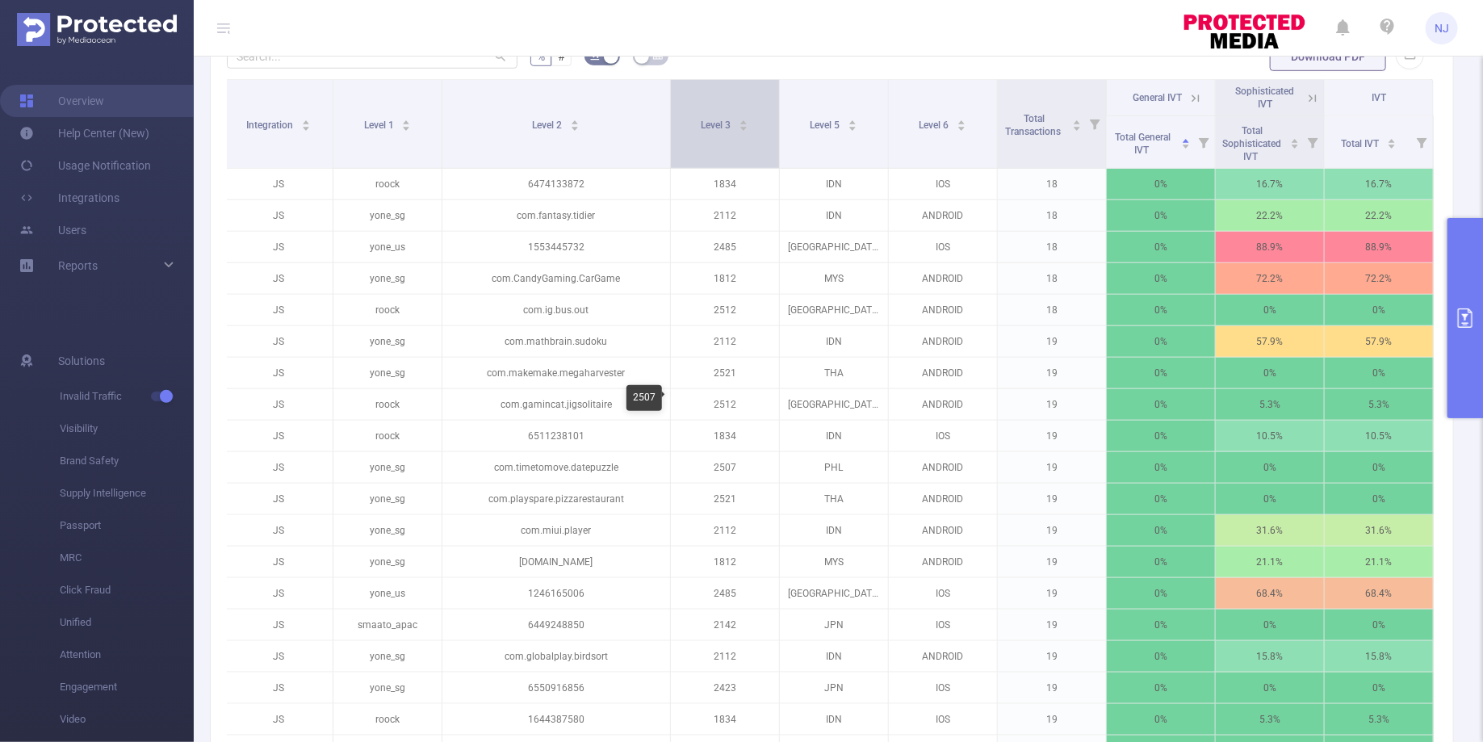
scroll to position [299, 0]
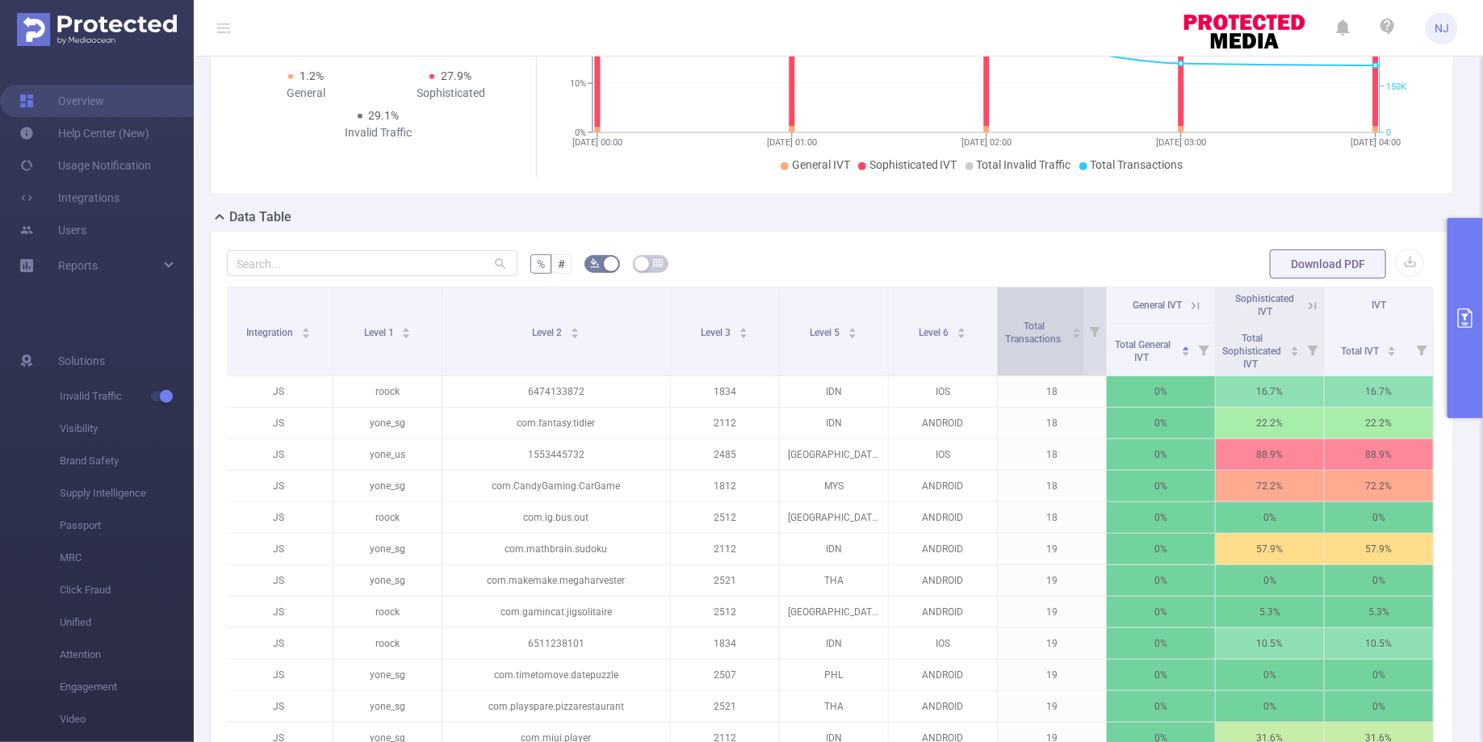
click at [1070, 336] on div "Total Transactions" at bounding box center [1042, 330] width 80 height 29
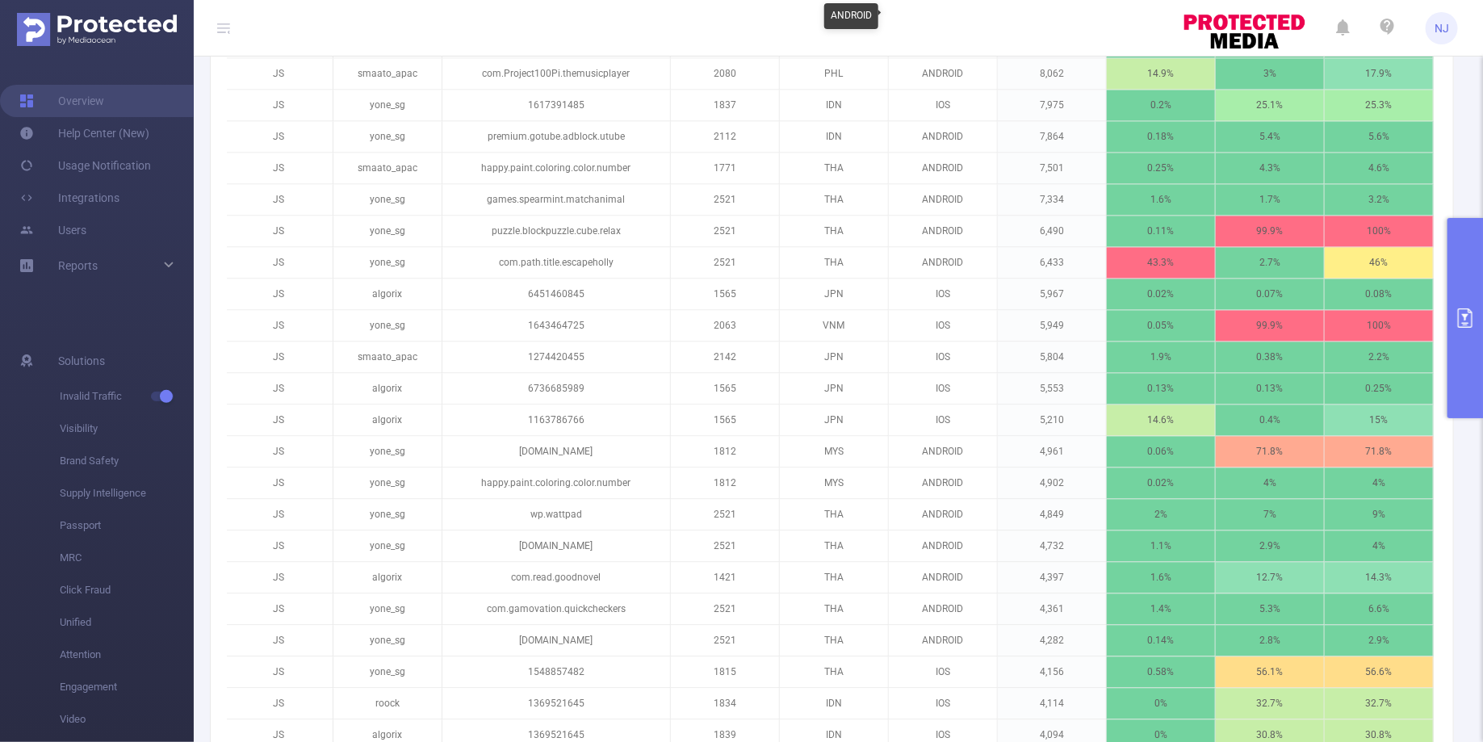
scroll to position [1700, 0]
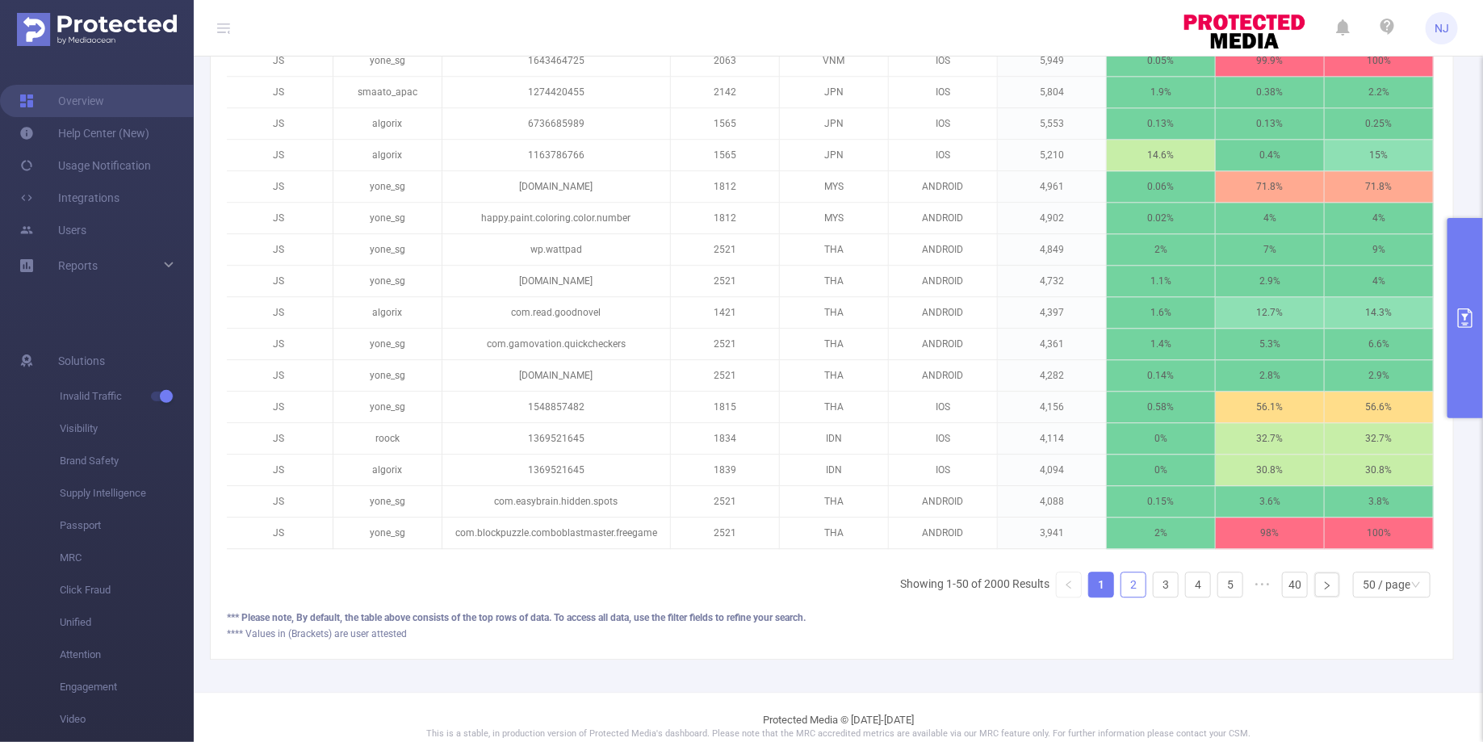
click at [1141, 572] on link "2" at bounding box center [1133, 584] width 24 height 24
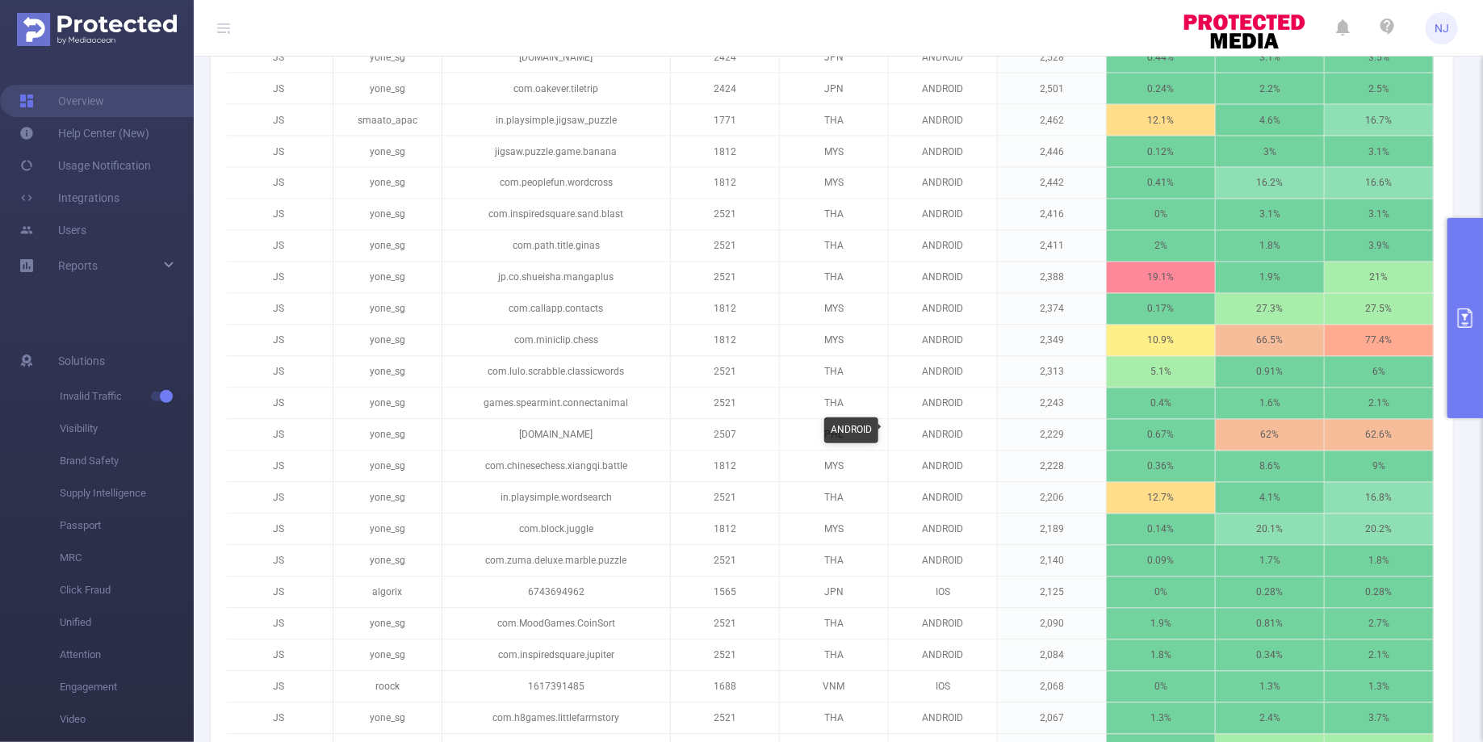
scroll to position [1324, 0]
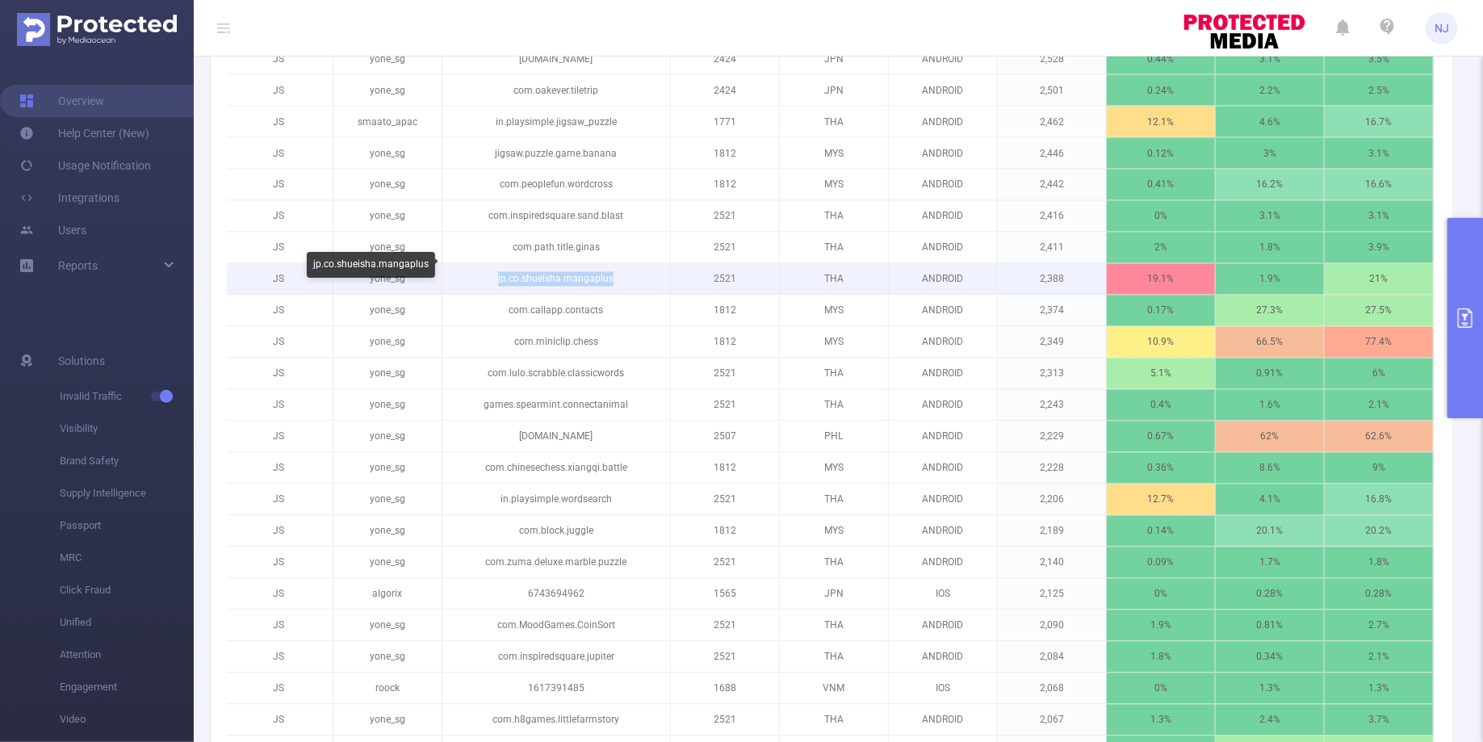
drag, startPoint x: 621, startPoint y: 266, endPoint x: 493, endPoint y: 270, distance: 127.6
click at [493, 270] on p "jp.co.shueisha.mangaplus" at bounding box center [556, 279] width 228 height 31
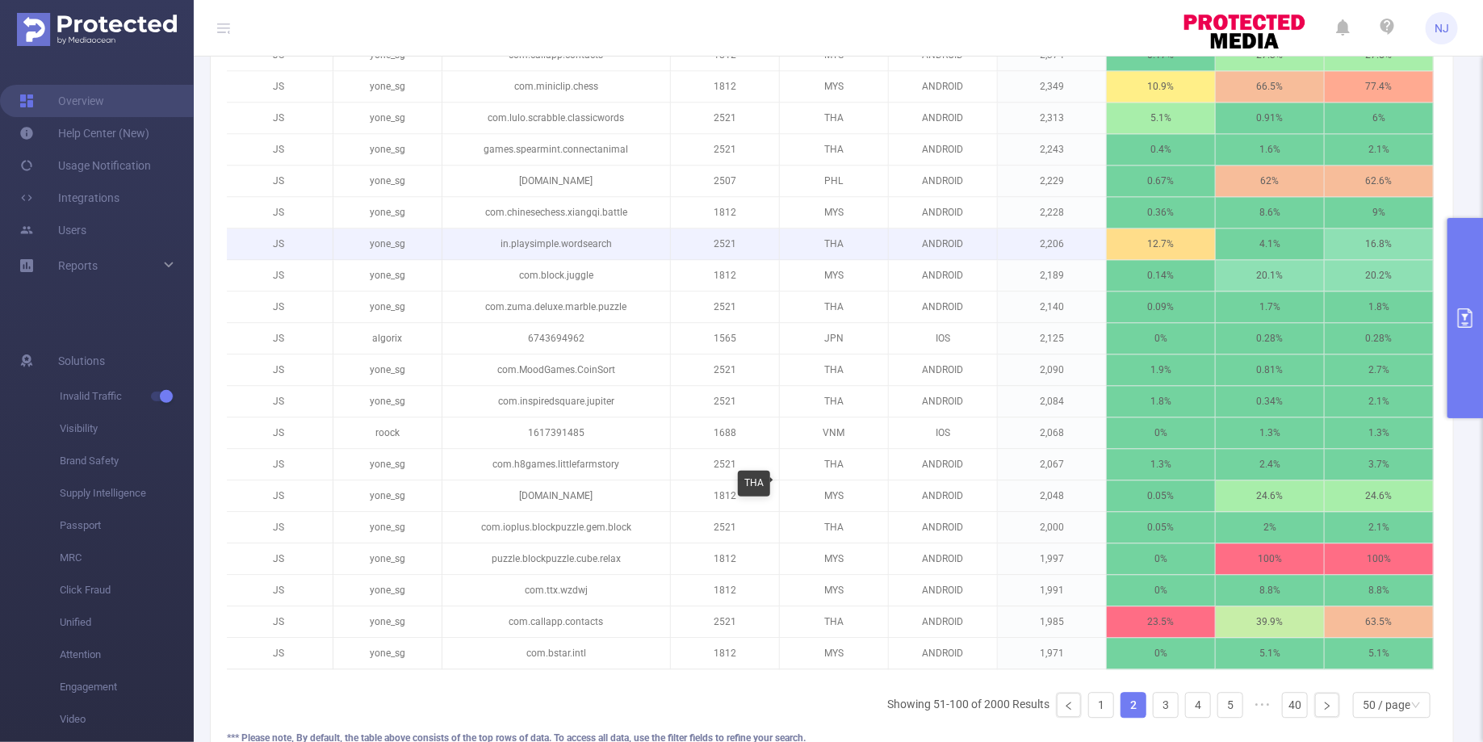
scroll to position [1700, 0]
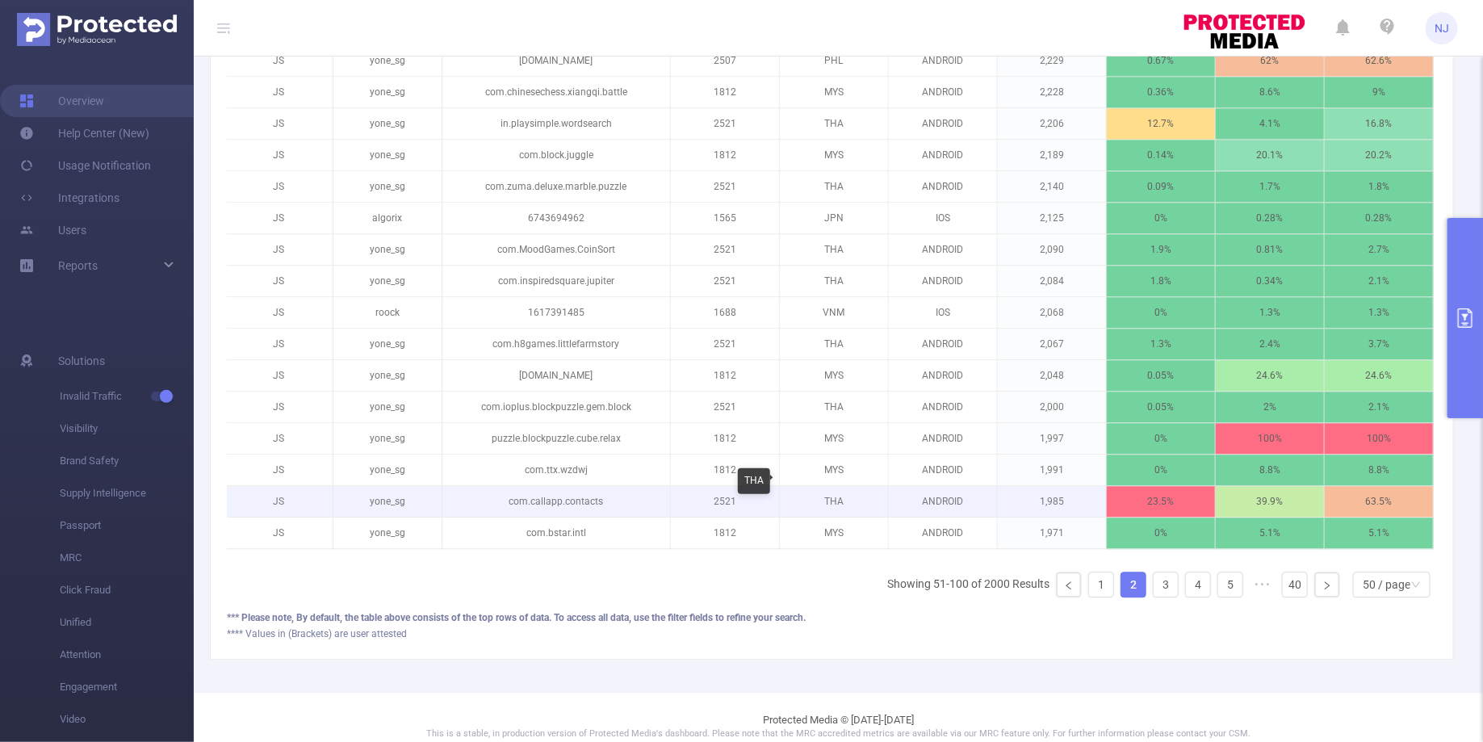
click at [846, 486] on p "THA" at bounding box center [834, 501] width 108 height 31
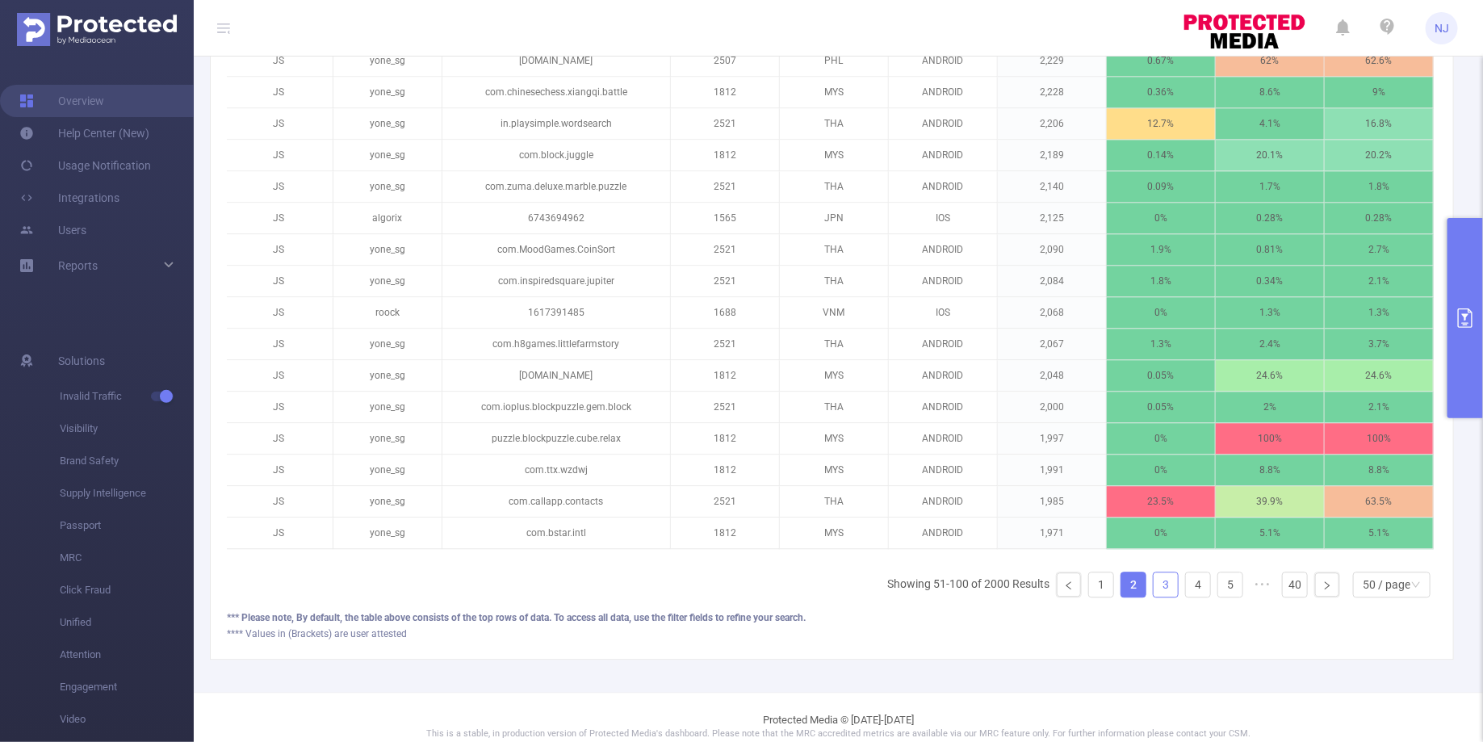
click at [1171, 572] on link "3" at bounding box center [1166, 584] width 24 height 24
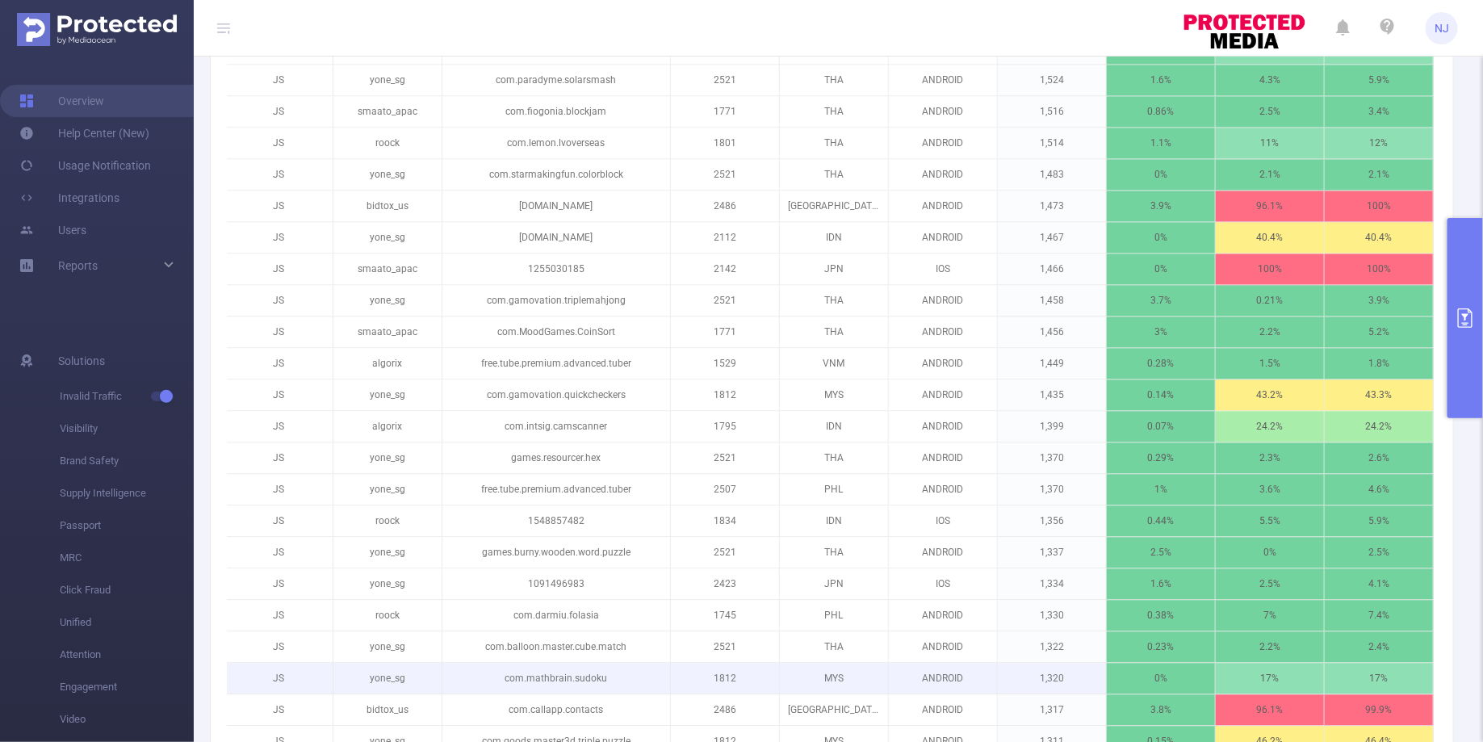
scroll to position [1468, 0]
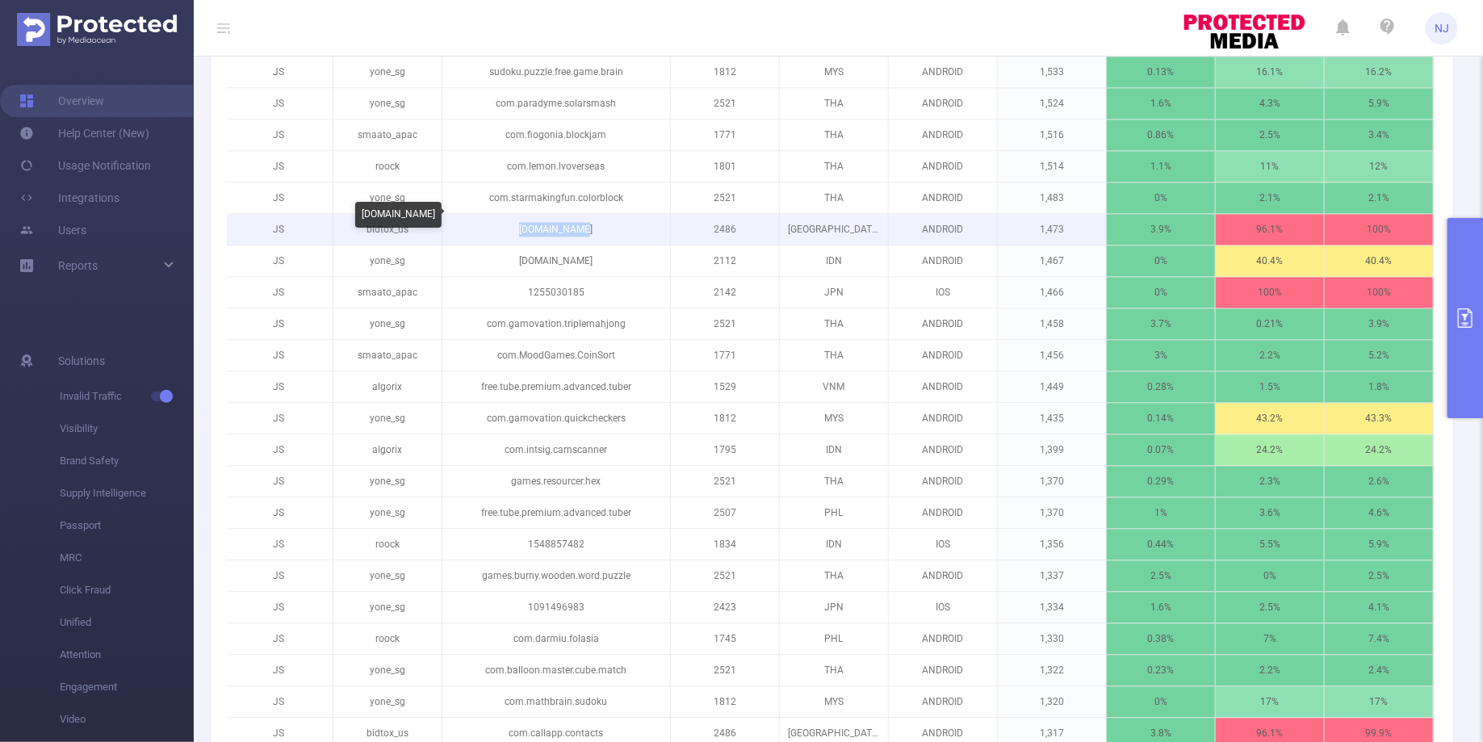
drag, startPoint x: 610, startPoint y: 216, endPoint x: 519, endPoint y: 216, distance: 91.2
click at [519, 216] on p "[DOMAIN_NAME]" at bounding box center [556, 230] width 228 height 31
drag, startPoint x: 395, startPoint y: 219, endPoint x: 363, endPoint y: 219, distance: 31.5
click at [363, 219] on p "bidtox_us" at bounding box center [387, 230] width 108 height 31
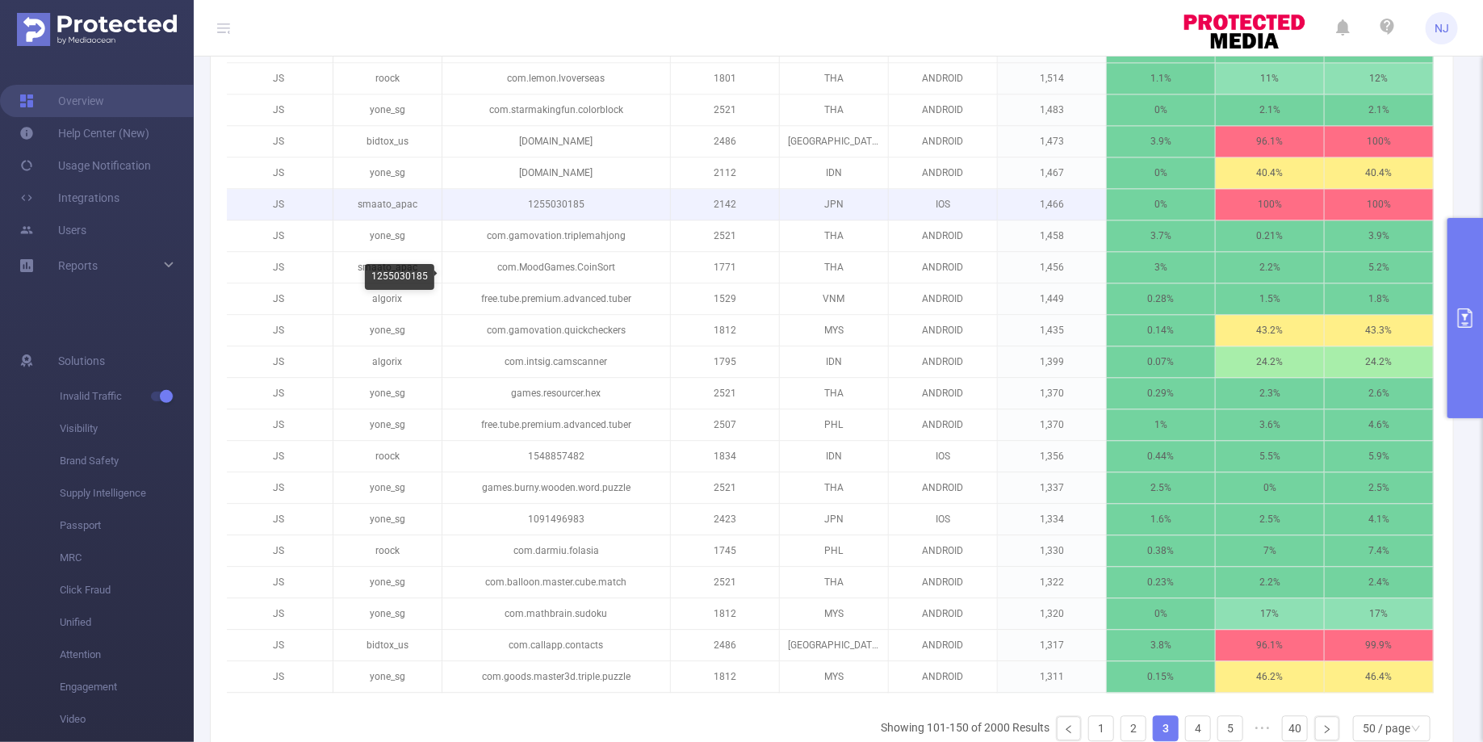
scroll to position [1565, 0]
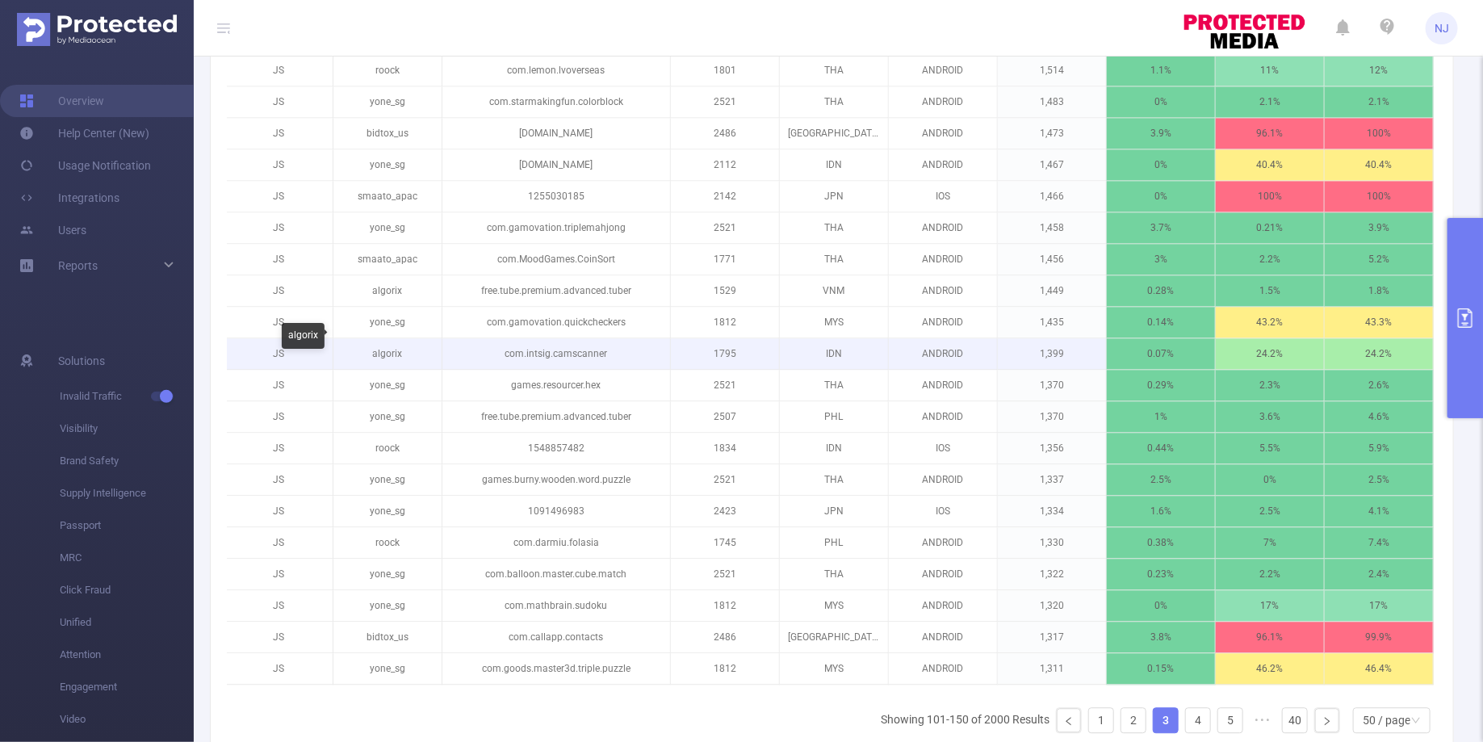
click at [388, 338] on p "algorix" at bounding box center [387, 353] width 108 height 31
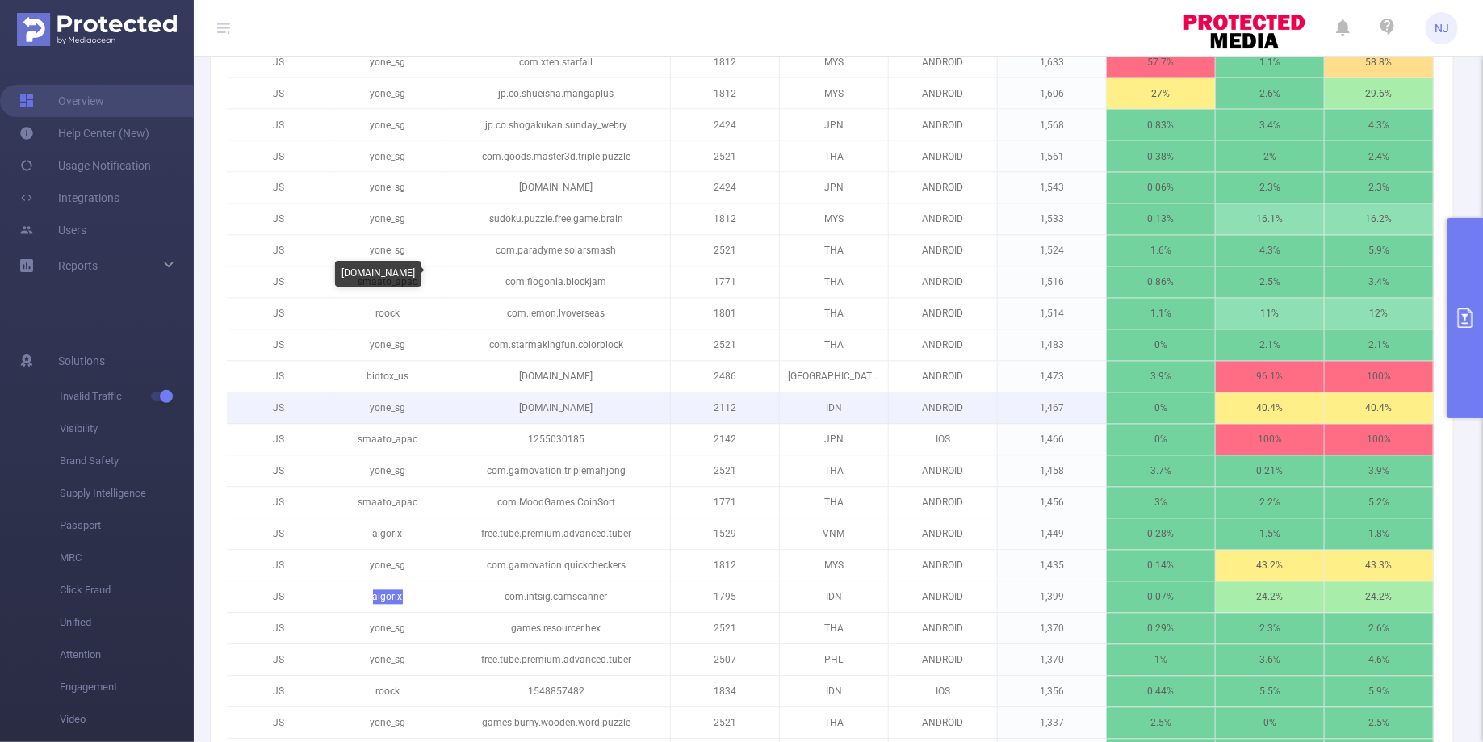
scroll to position [1322, 0]
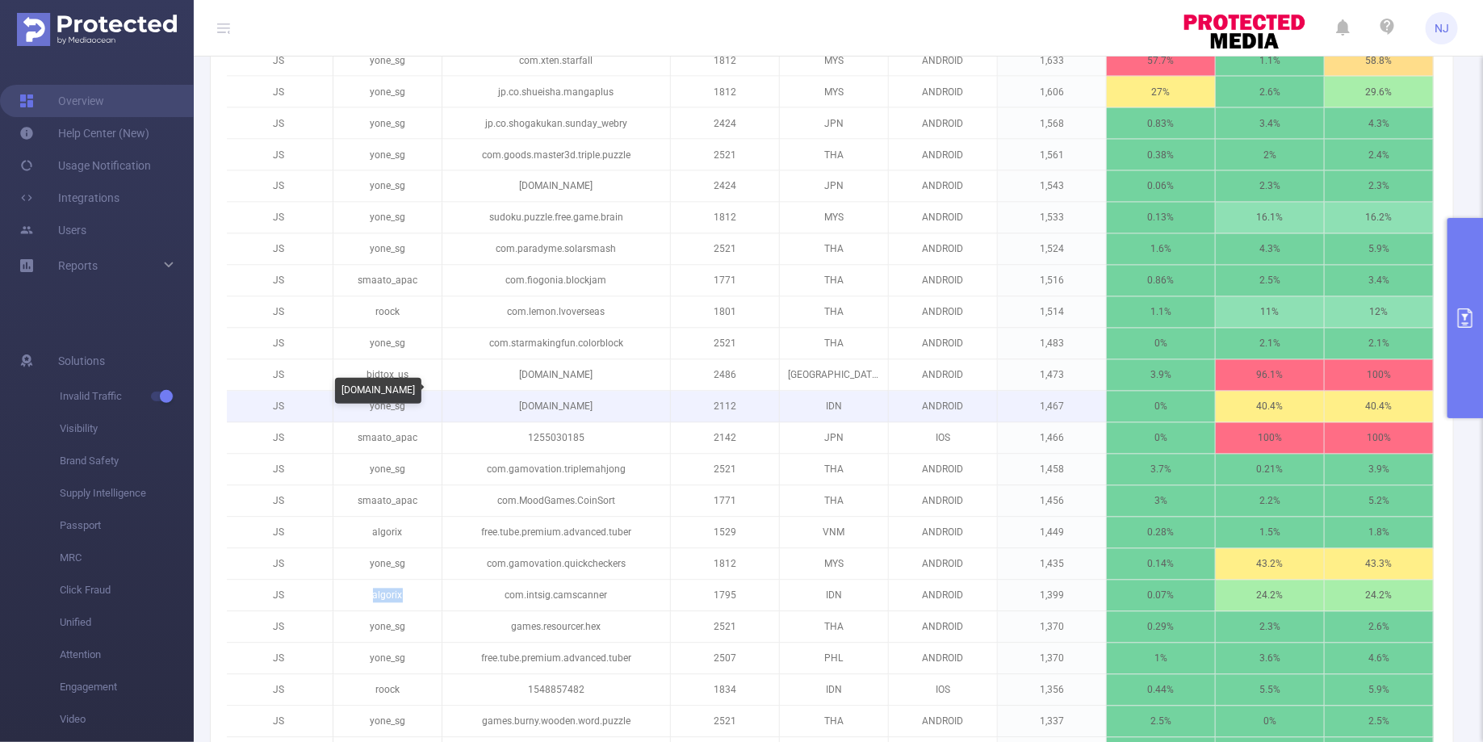
drag, startPoint x: 610, startPoint y: 394, endPoint x: 510, endPoint y: 391, distance: 99.4
click at [510, 392] on p "[DOMAIN_NAME]" at bounding box center [556, 407] width 228 height 31
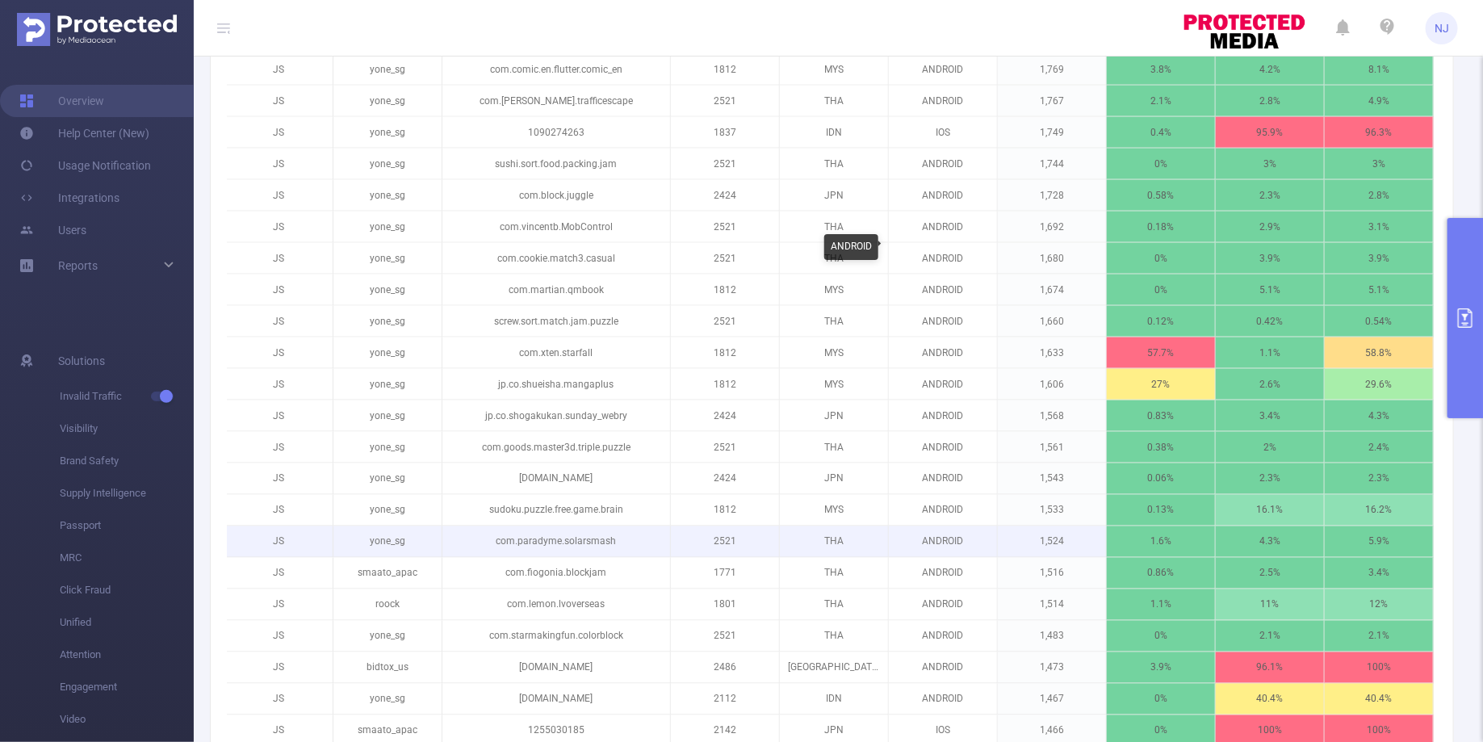
scroll to position [1016, 0]
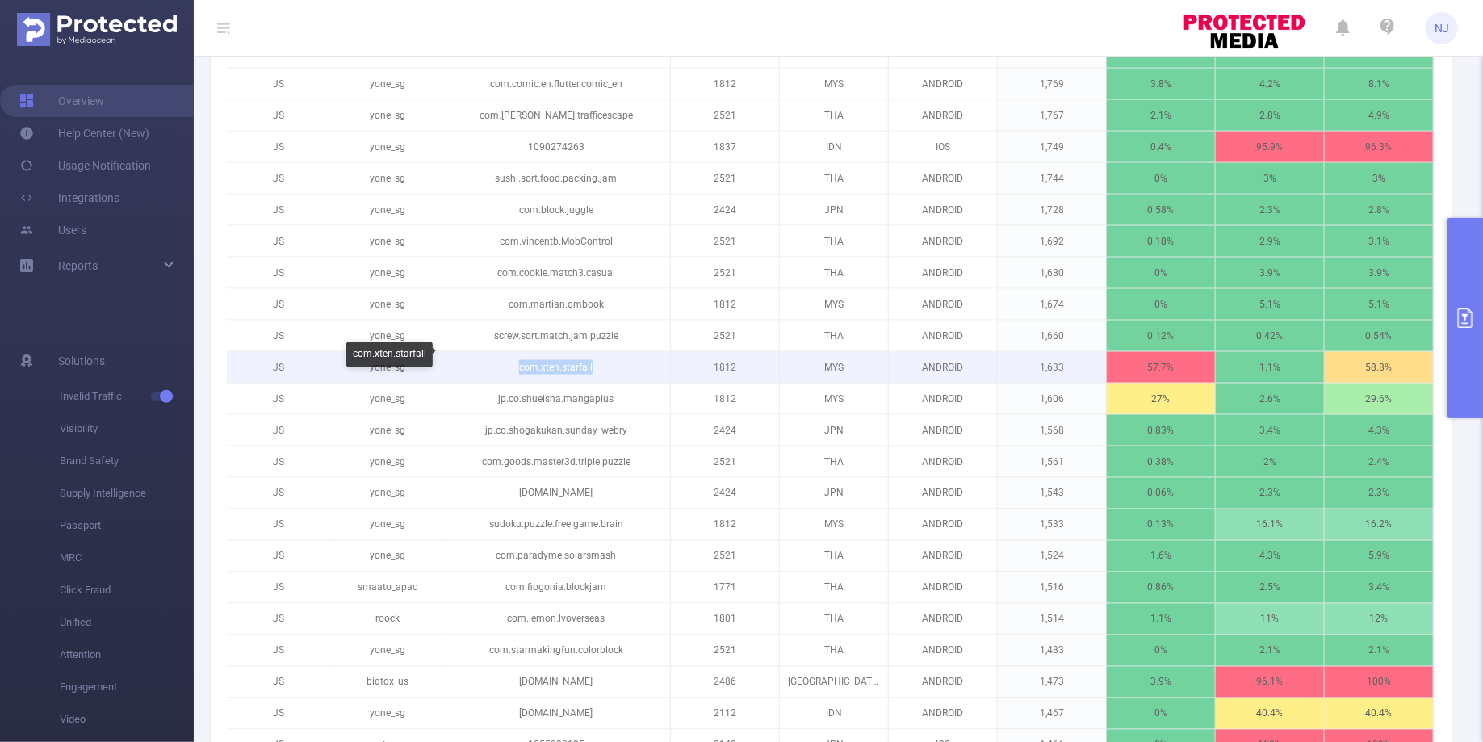
drag, startPoint x: 614, startPoint y: 361, endPoint x: 512, endPoint y: 352, distance: 102.1
click at [512, 352] on p "com.xten.starfall" at bounding box center [556, 367] width 228 height 31
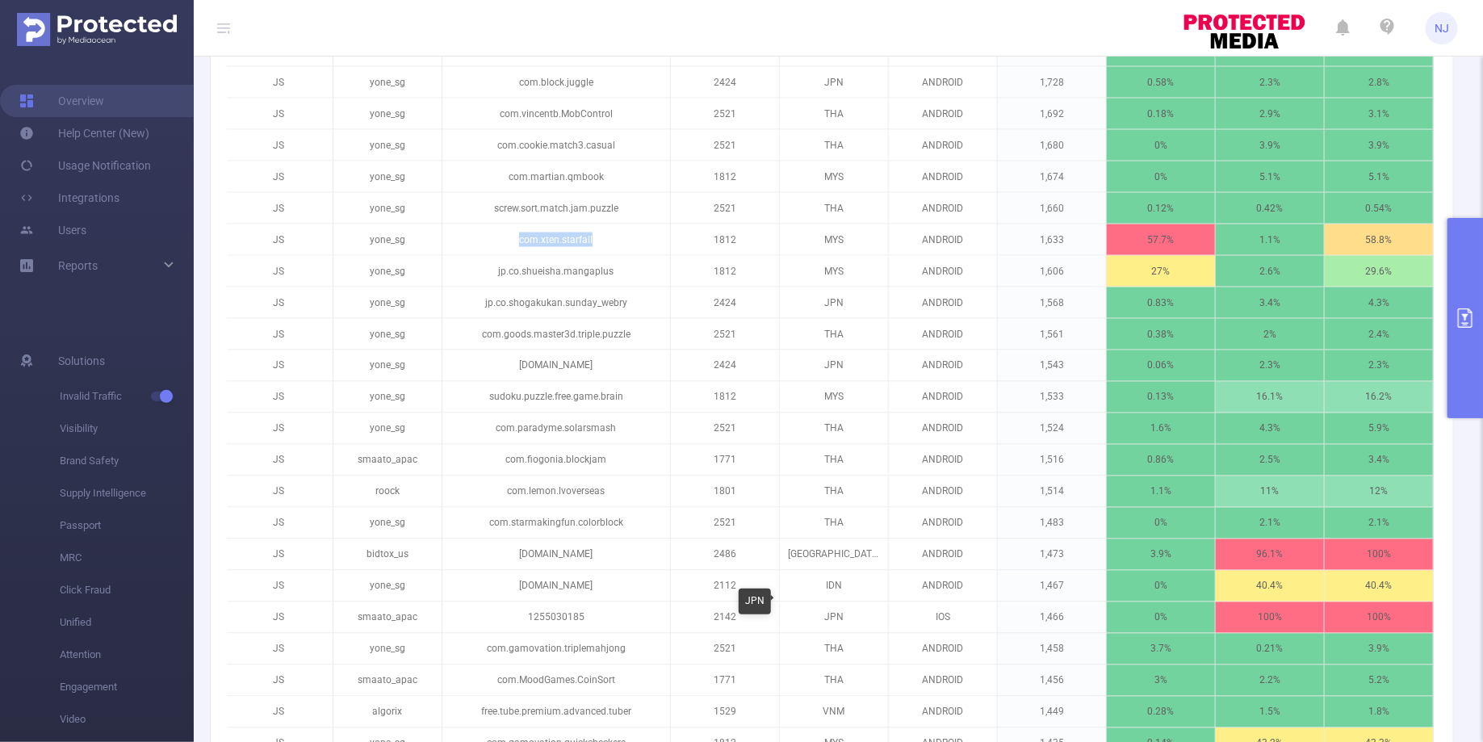
scroll to position [1700, 0]
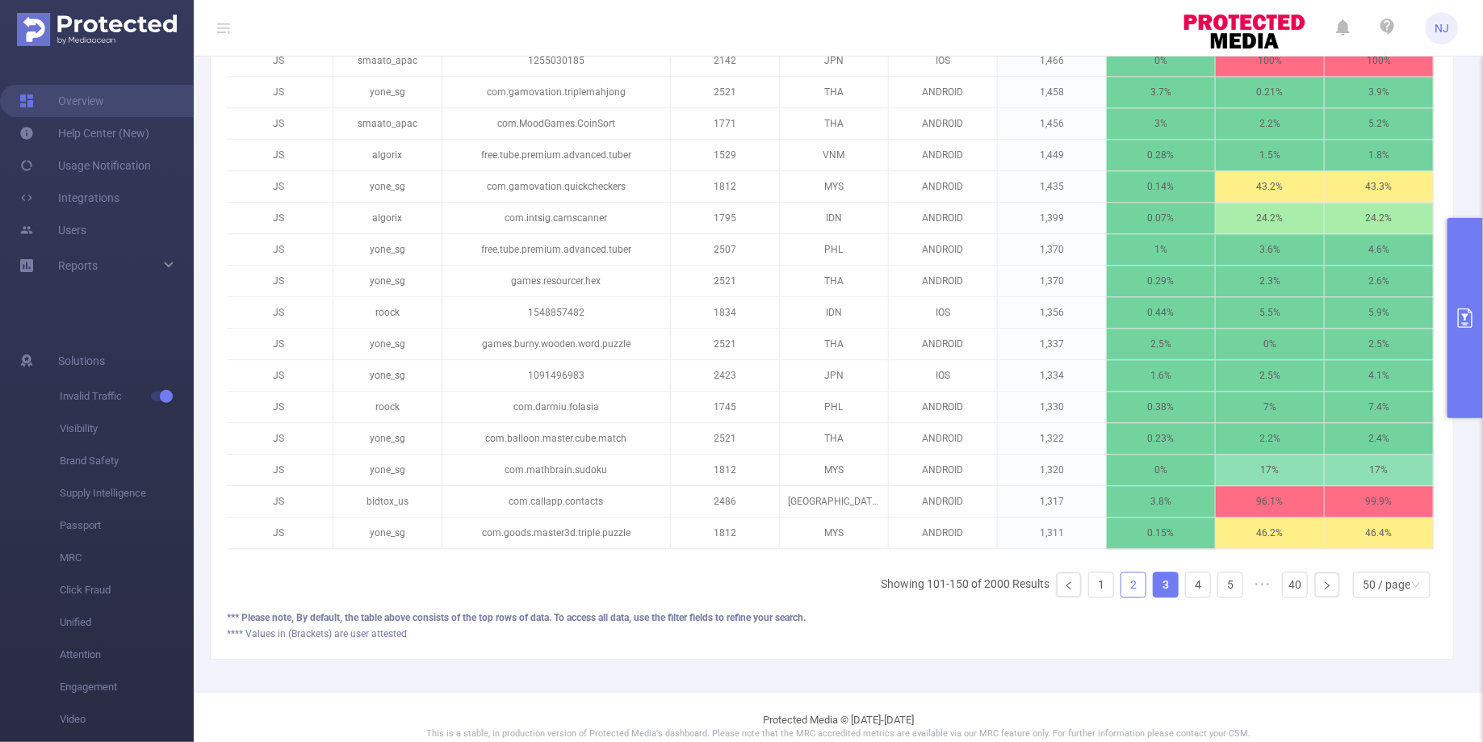
click at [1131, 573] on link "2" at bounding box center [1133, 584] width 24 height 24
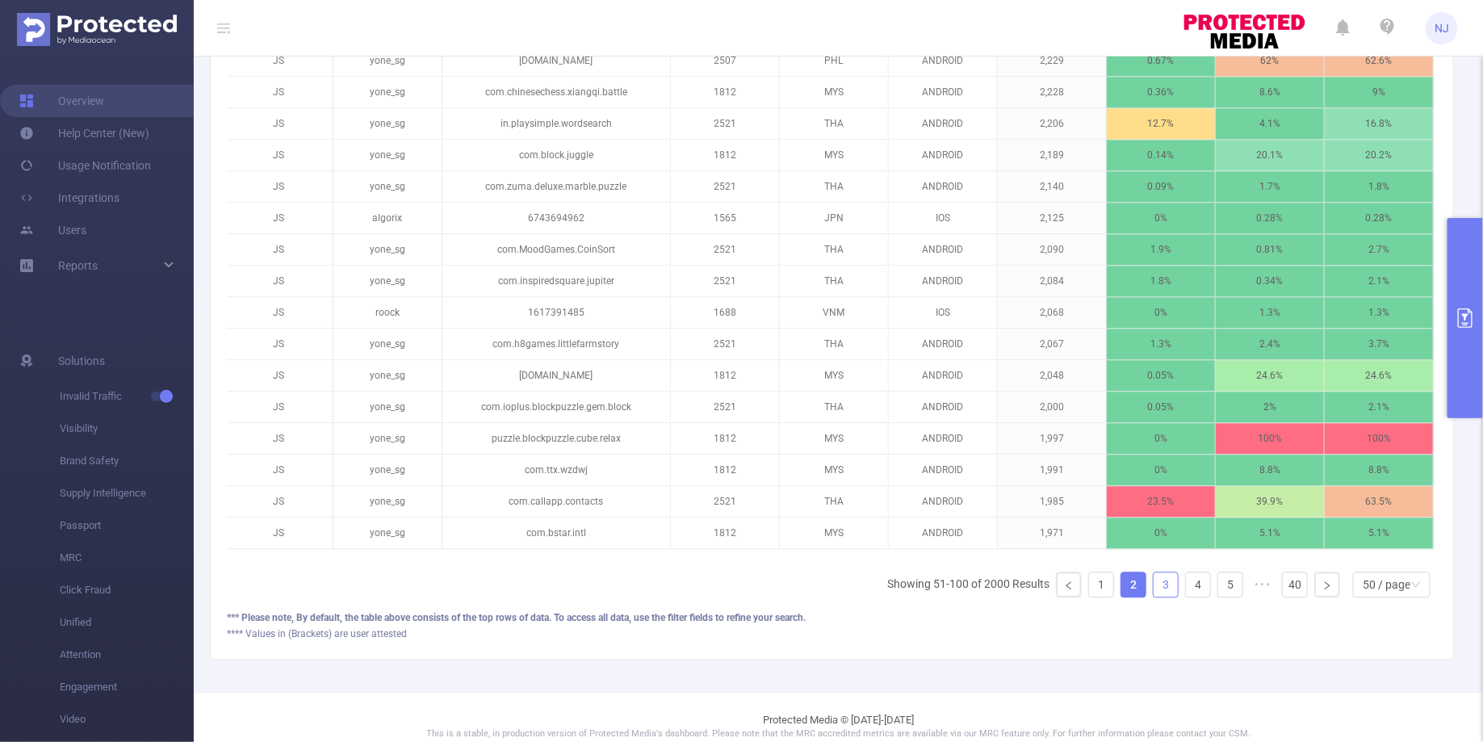
click at [1161, 572] on link "3" at bounding box center [1166, 584] width 24 height 24
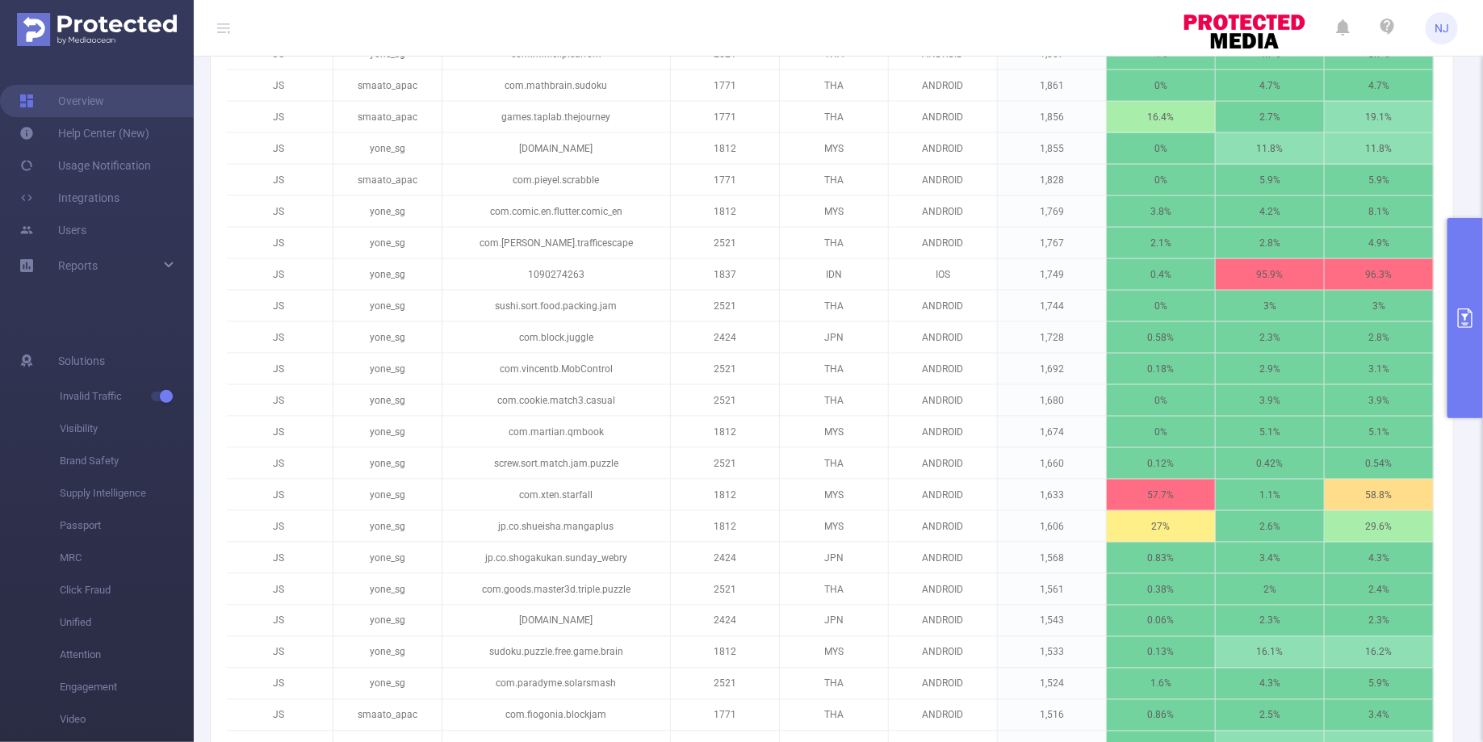
scroll to position [842, 0]
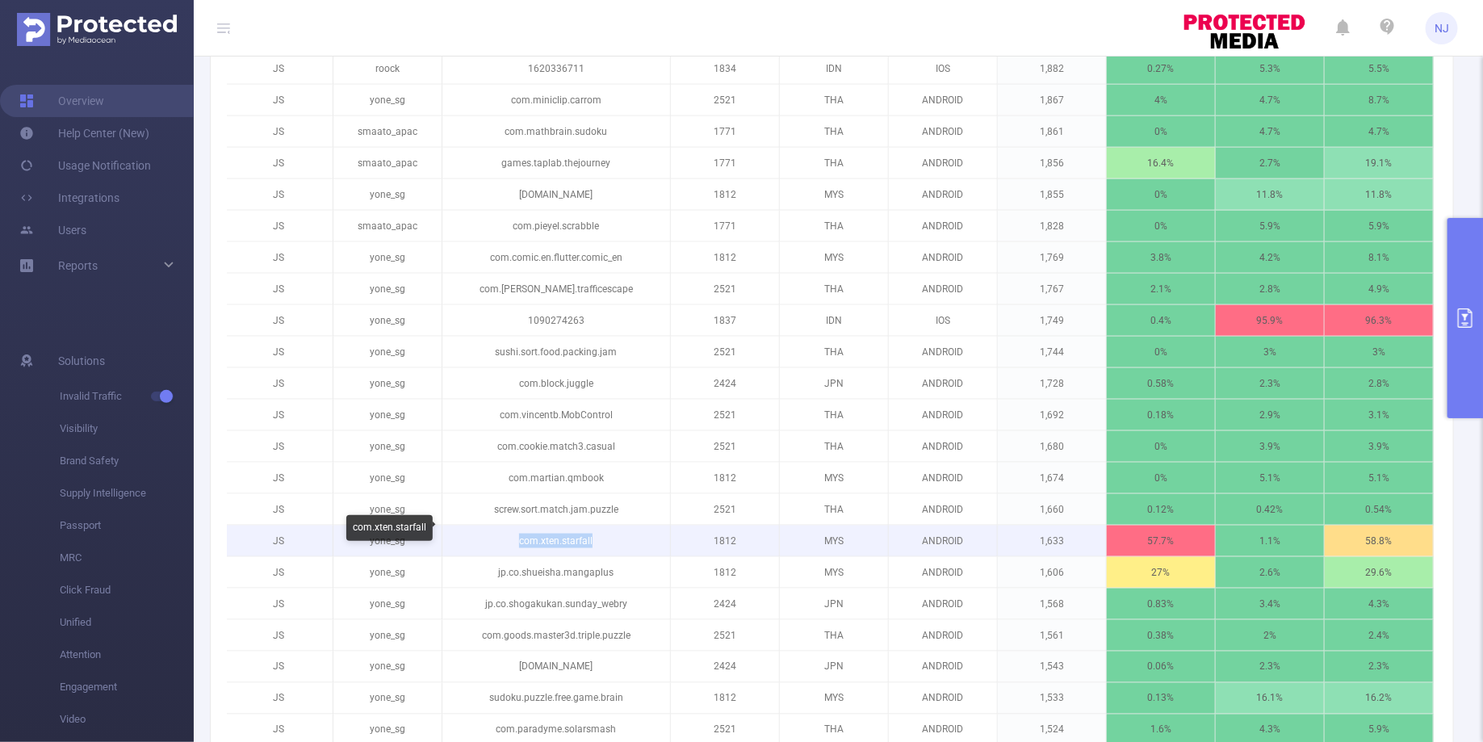
drag, startPoint x: 622, startPoint y: 532, endPoint x: 515, endPoint y: 532, distance: 107.4
click at [515, 532] on p "com.xten.starfall" at bounding box center [556, 541] width 228 height 31
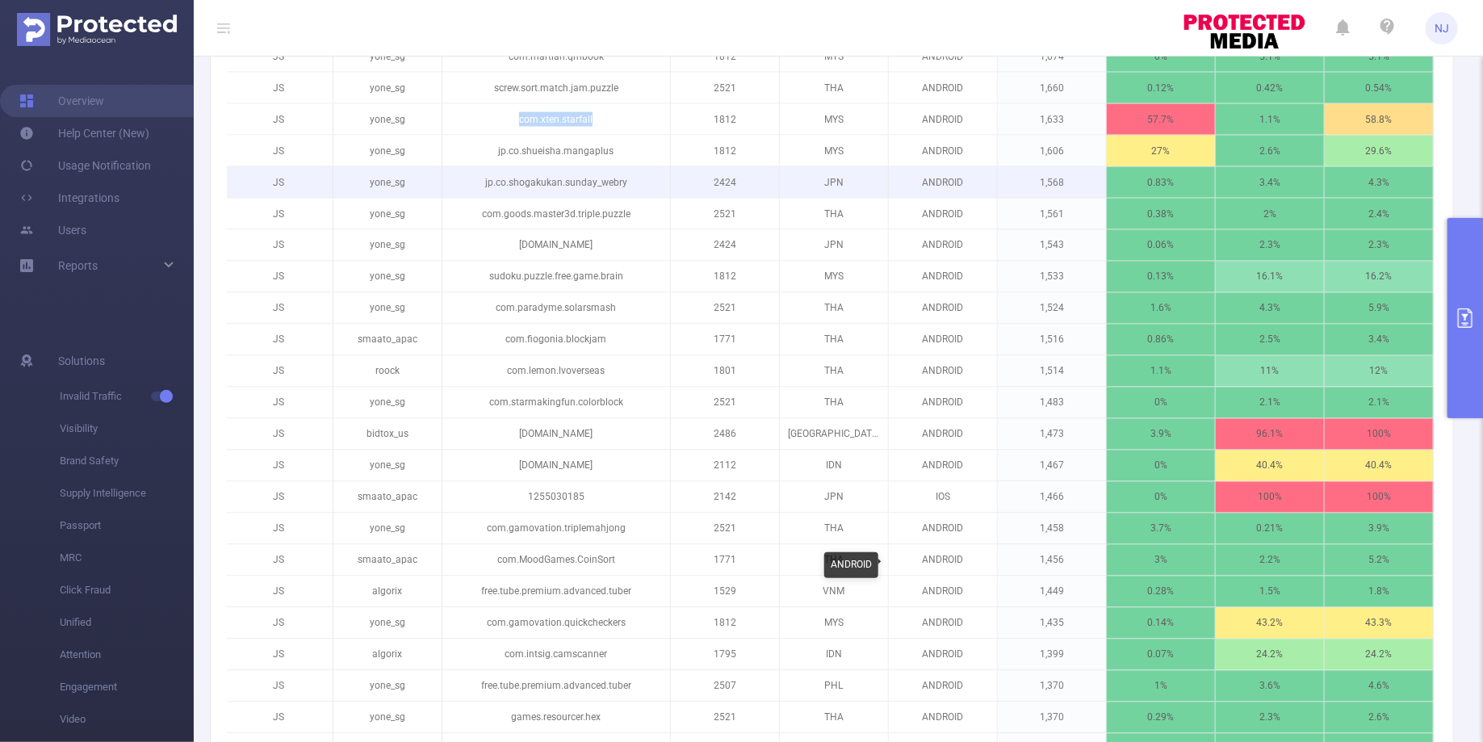
scroll to position [1700, 0]
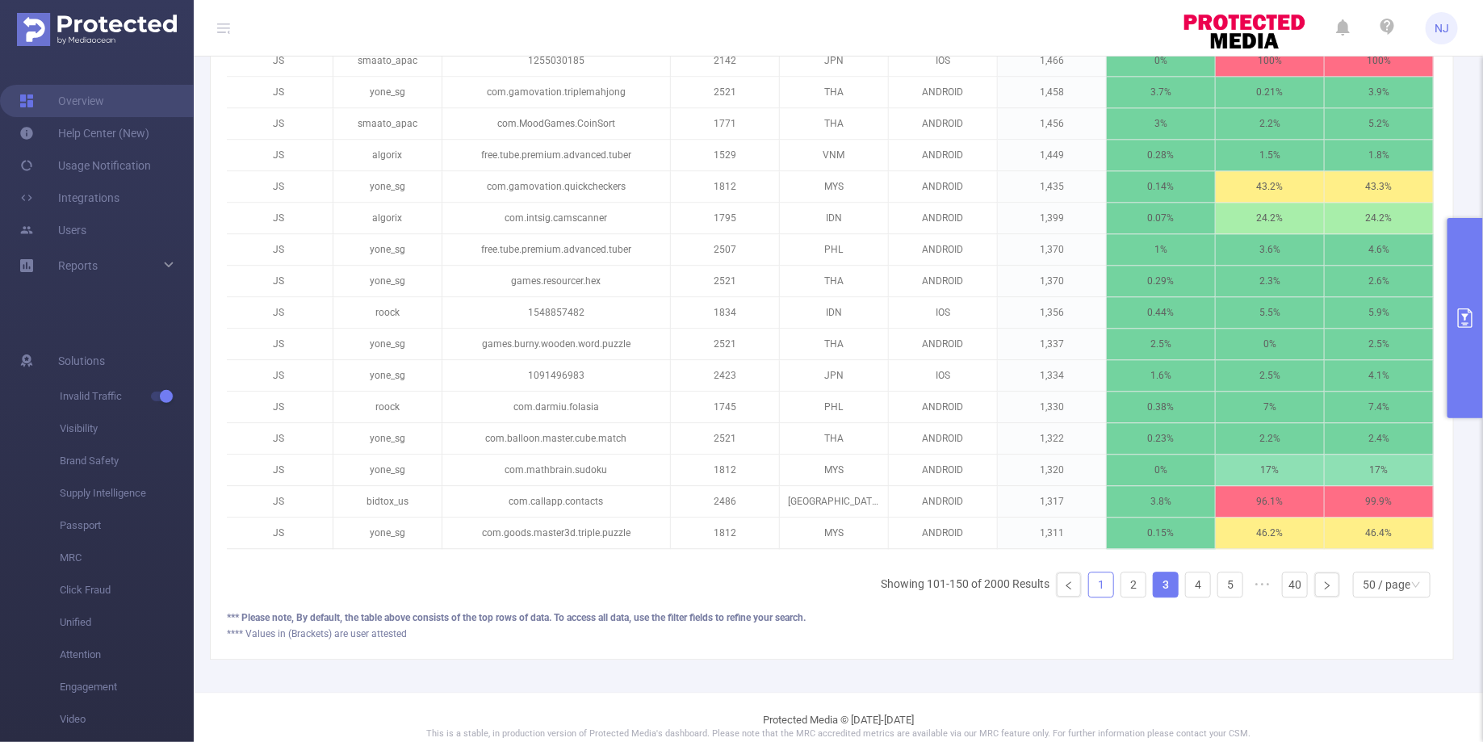
click at [1105, 572] on link "1" at bounding box center [1101, 584] width 24 height 24
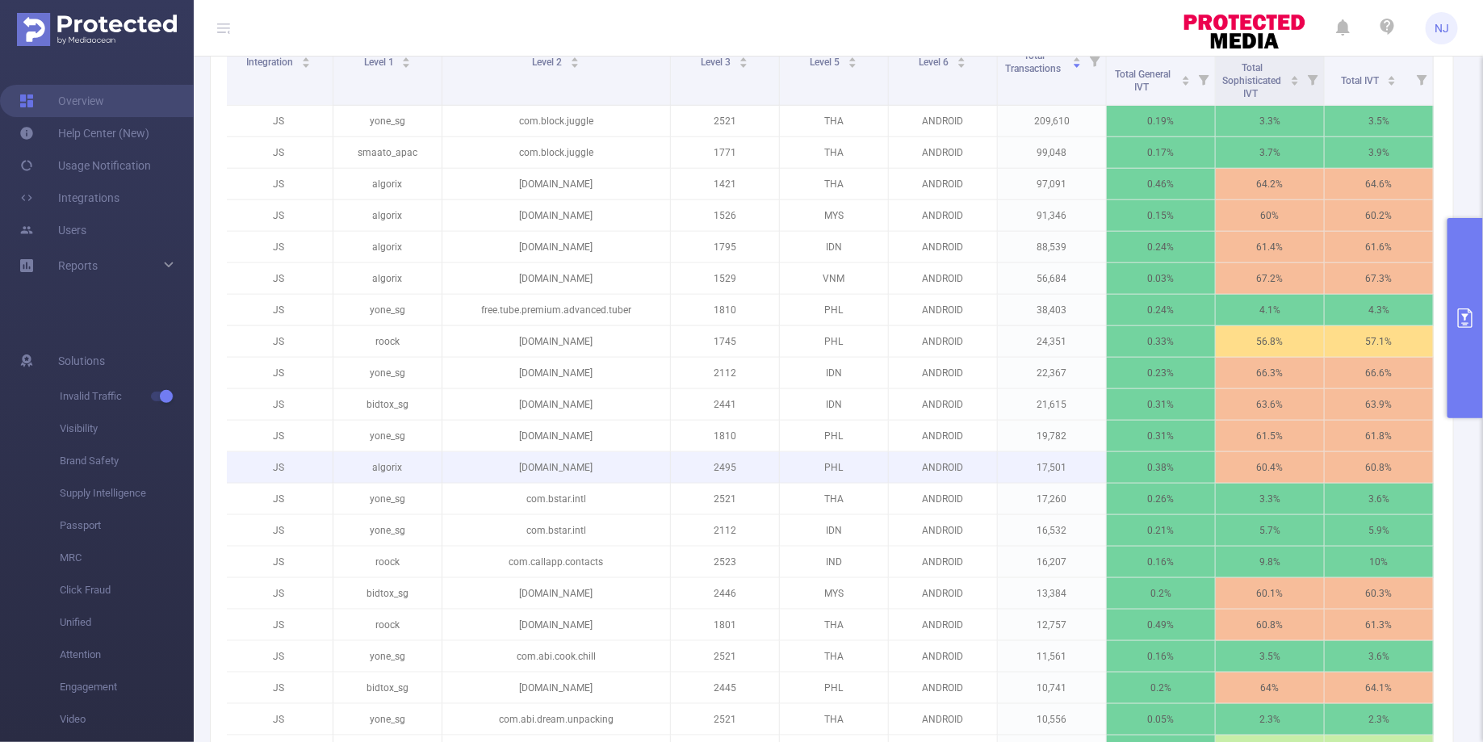
scroll to position [547, 0]
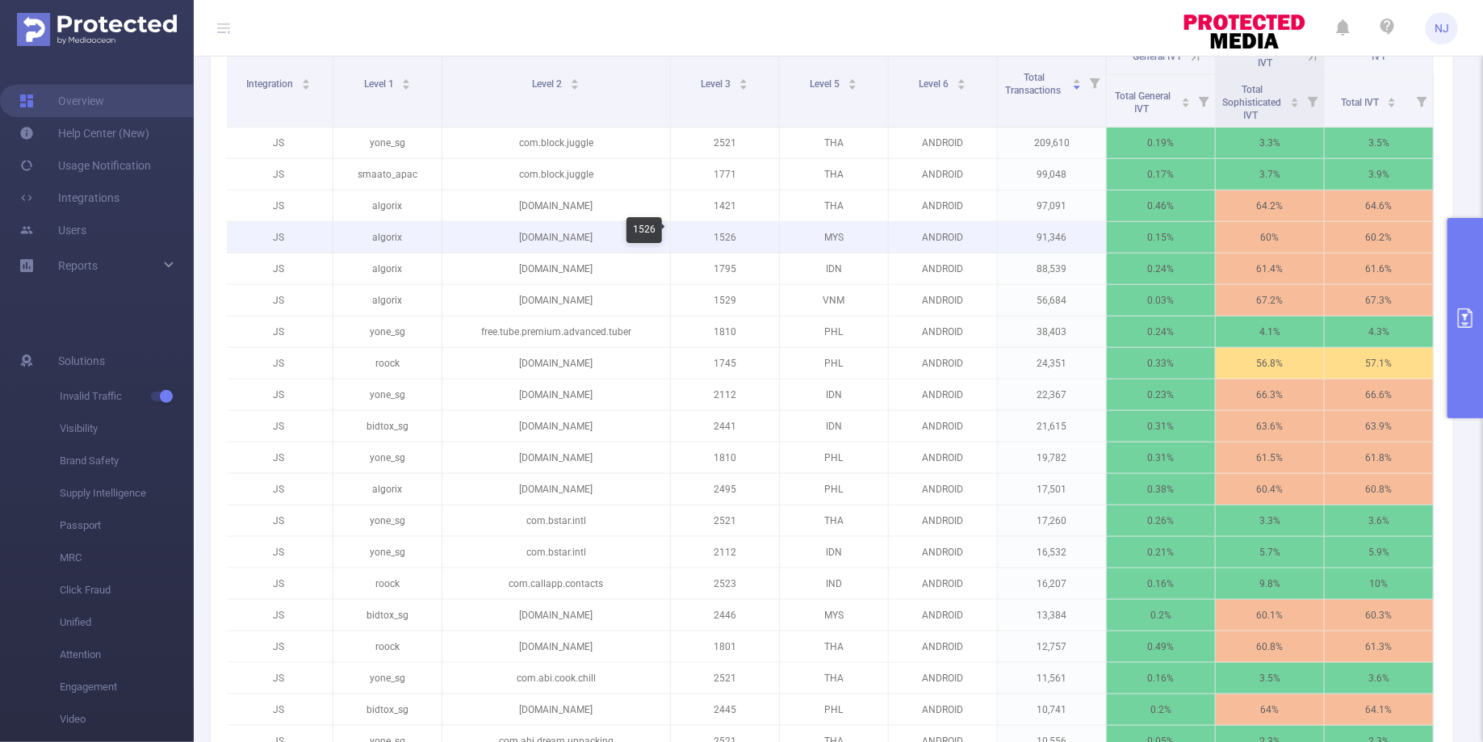
click at [723, 230] on p "1526" at bounding box center [725, 237] width 108 height 31
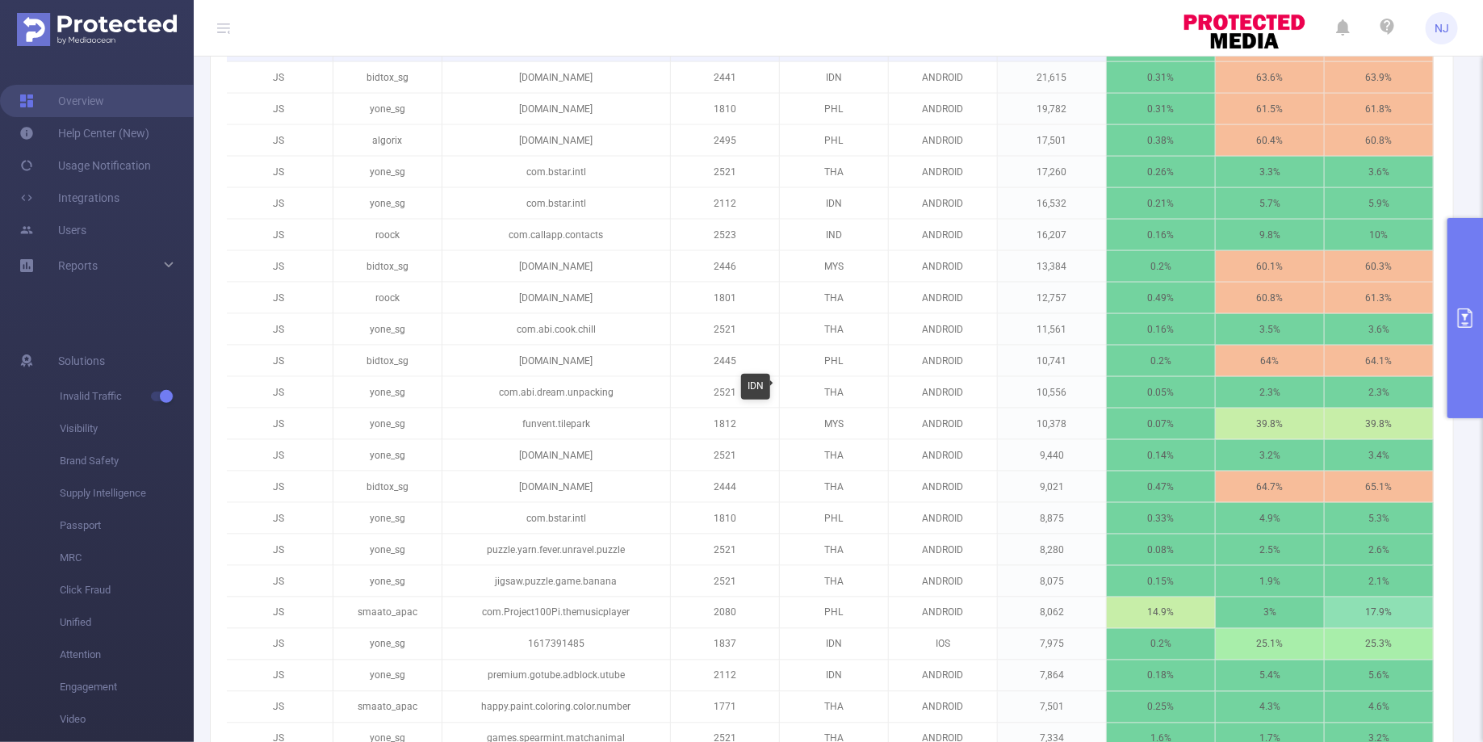
scroll to position [931, 0]
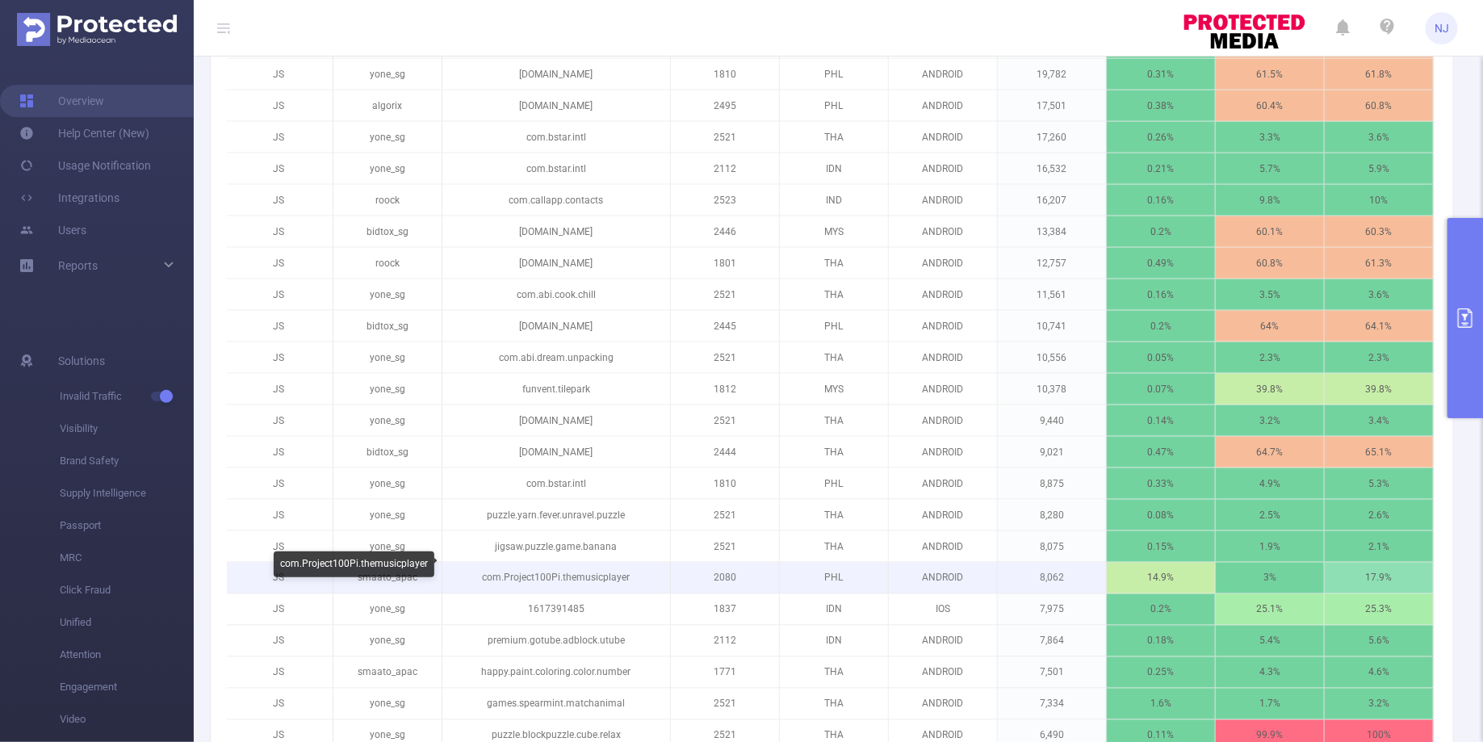
click at [614, 565] on p "com.Project100Pi.themusicplayer" at bounding box center [556, 578] width 228 height 31
click at [650, 566] on p "com.Project100Pi.themusicplayer" at bounding box center [556, 578] width 228 height 31
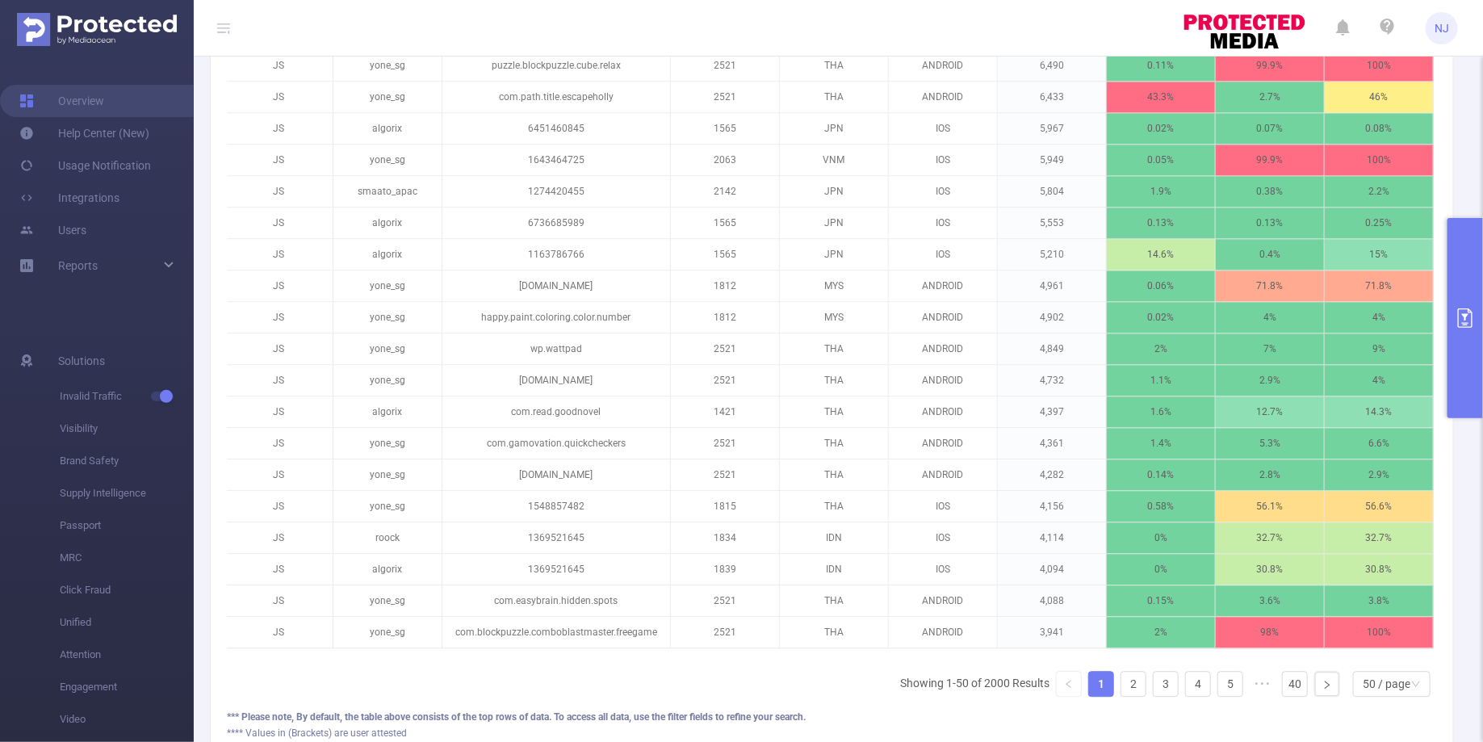
scroll to position [1700, 0]
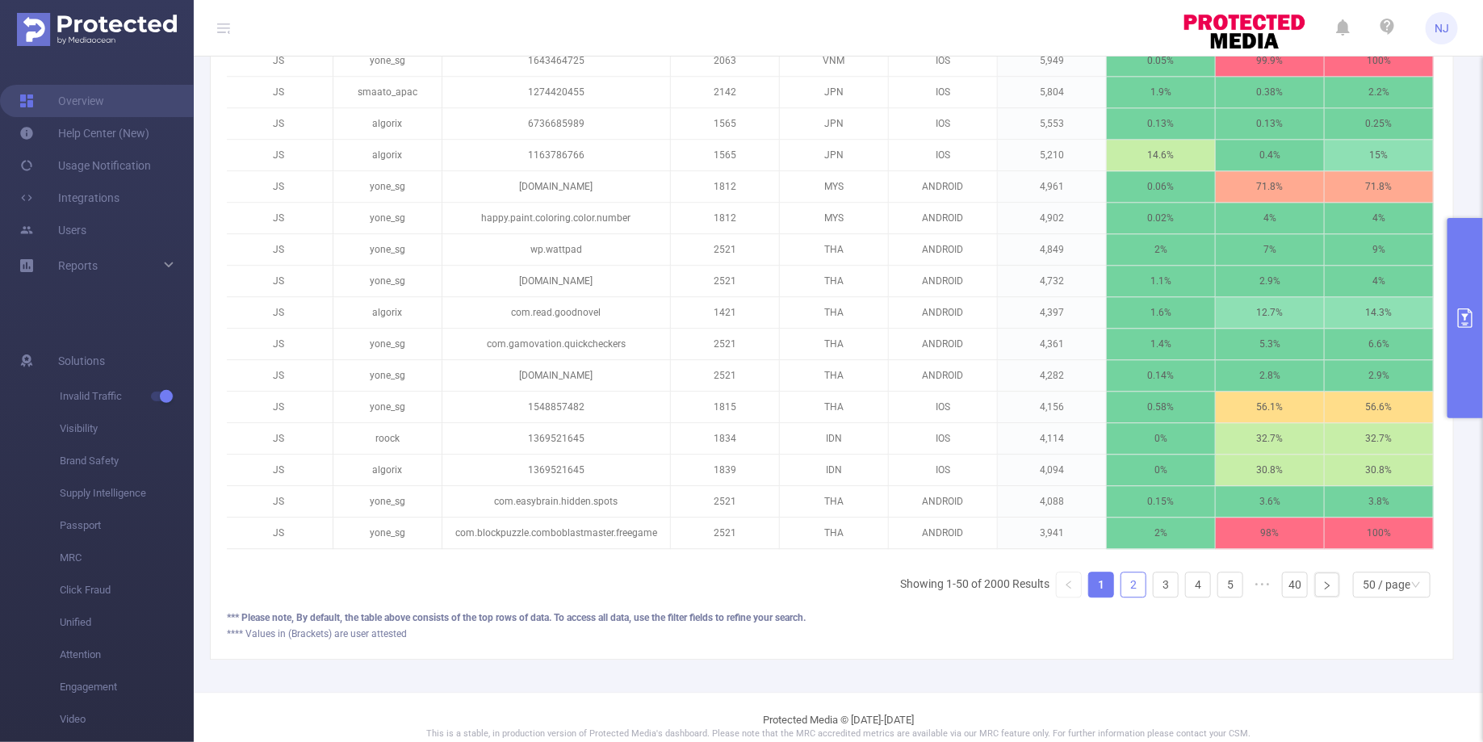
click at [1137, 572] on link "2" at bounding box center [1133, 584] width 24 height 24
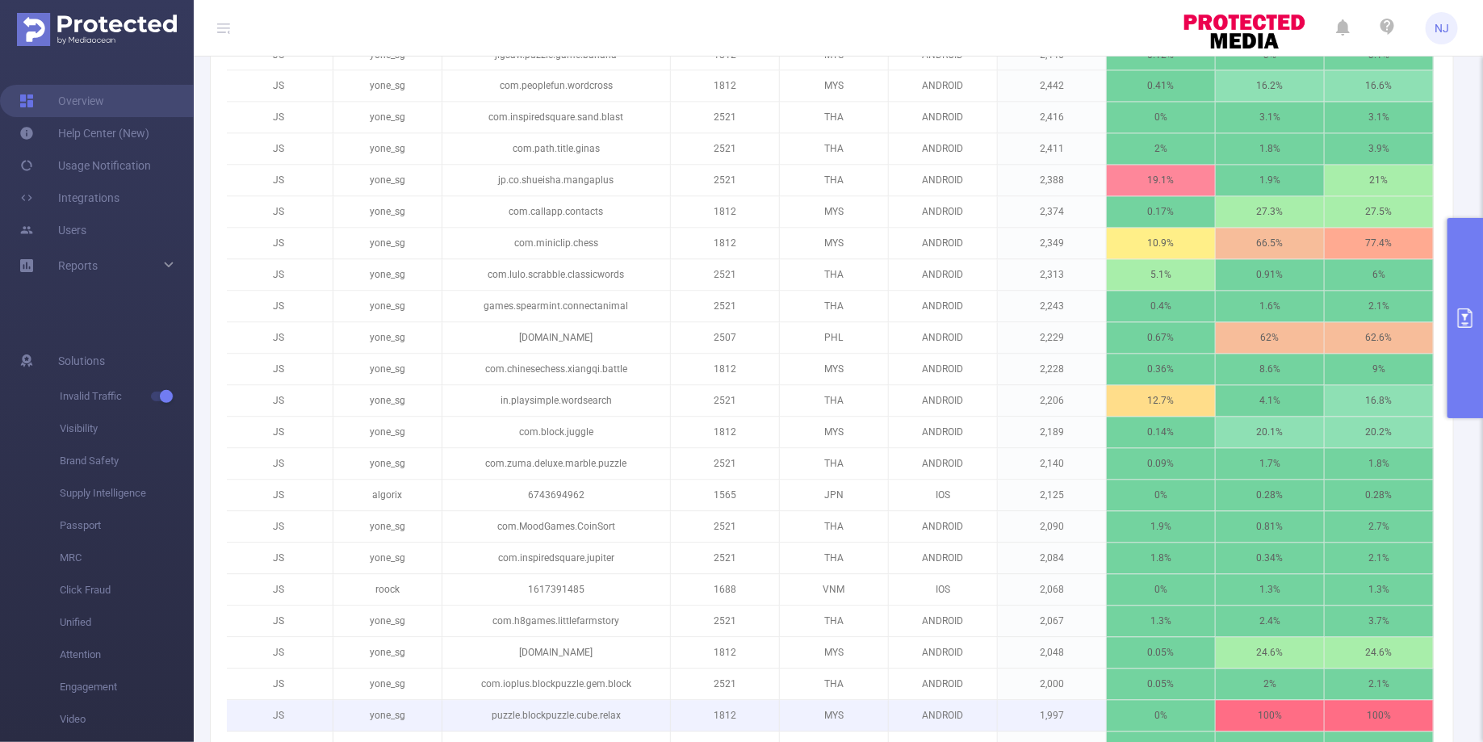
scroll to position [1375, 0]
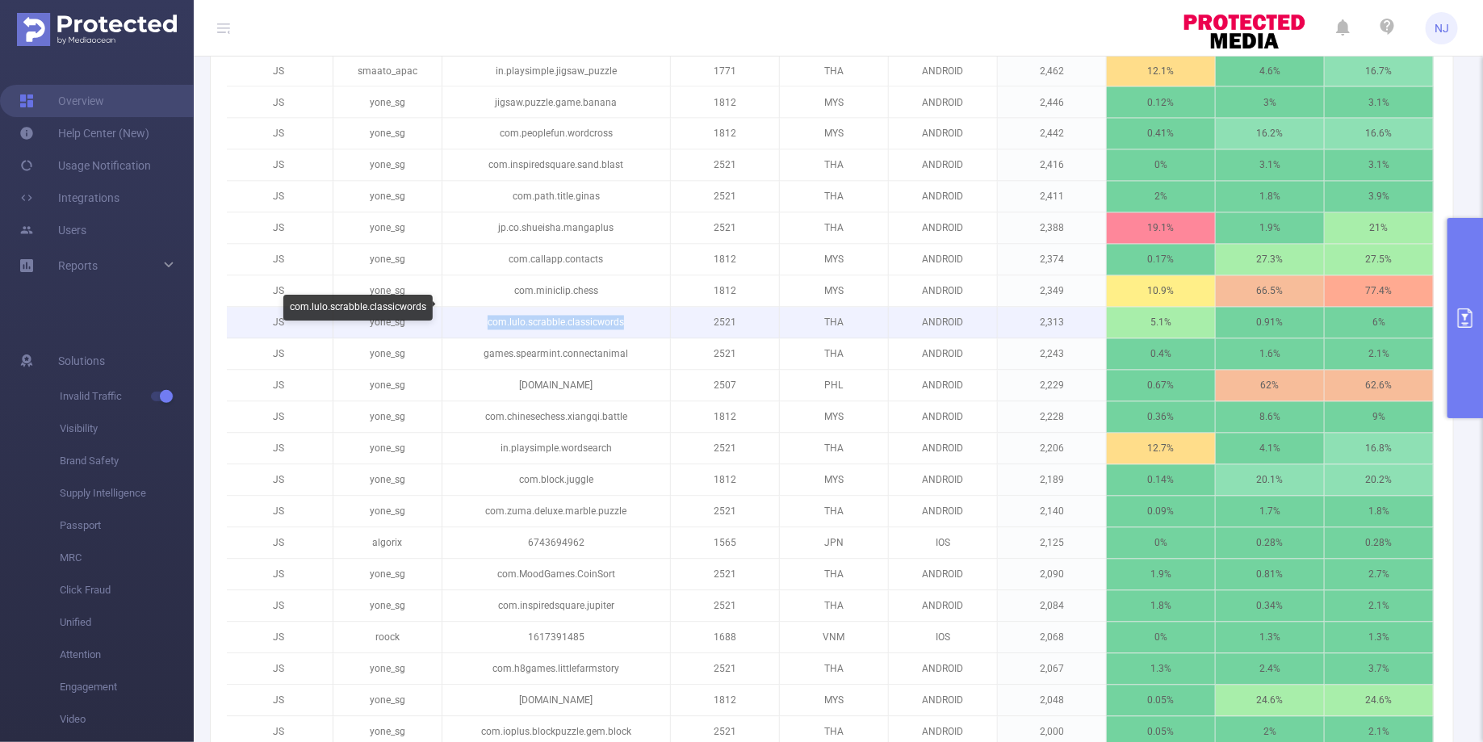
drag, startPoint x: 622, startPoint y: 313, endPoint x: 469, endPoint y: 312, distance: 153.4
click at [469, 312] on p "com.lulo.scrabble.classicwords" at bounding box center [556, 323] width 228 height 31
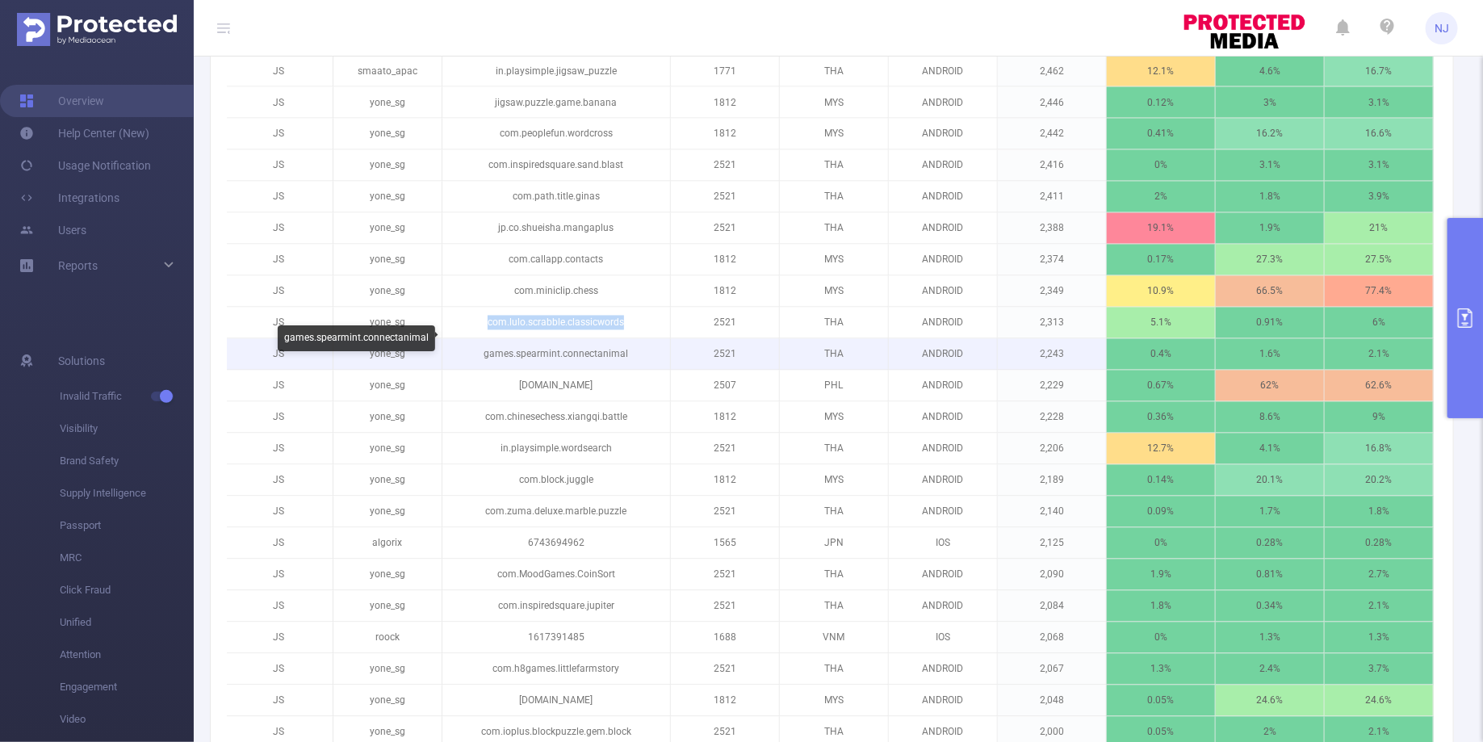
click at [568, 339] on p "games.spearmint.connectanimal" at bounding box center [556, 354] width 228 height 31
drag, startPoint x: 637, startPoint y: 338, endPoint x: 484, endPoint y: 338, distance: 152.6
click at [484, 339] on p "games.spearmint.connectanimal" at bounding box center [556, 354] width 228 height 31
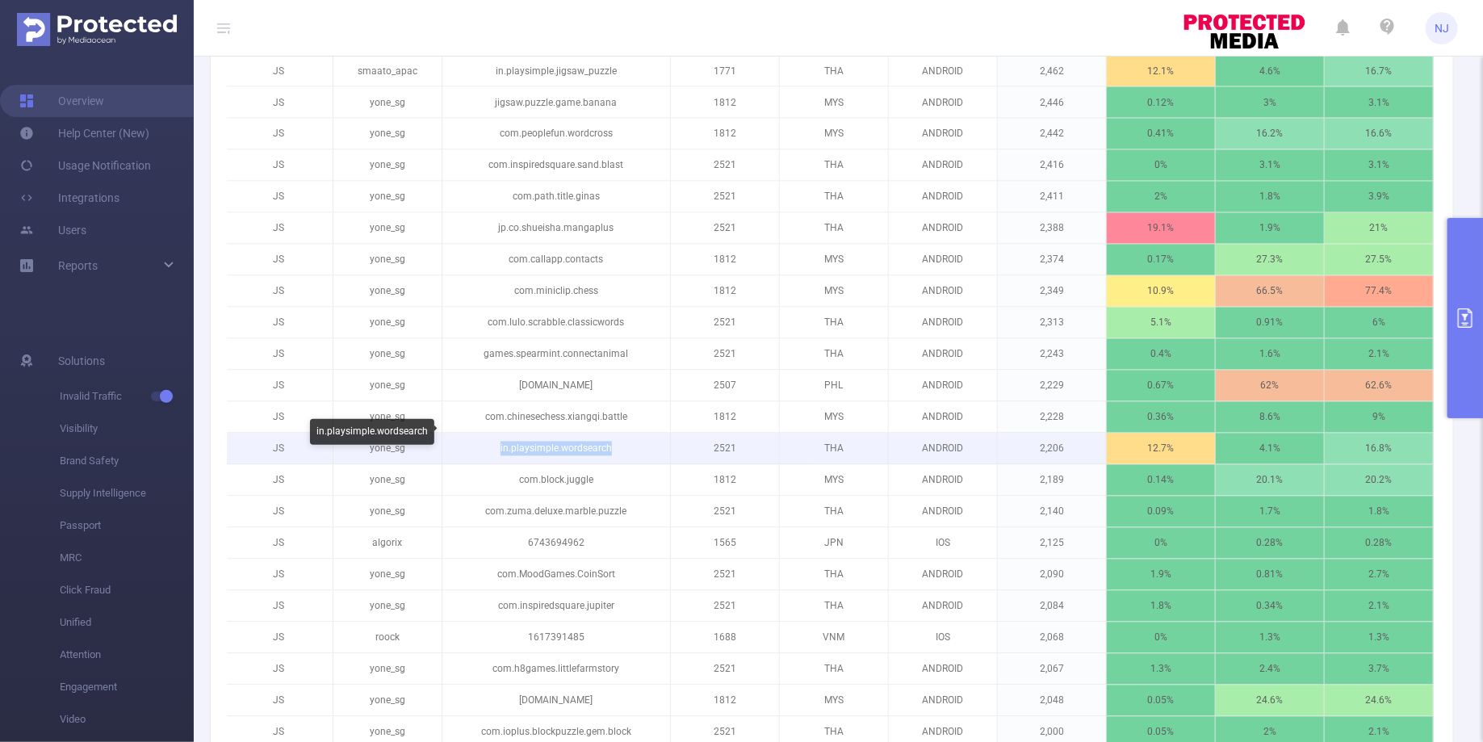
drag, startPoint x: 614, startPoint y: 431, endPoint x: 494, endPoint y: 435, distance: 120.4
click at [494, 435] on p "in.playsimple.wordsearch" at bounding box center [556, 449] width 228 height 31
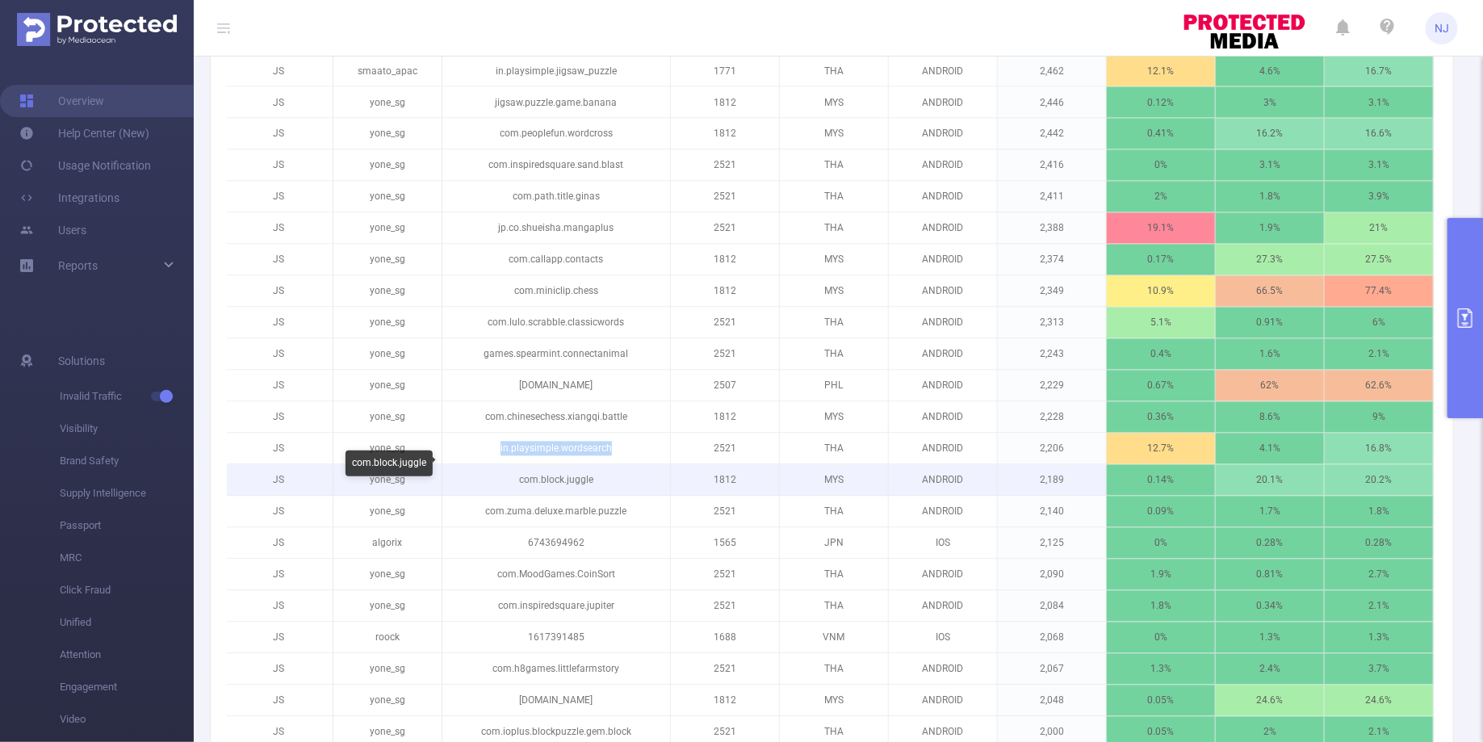
click at [562, 467] on p "com.block.juggle" at bounding box center [556, 480] width 228 height 31
drag, startPoint x: 598, startPoint y: 466, endPoint x: 519, endPoint y: 463, distance: 79.2
click at [519, 465] on p "com.block.juggle" at bounding box center [556, 480] width 228 height 31
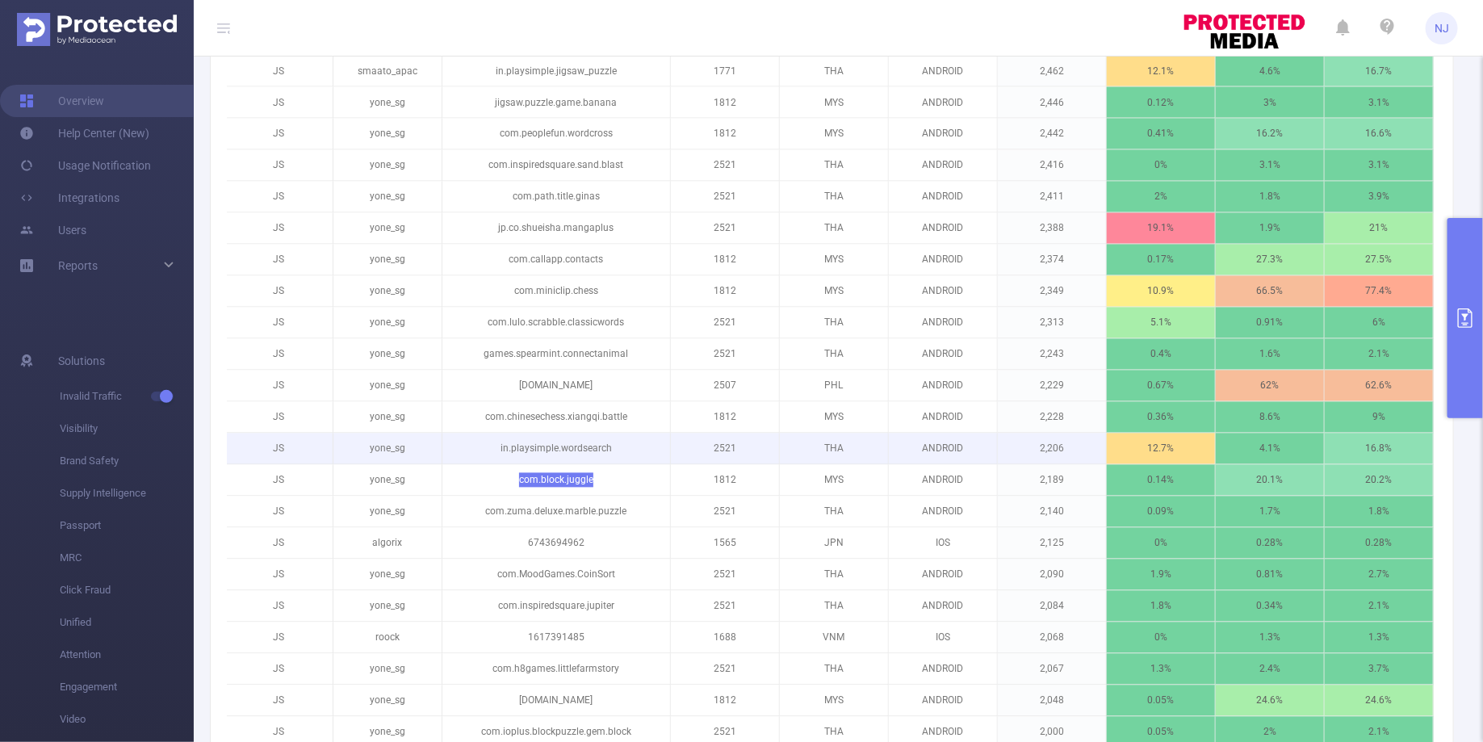
scroll to position [1700, 0]
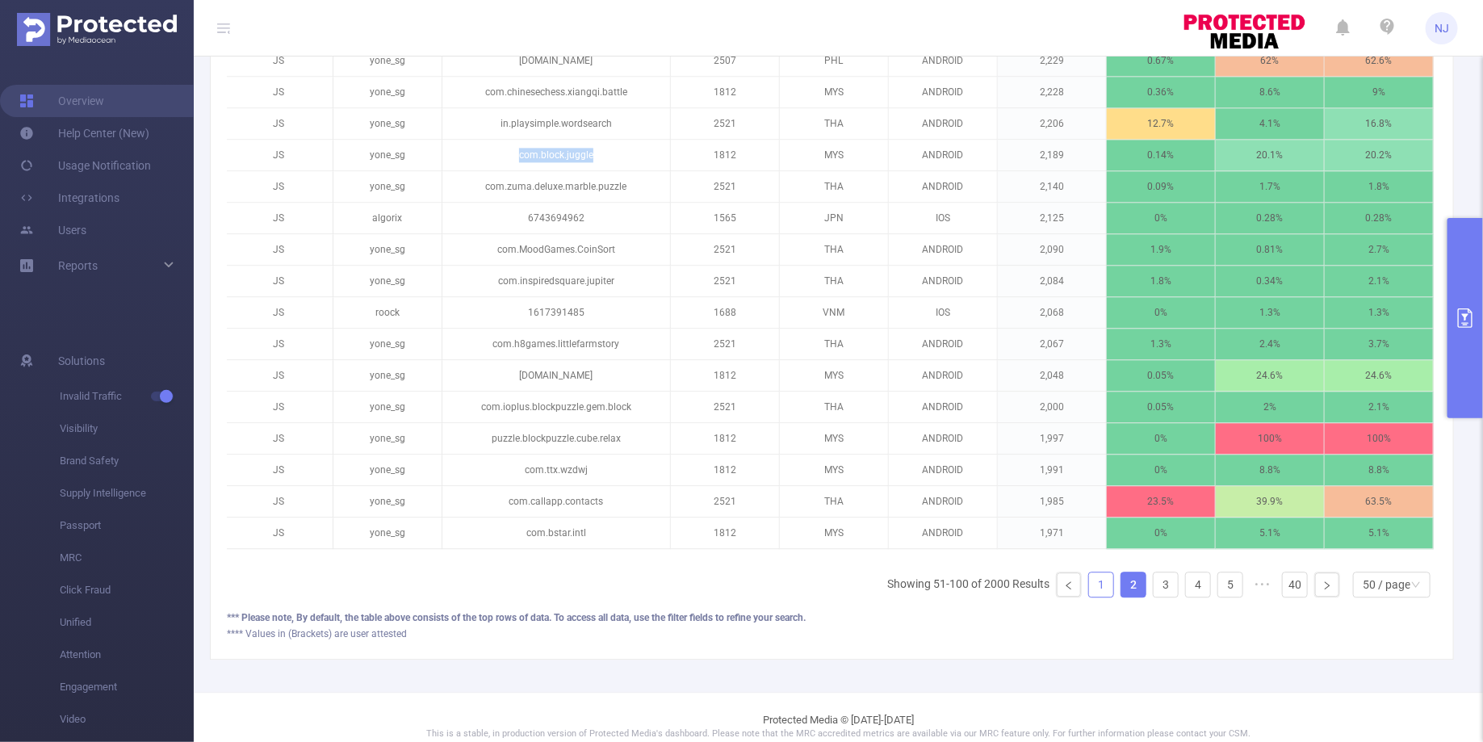
click at [1103, 572] on link "1" at bounding box center [1101, 584] width 24 height 24
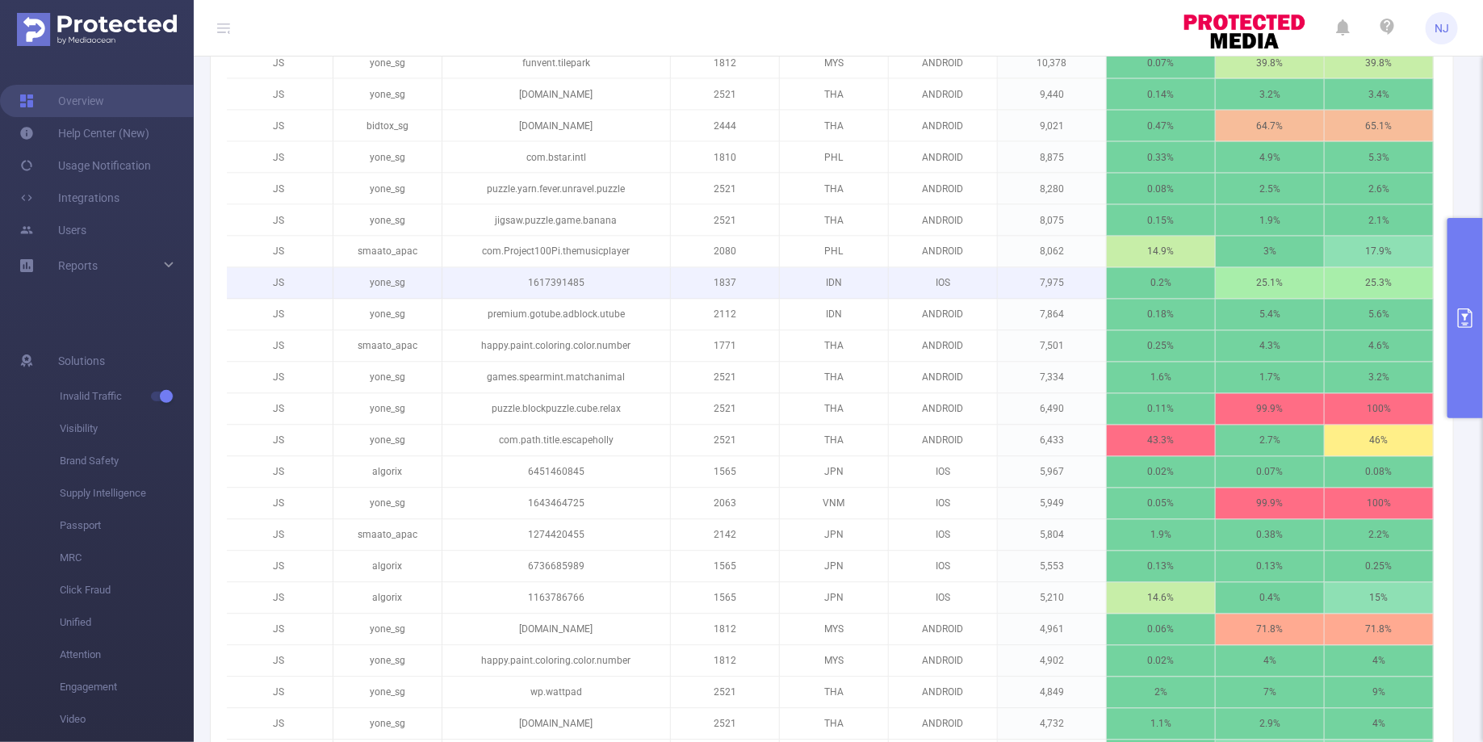
scroll to position [815, 0]
